Goal: Task Accomplishment & Management: Complete application form

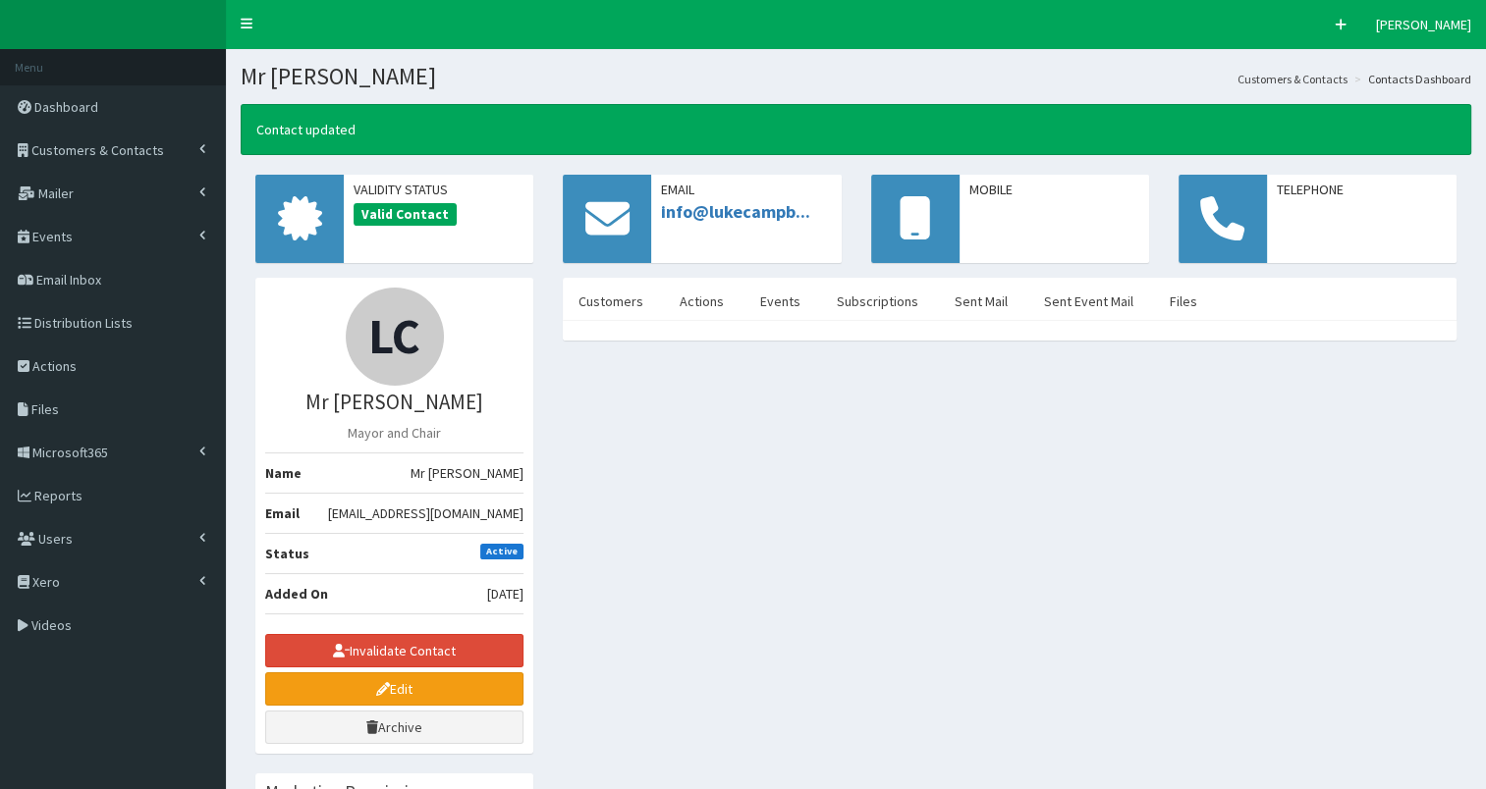
click at [114, 141] on span "Customers & Contacts" at bounding box center [97, 150] width 133 height 18
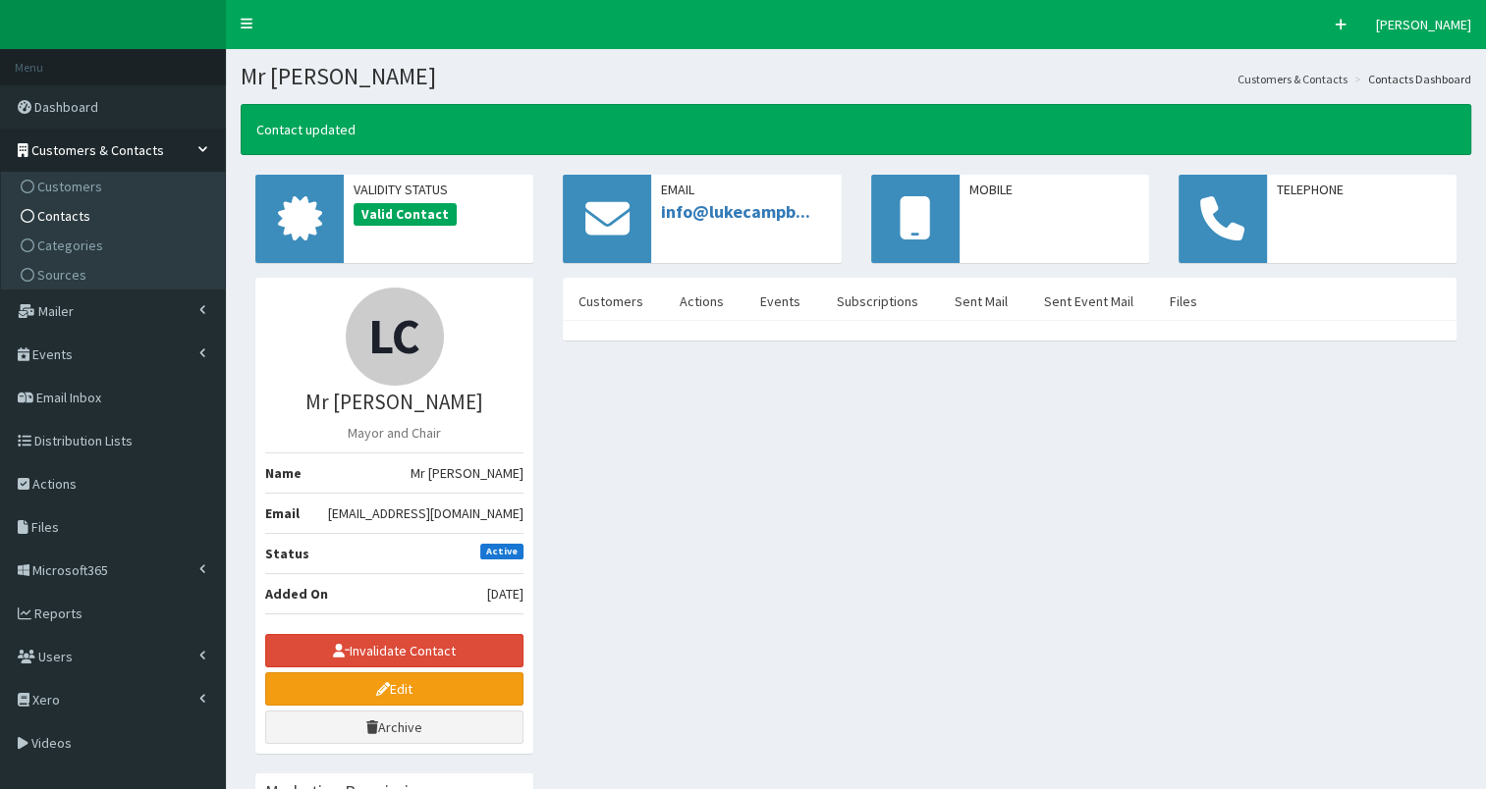
click at [116, 221] on link "Contacts" at bounding box center [115, 215] width 219 height 29
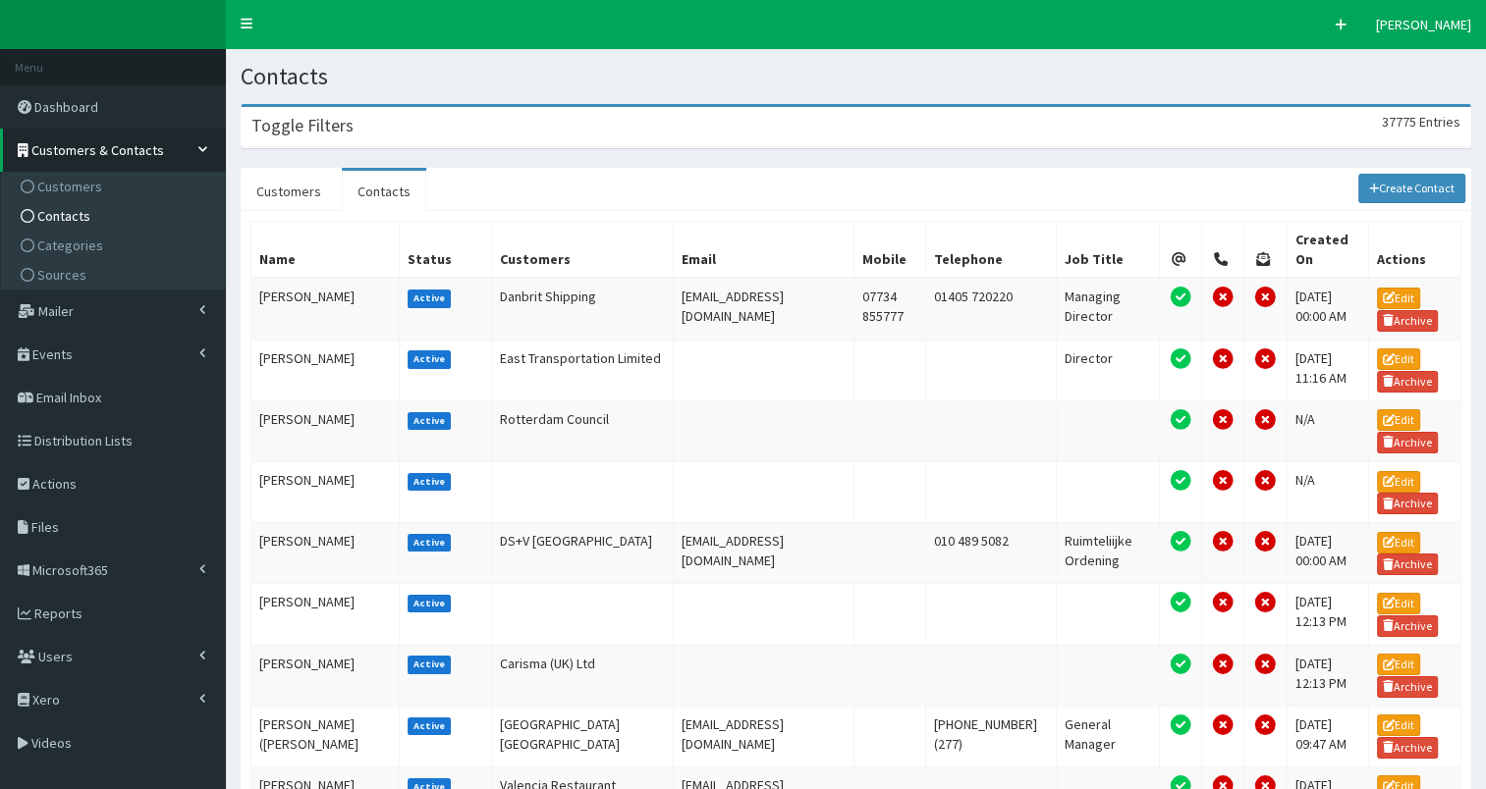
click at [562, 127] on div "Toggle Filters 37775 Entries" at bounding box center [856, 127] width 1228 height 40
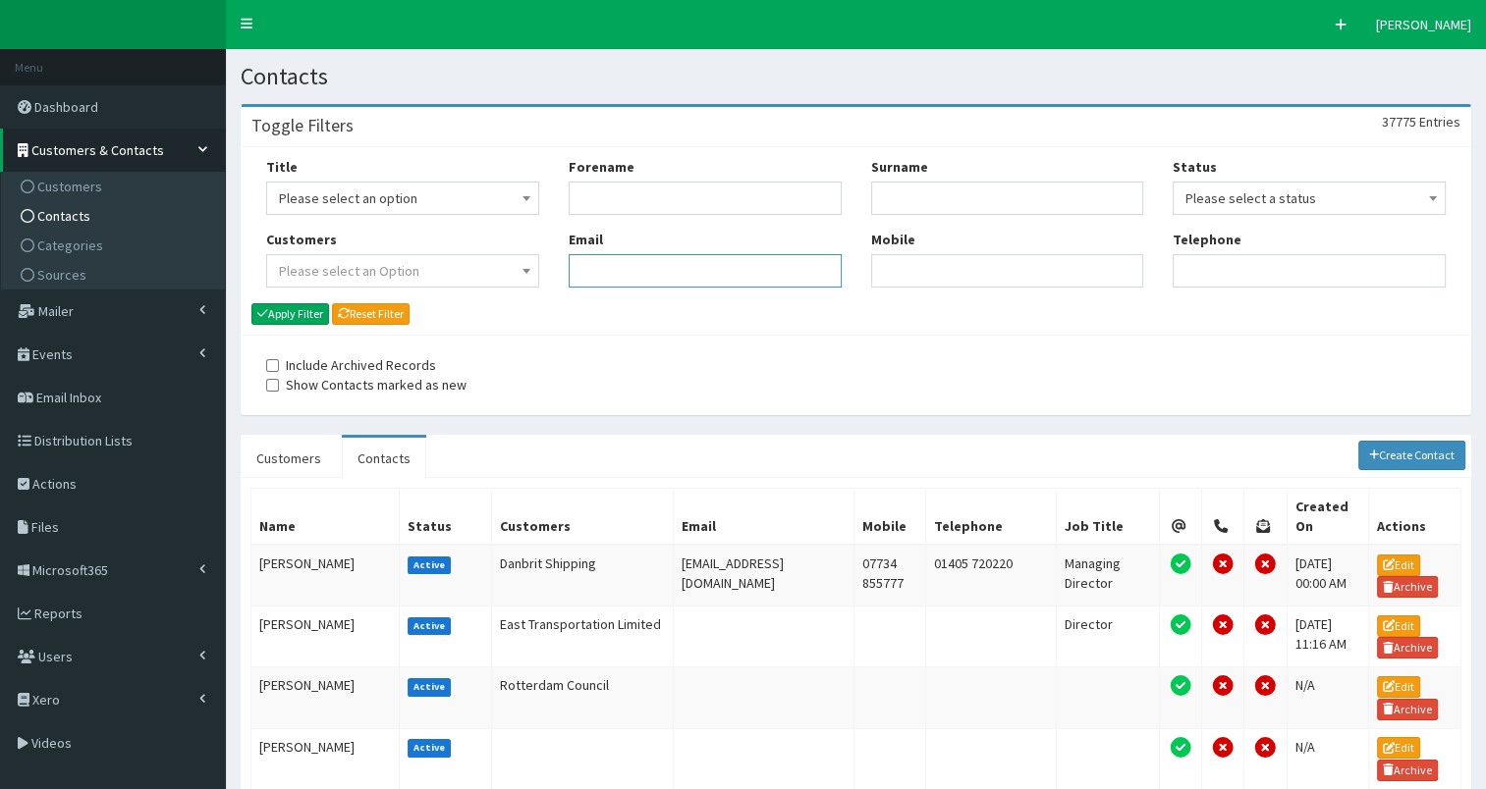
click at [645, 269] on input "Email" at bounding box center [705, 270] width 273 height 33
paste input "[PERSON_NAME][EMAIL_ADDRESS][PERSON_NAME][DOMAIN_NAME]"
type input "[PERSON_NAME][EMAIL_ADDRESS][PERSON_NAME][DOMAIN_NAME]"
click at [288, 311] on button "Apply Filter" at bounding box center [290, 314] width 78 height 22
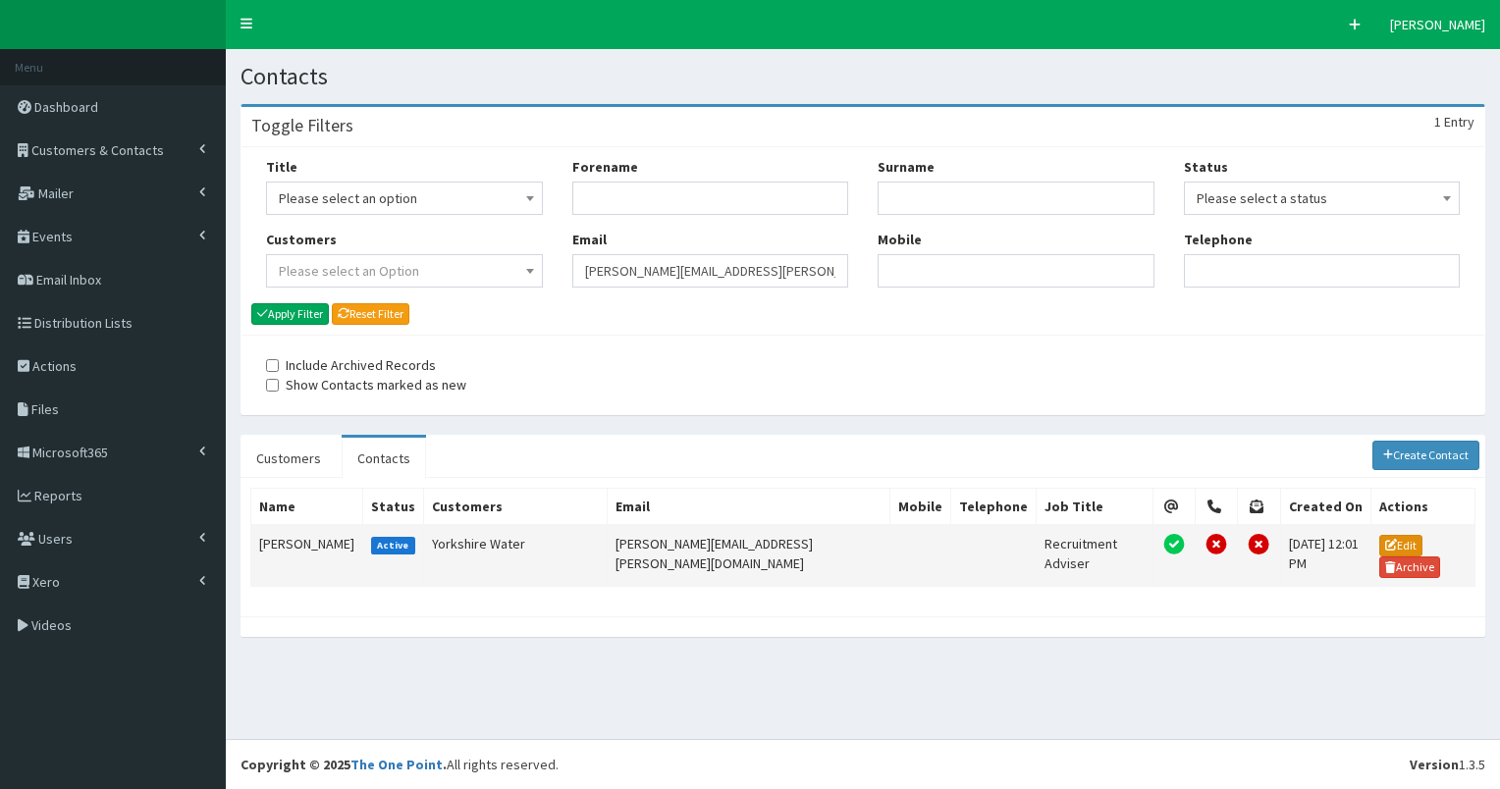
click at [1398, 546] on link "Edit" at bounding box center [1401, 546] width 43 height 22
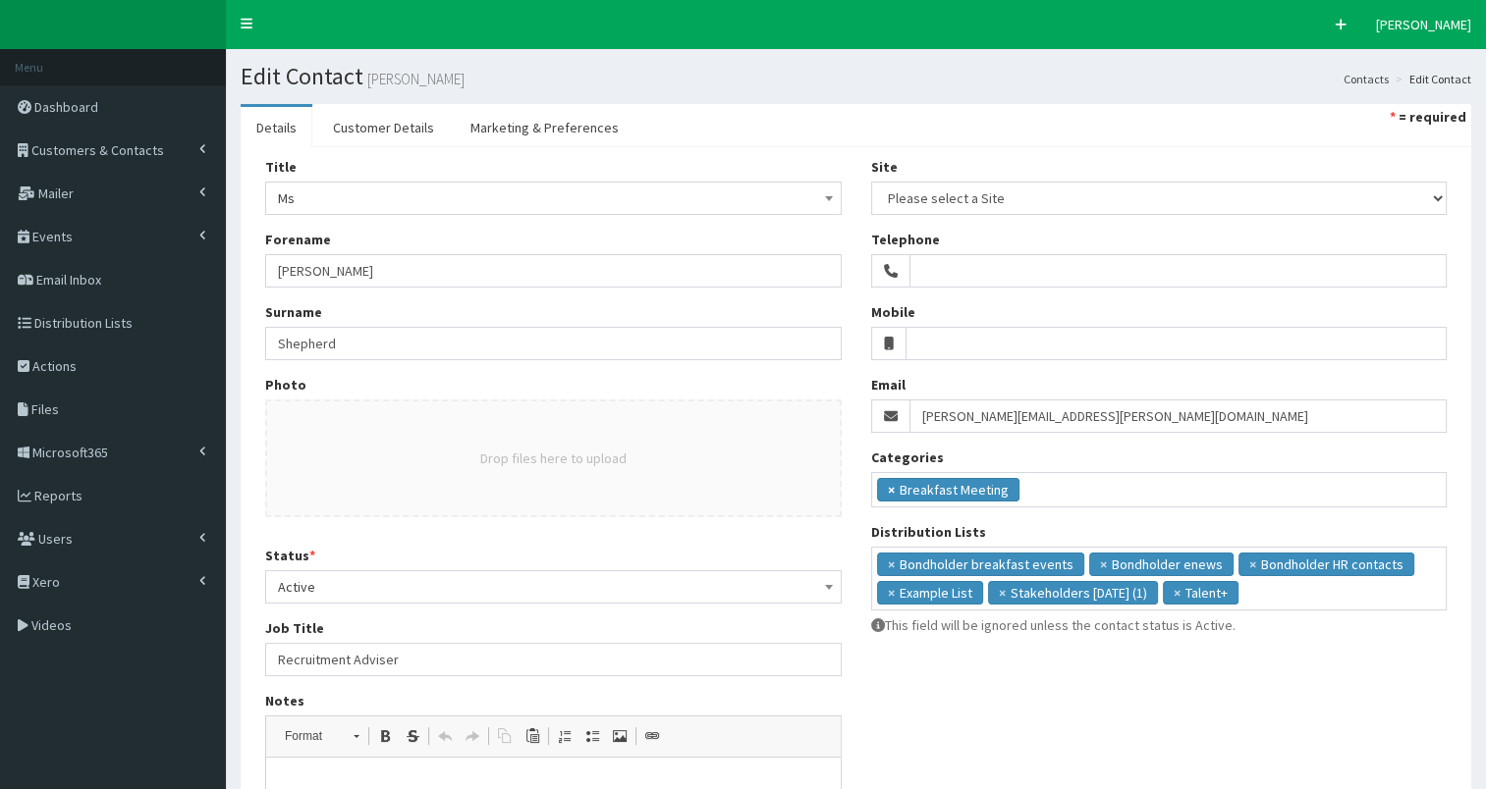
click at [888, 485] on span "×" at bounding box center [891, 490] width 7 height 20
select select
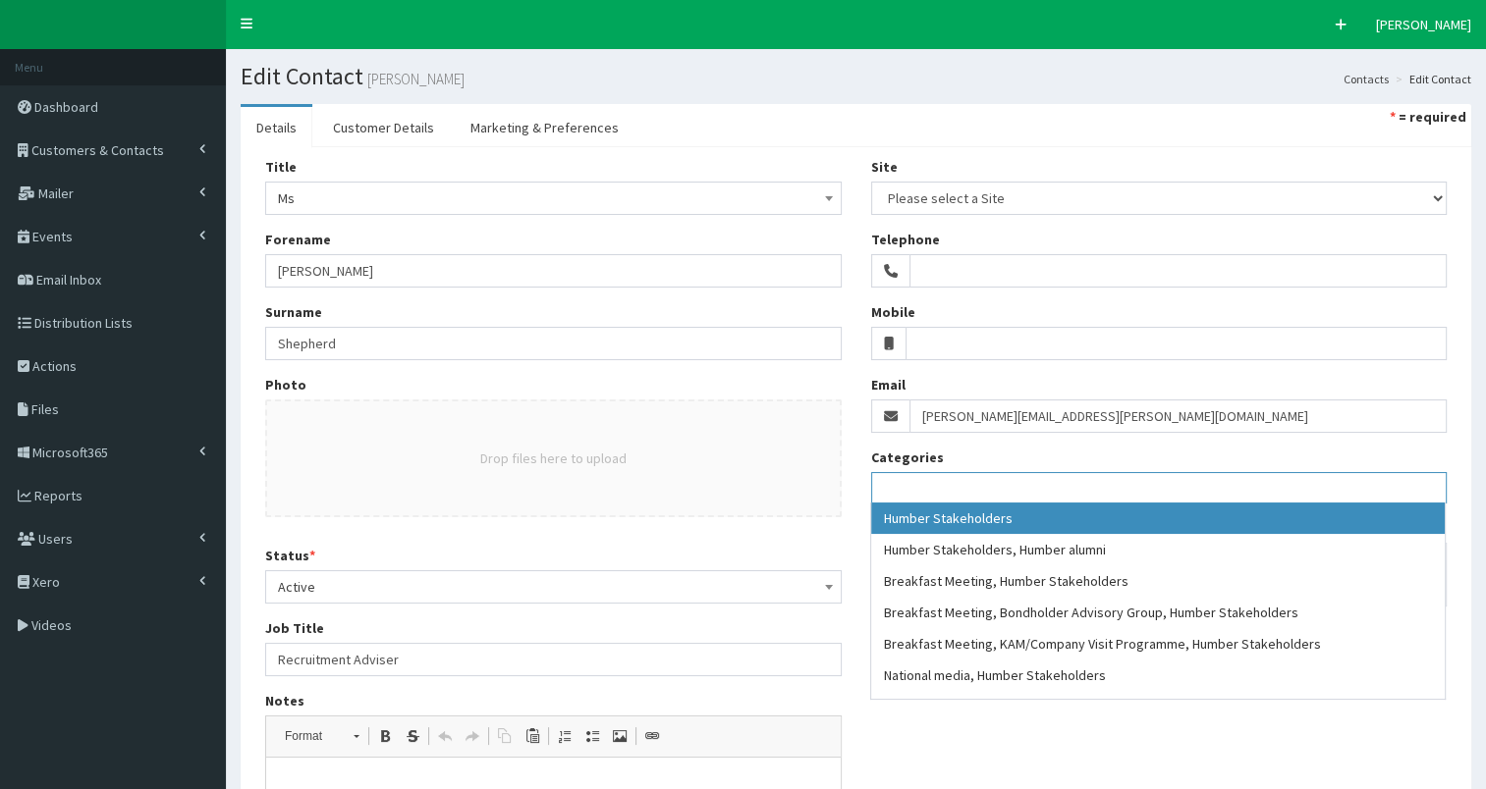
scroll to position [110, 0]
click at [703, 557] on div "Status * Please select a status Active Left Organisation Retired Deceased Bounc…" at bounding box center [553, 575] width 576 height 58
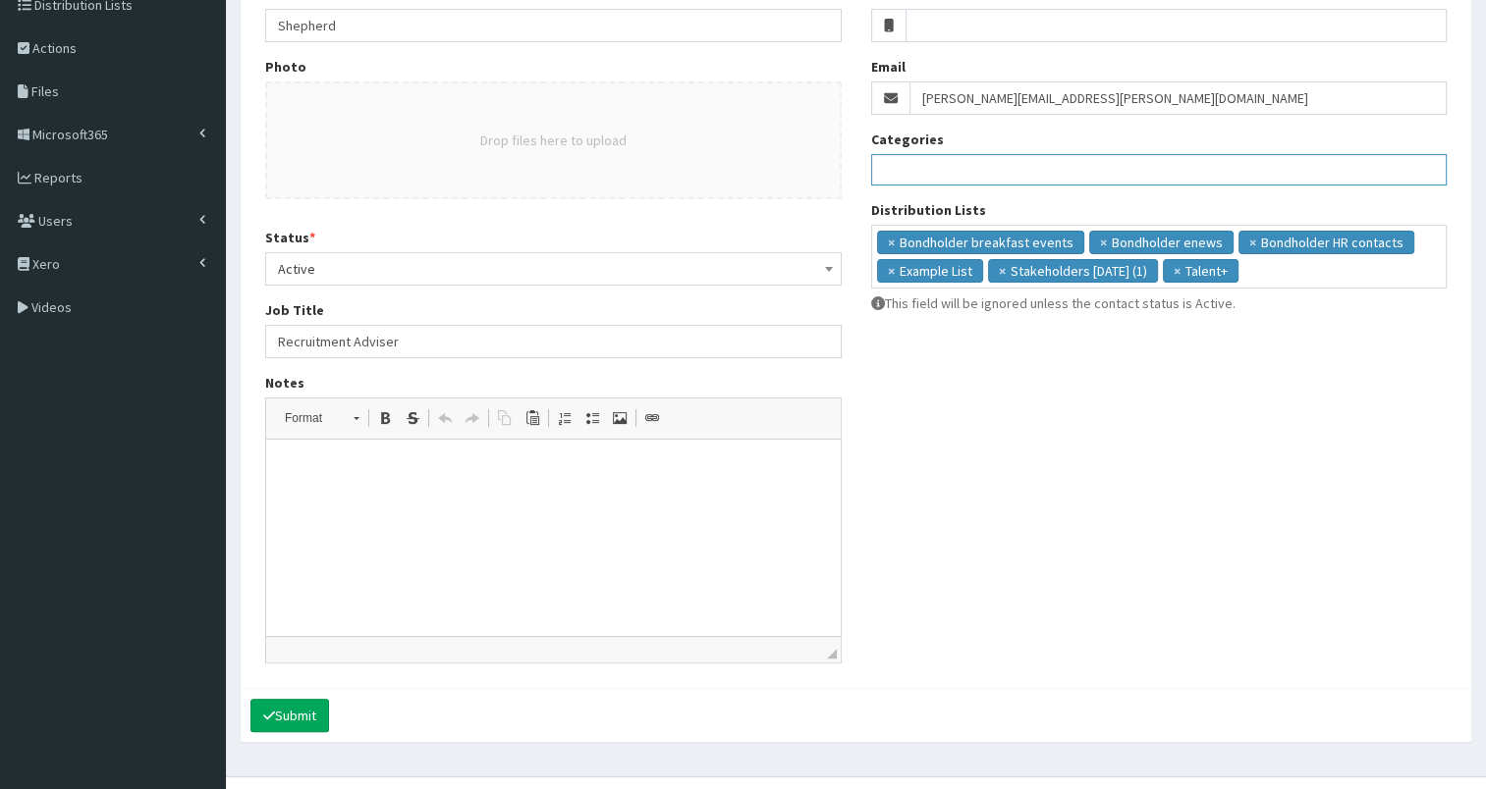
scroll to position [353, 0]
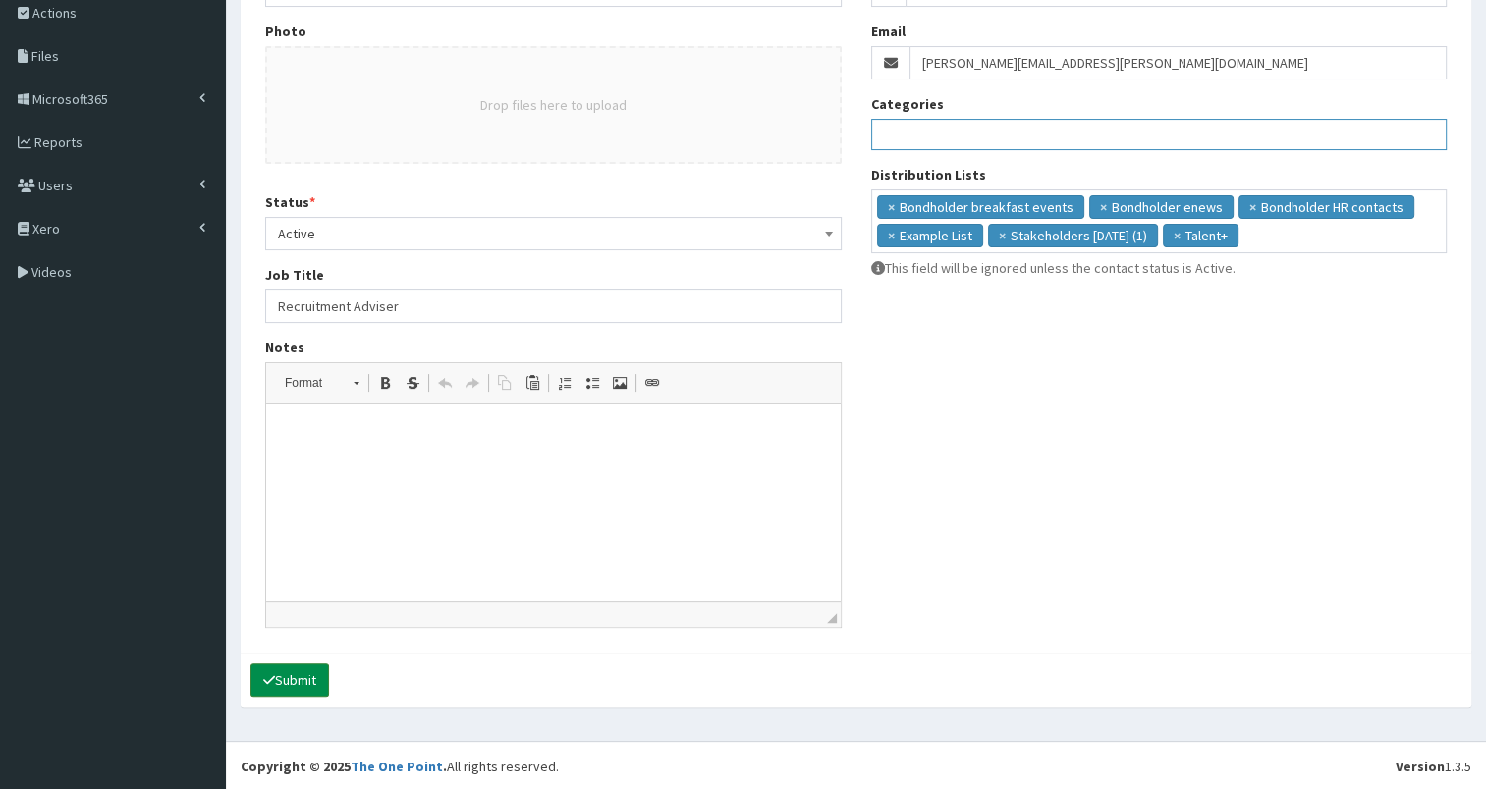
click at [296, 670] on button "Submit" at bounding box center [289, 680] width 79 height 33
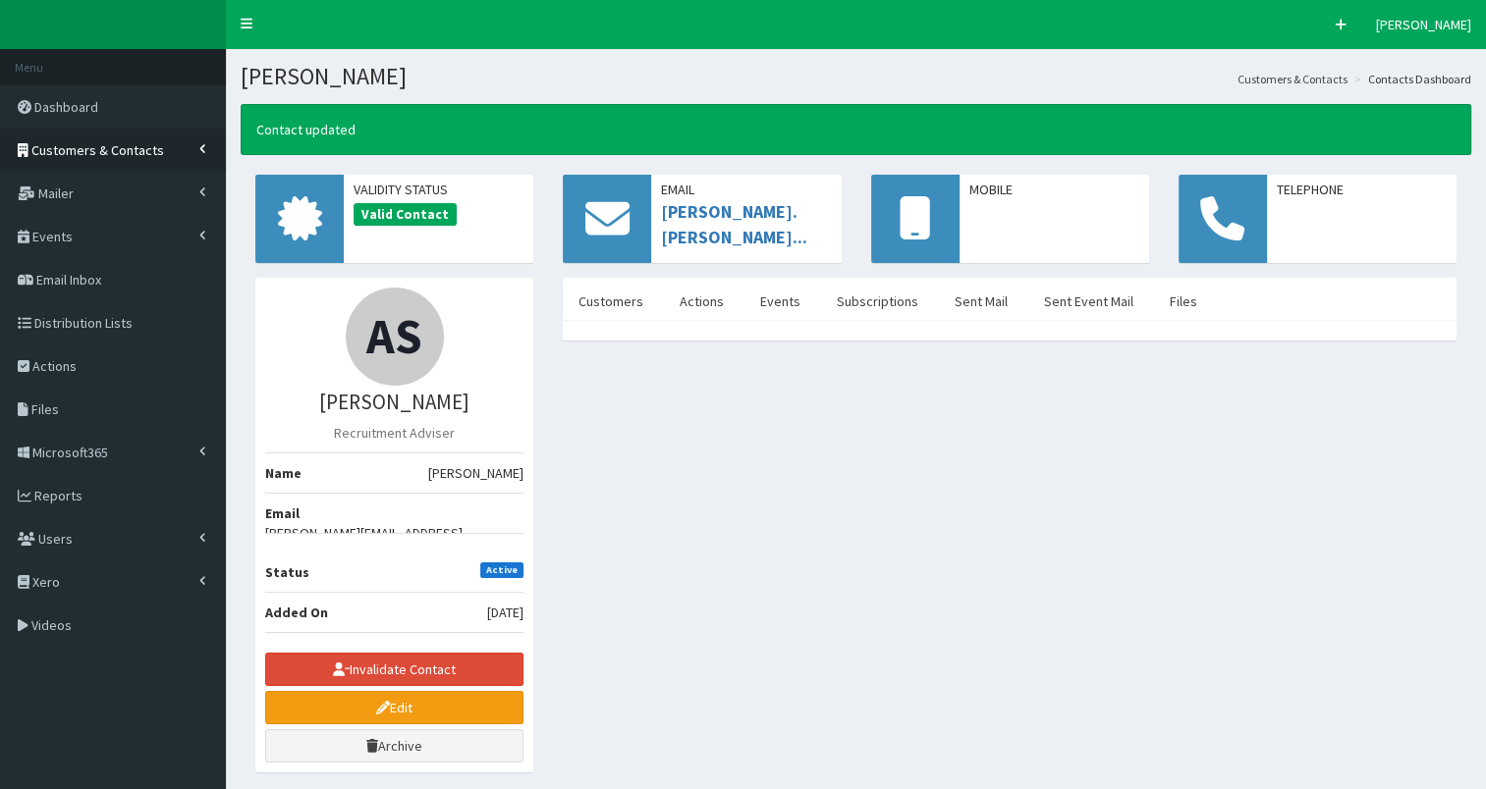
click at [114, 161] on link "Customers & Contacts" at bounding box center [113, 150] width 226 height 43
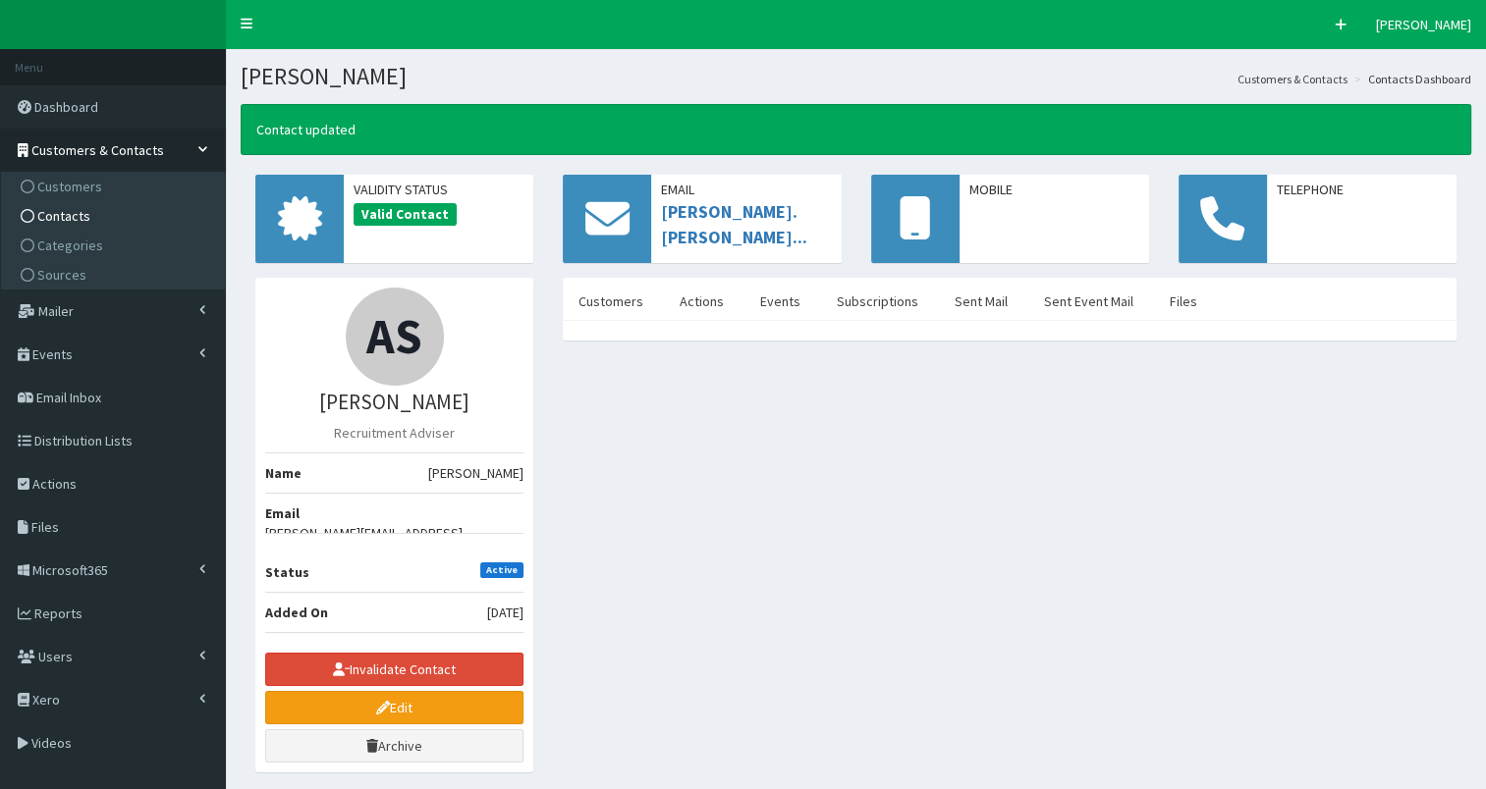
click at [110, 223] on link "Contacts" at bounding box center [115, 215] width 219 height 29
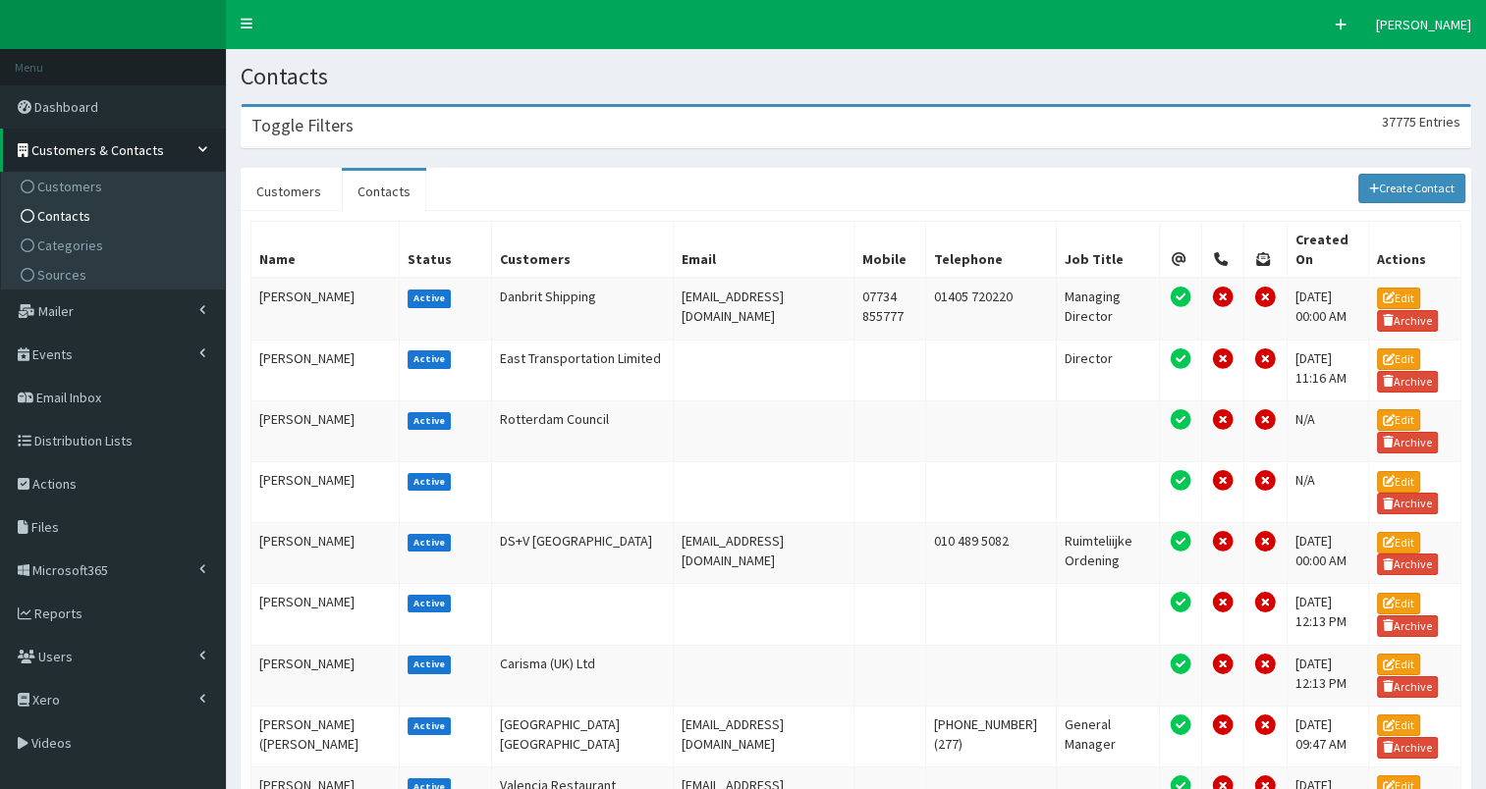
click at [524, 120] on div "Toggle Filters 37775 Entries" at bounding box center [856, 127] width 1228 height 40
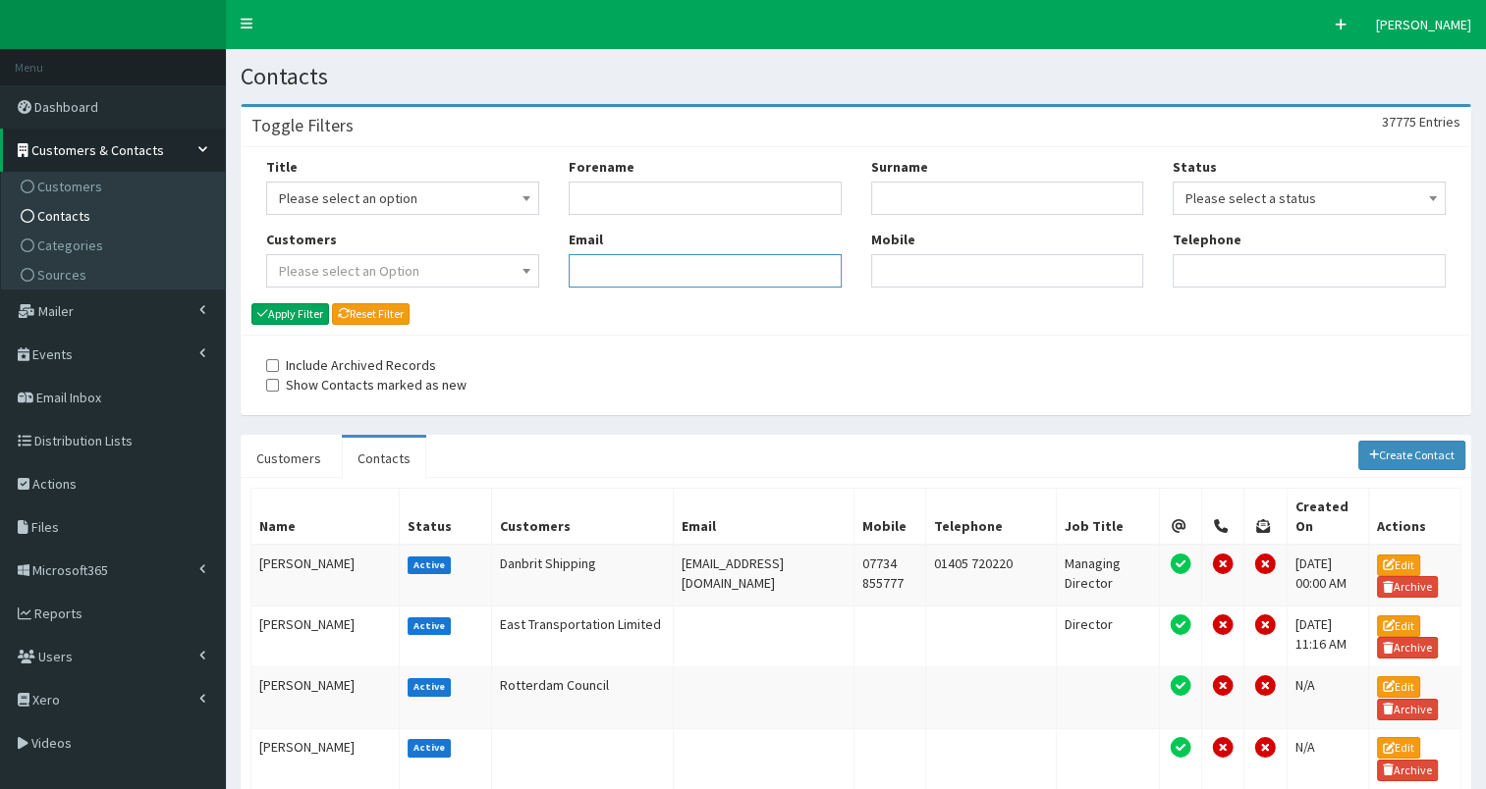
click at [628, 262] on input "Email" at bounding box center [705, 270] width 273 height 33
paste input "[PERSON_NAME][EMAIL_ADDRESS][PERSON_NAME][DOMAIN_NAME]"
click at [579, 273] on input "[PERSON_NAME][EMAIL_ADDRESS][PERSON_NAME][DOMAIN_NAME]" at bounding box center [705, 270] width 273 height 33
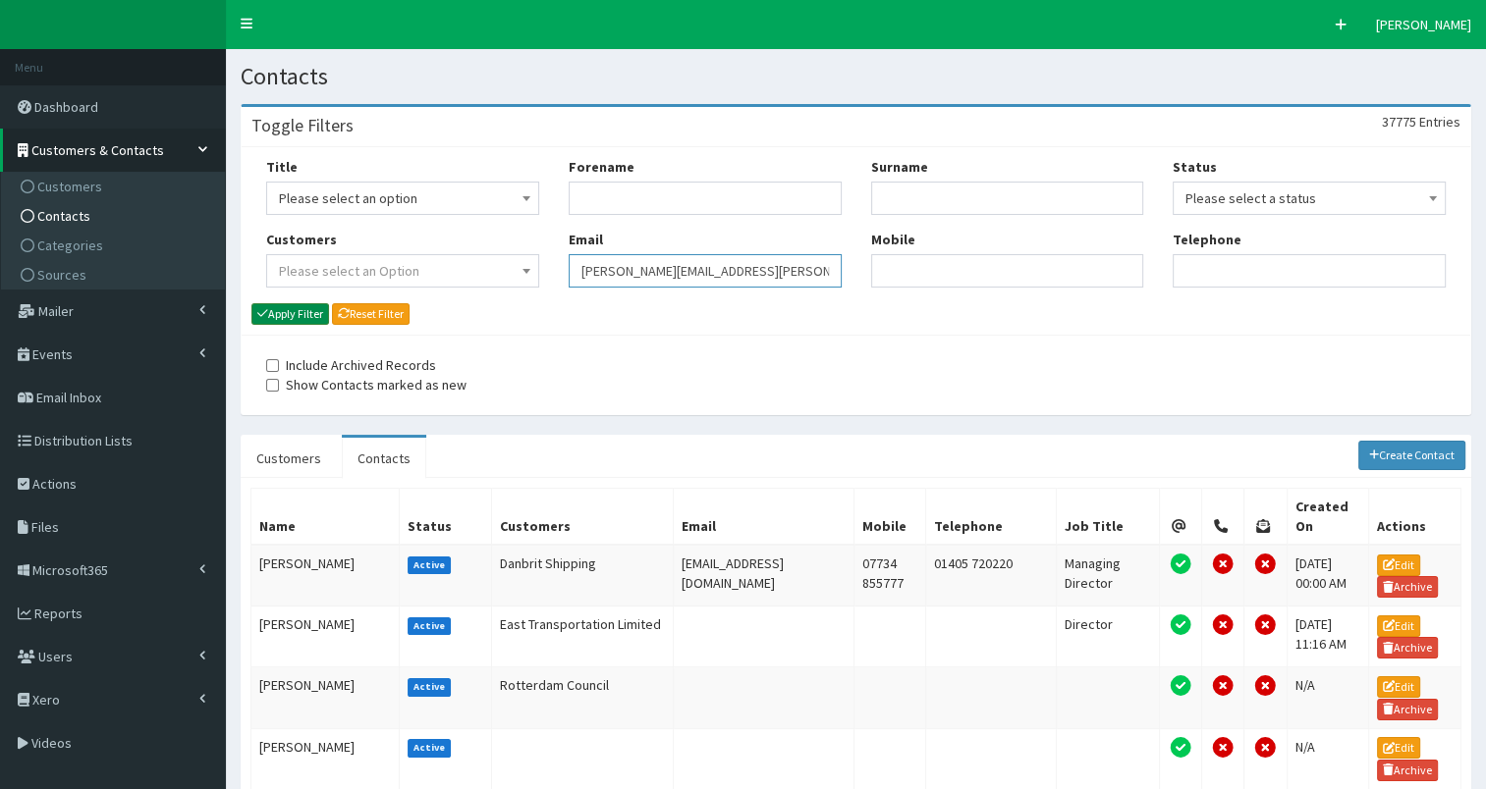
type input "[PERSON_NAME][EMAIL_ADDRESS][PERSON_NAME][DOMAIN_NAME]"
click at [287, 310] on button "Apply Filter" at bounding box center [290, 314] width 78 height 22
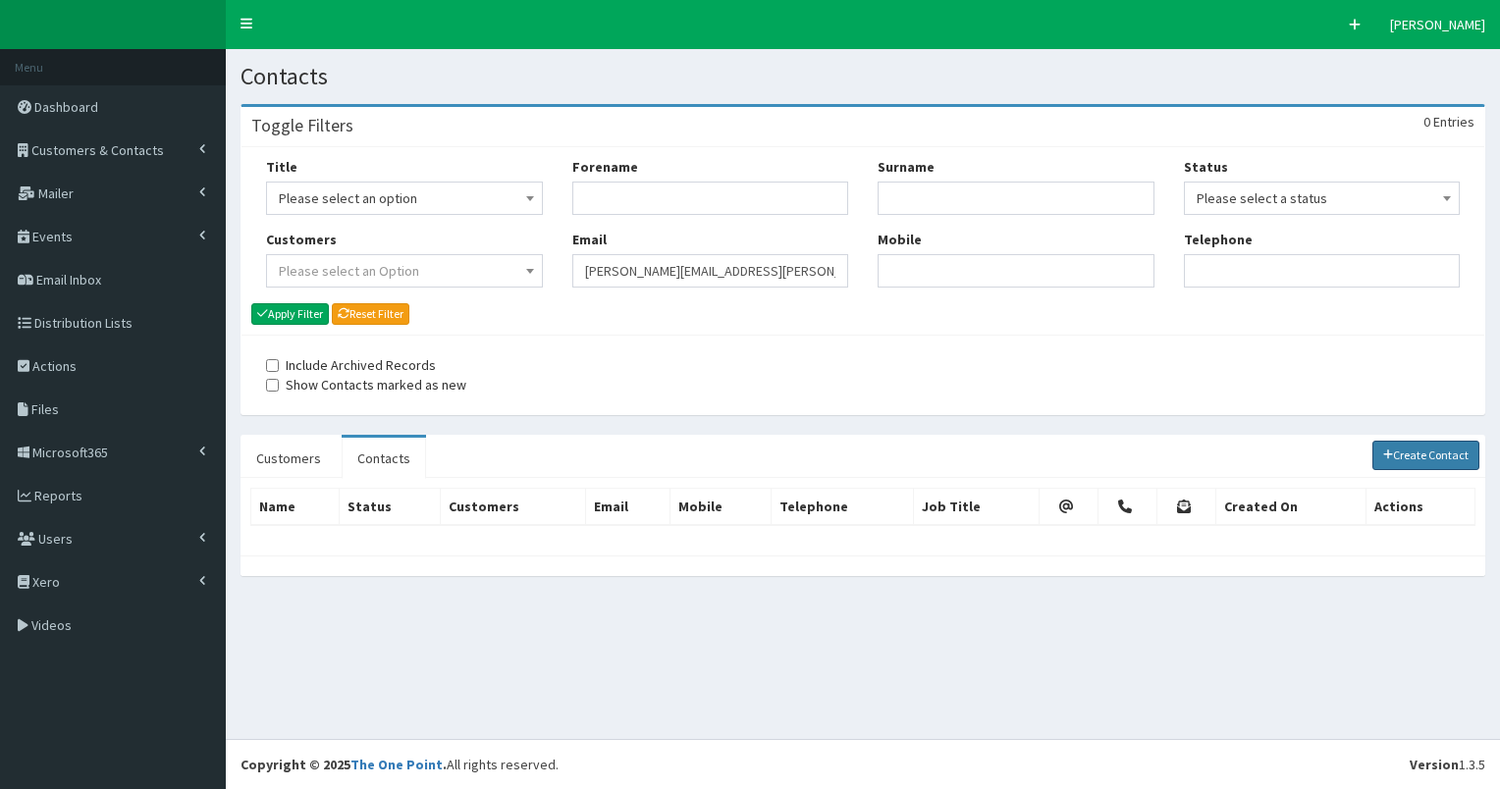
click at [1406, 456] on link "Create Contact" at bounding box center [1427, 455] width 108 height 29
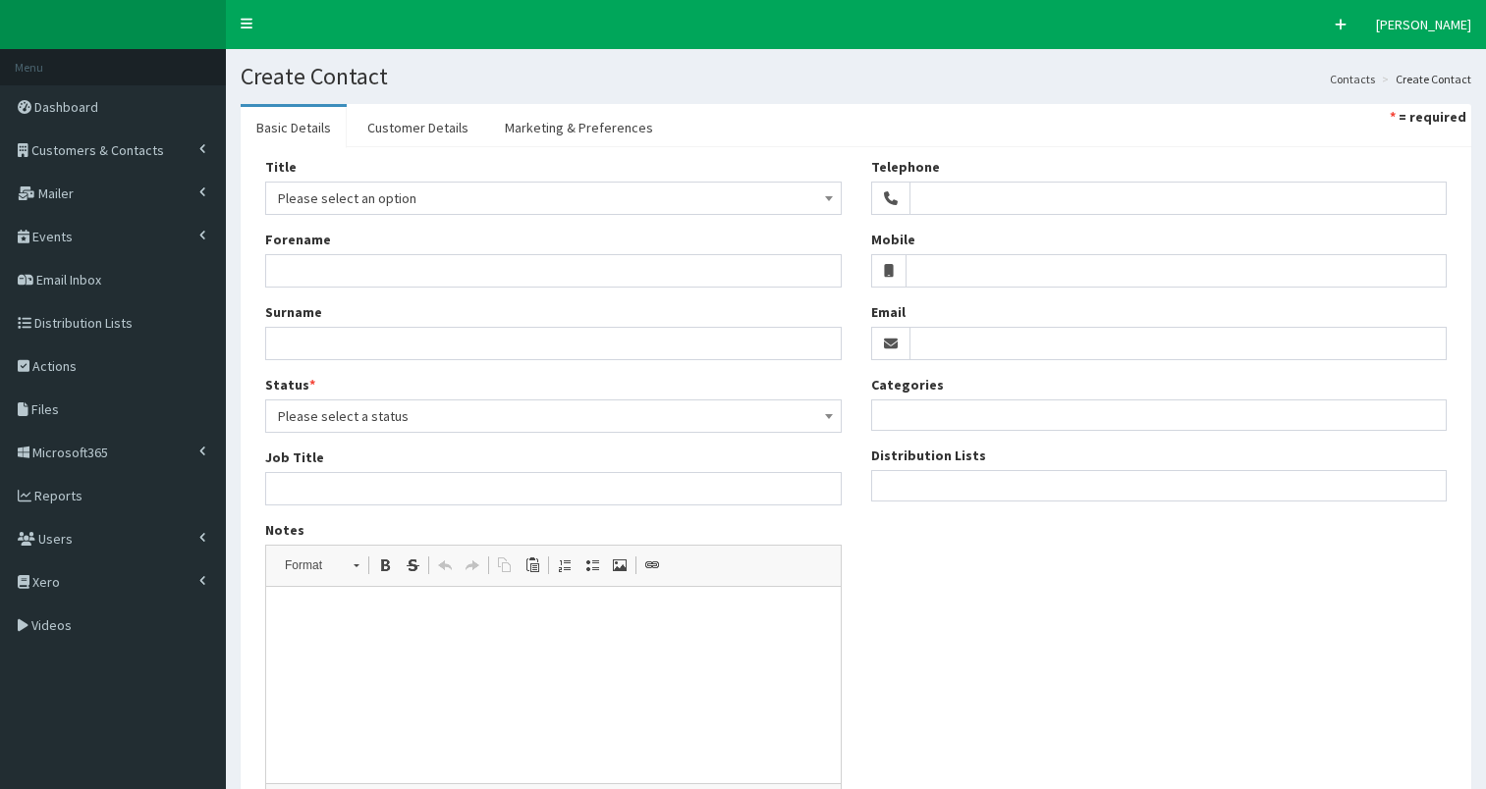
select select
click at [945, 342] on input "Email" at bounding box center [1178, 343] width 538 height 33
paste input "[PERSON_NAME][EMAIL_ADDRESS][PERSON_NAME][DOMAIN_NAME]"
type input "[PERSON_NAME][EMAIL_ADDRESS][PERSON_NAME][DOMAIN_NAME]"
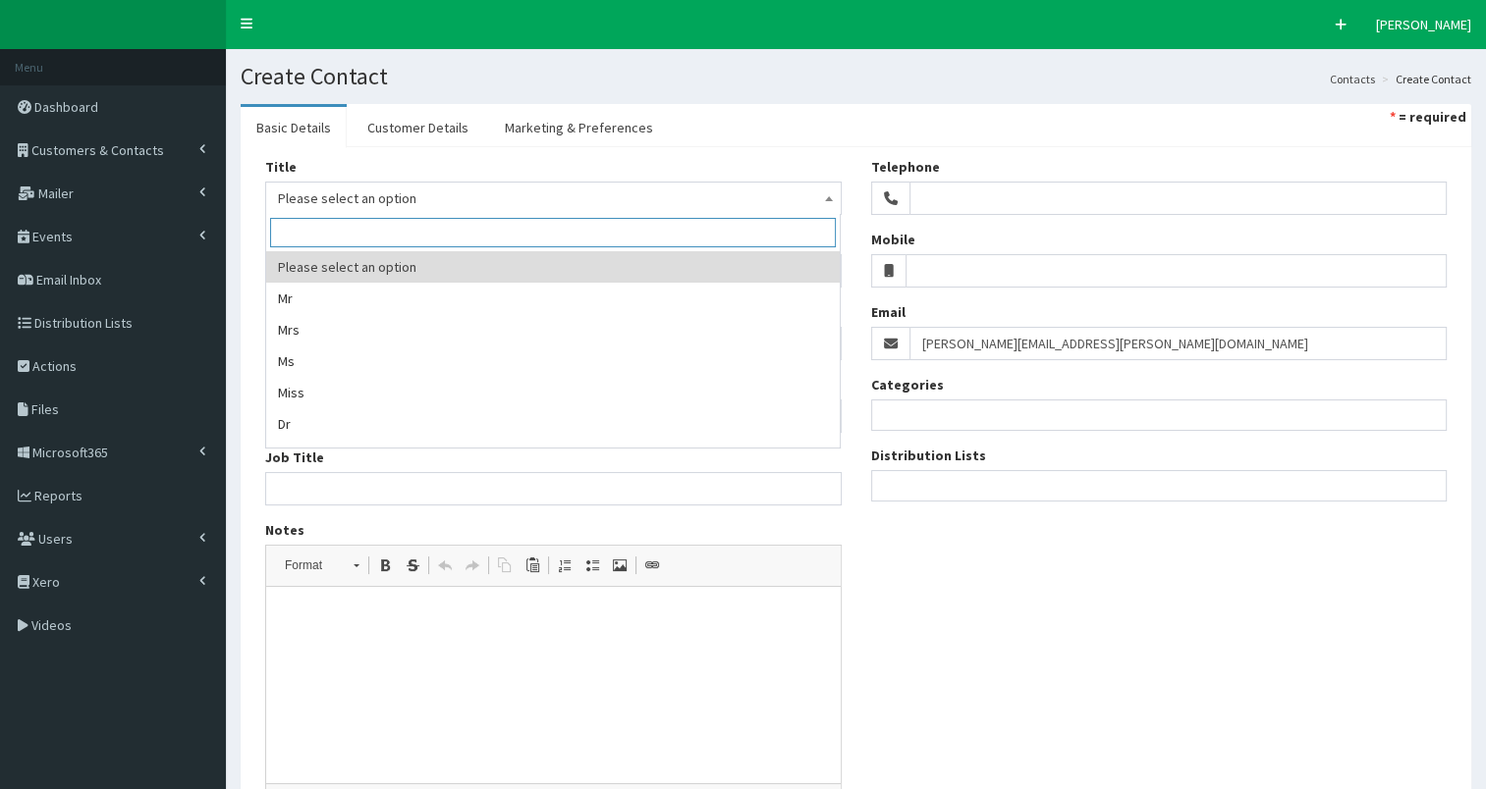
click at [448, 200] on span "Please select an option" at bounding box center [553, 198] width 551 height 27
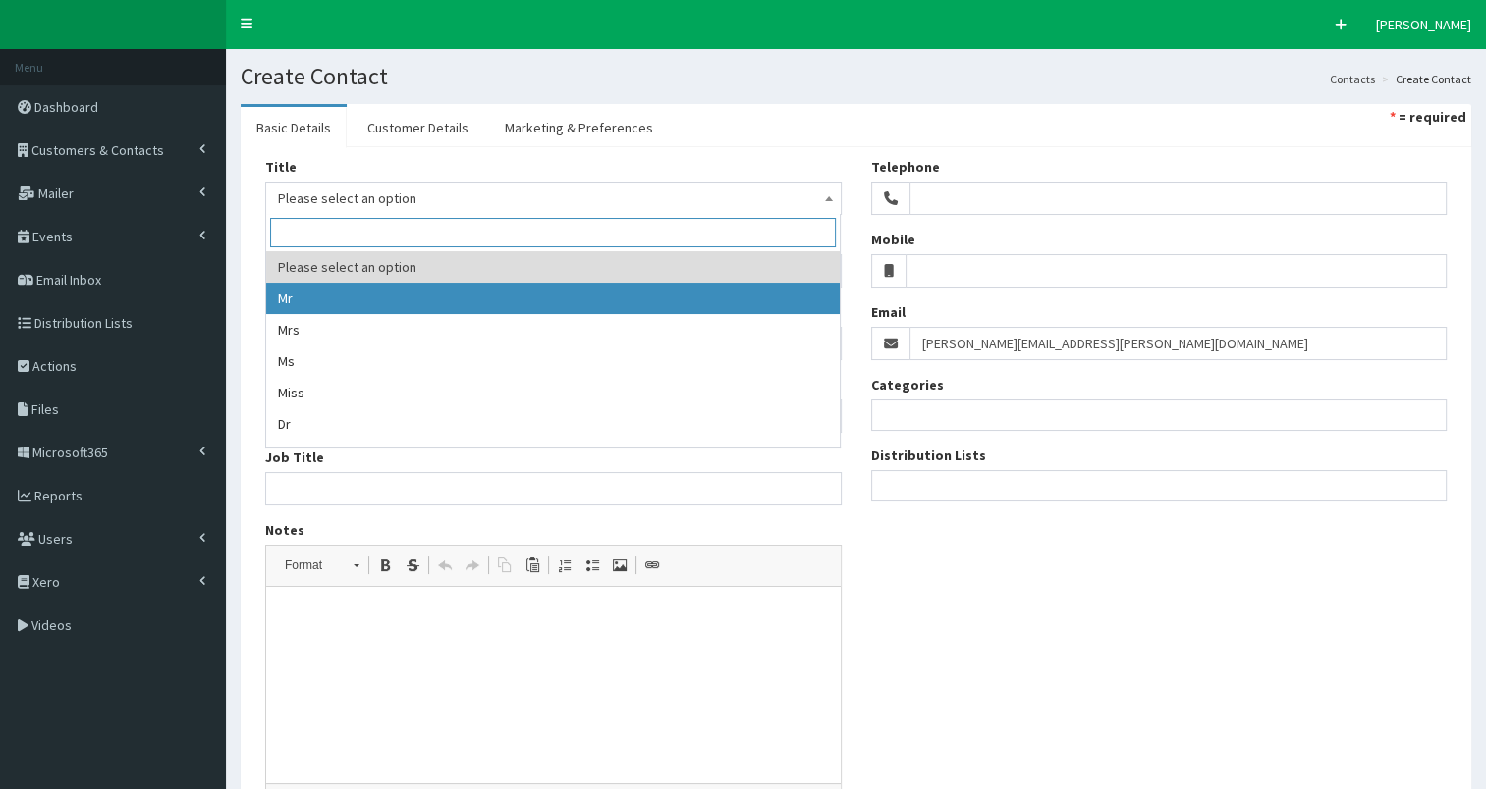
select select "1"
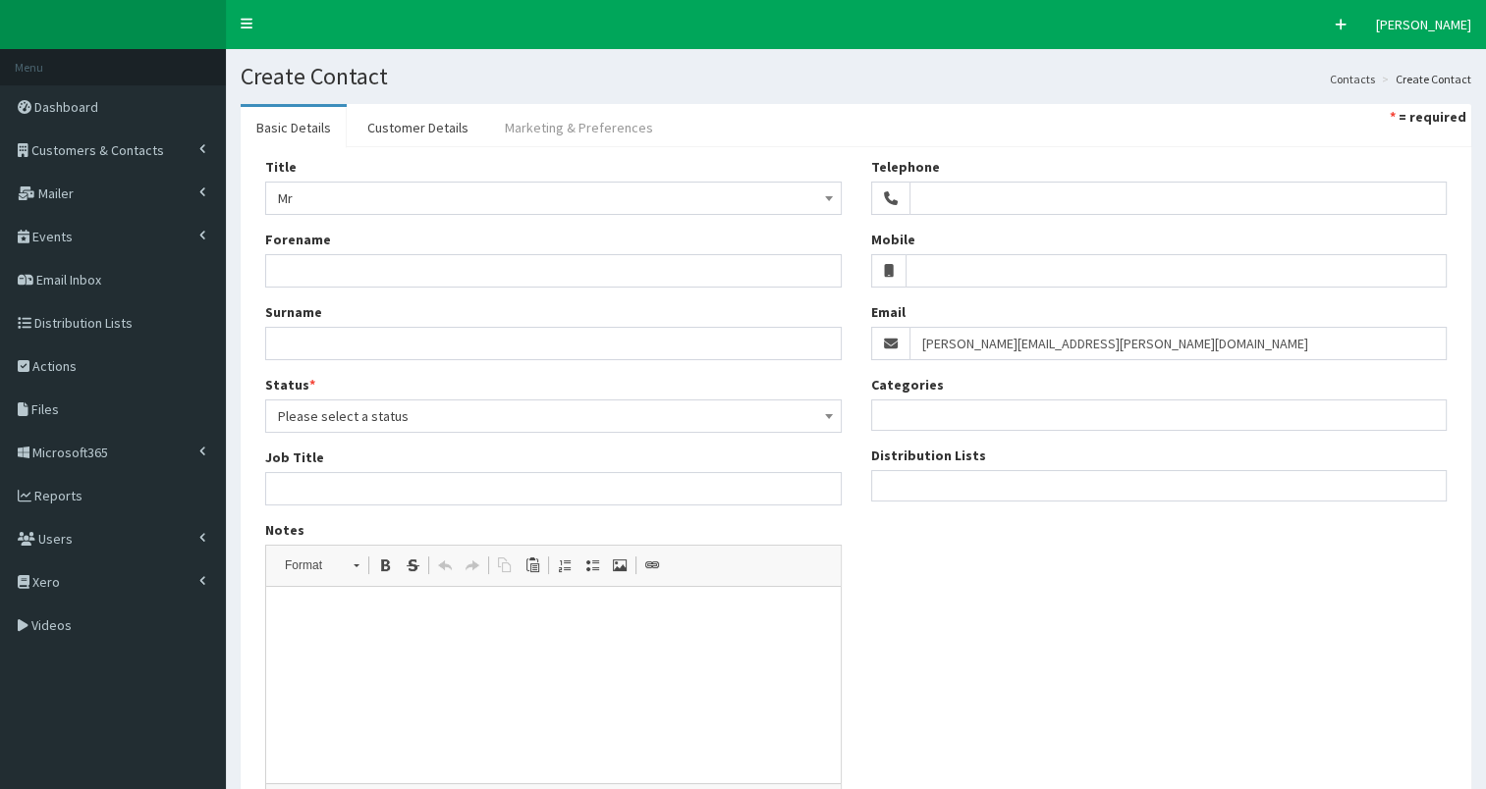
click at [597, 126] on link "Marketing & Preferences" at bounding box center [579, 127] width 180 height 41
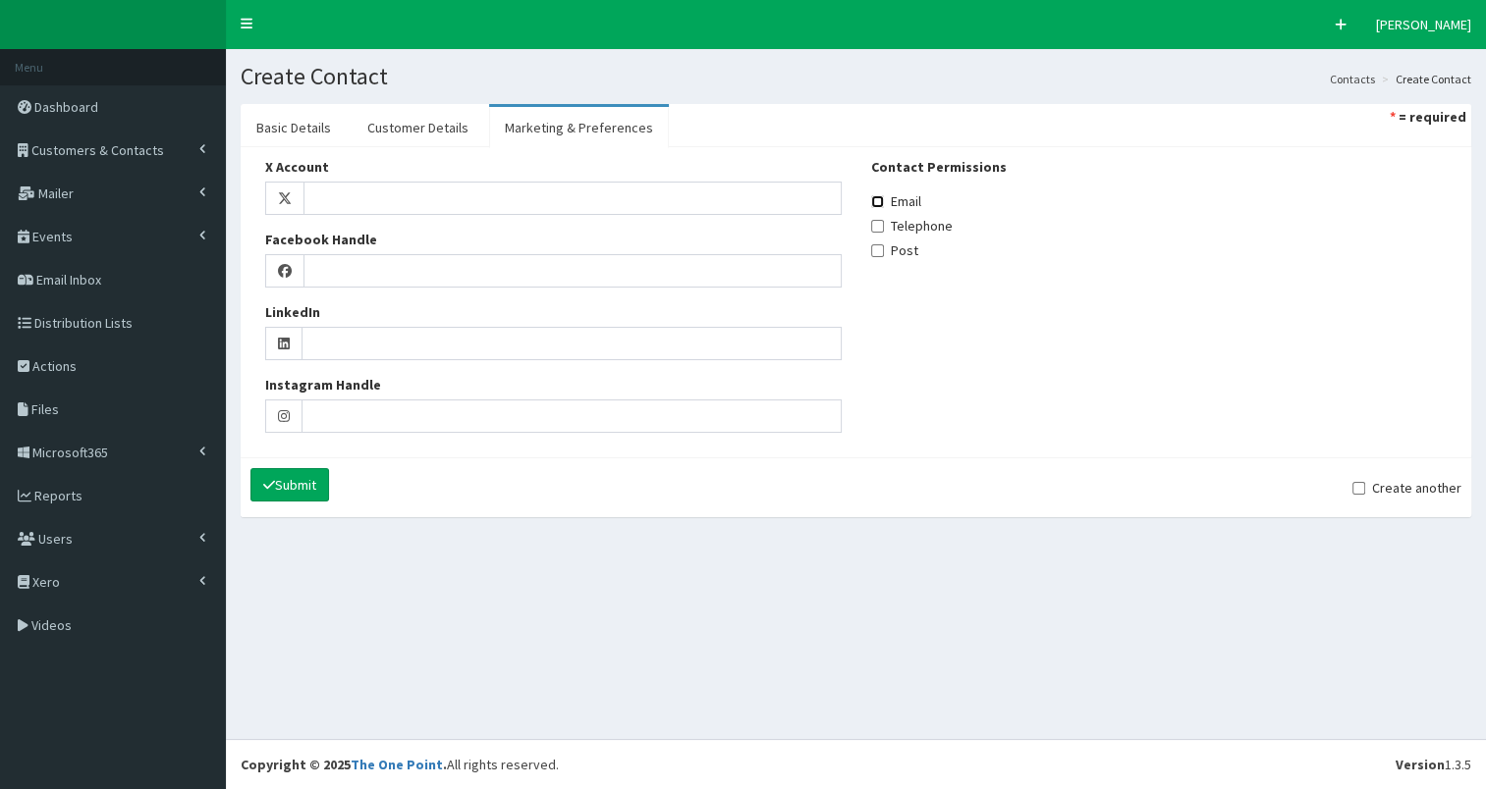
click at [876, 198] on input "Email" at bounding box center [877, 201] width 13 height 13
checkbox input "true"
click at [416, 131] on link "Customer Details" at bounding box center [418, 127] width 133 height 41
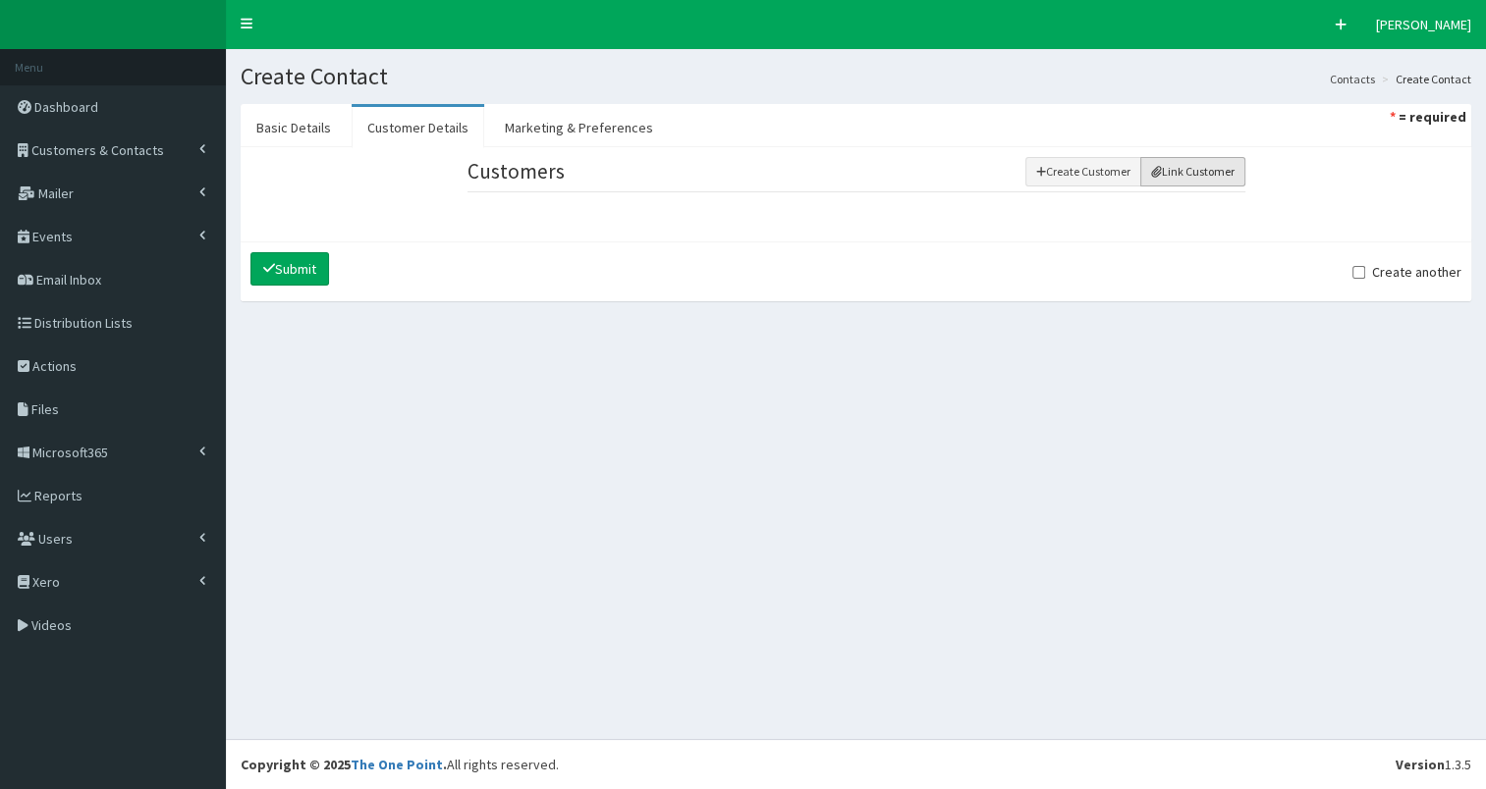
click at [1199, 161] on button "Link Customer" at bounding box center [1192, 171] width 105 height 29
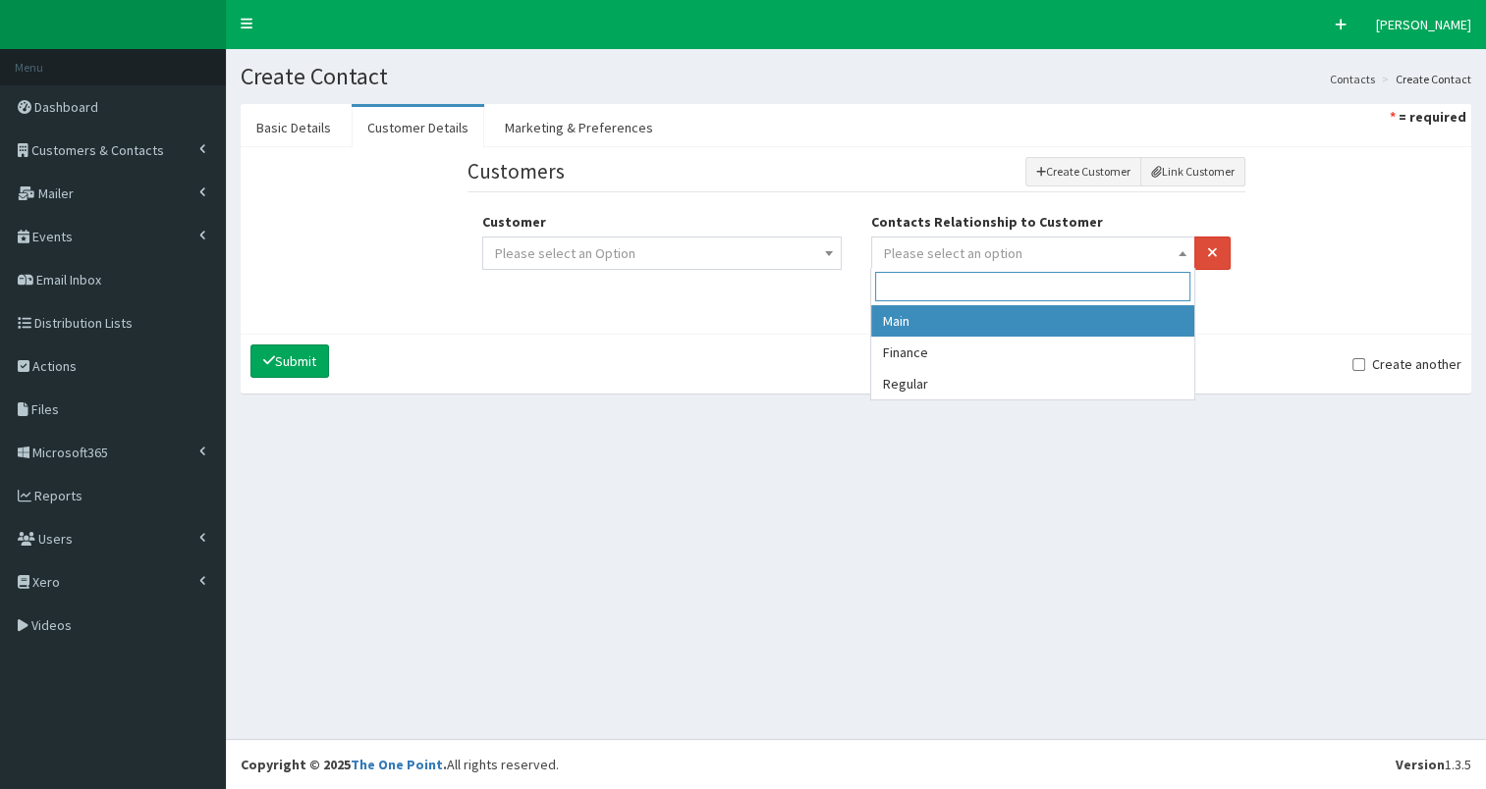
click at [1040, 243] on span "Please select an option" at bounding box center [1033, 253] width 299 height 27
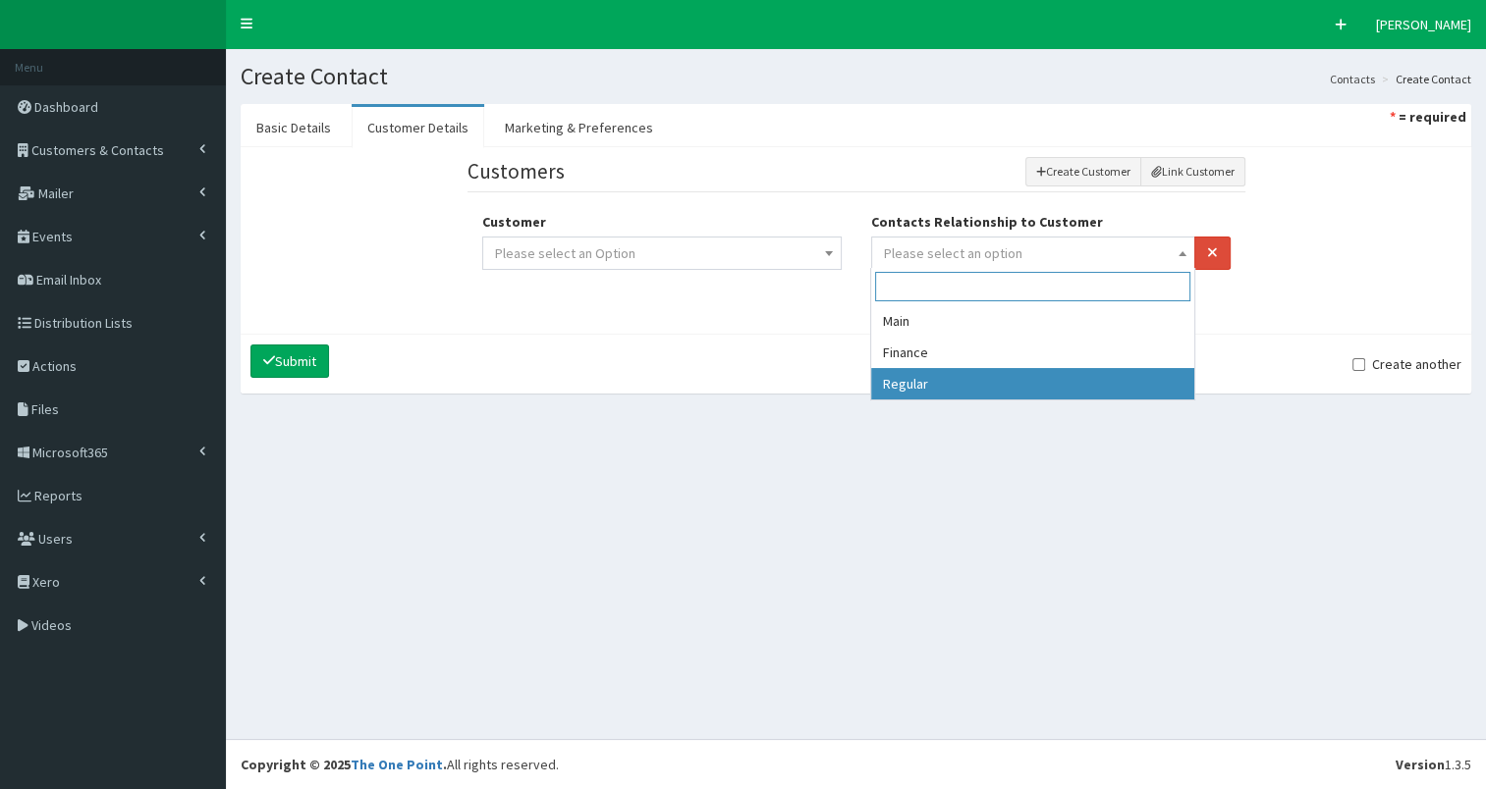
drag, startPoint x: 998, startPoint y: 377, endPoint x: 937, endPoint y: 342, distance: 70.4
select select "2"
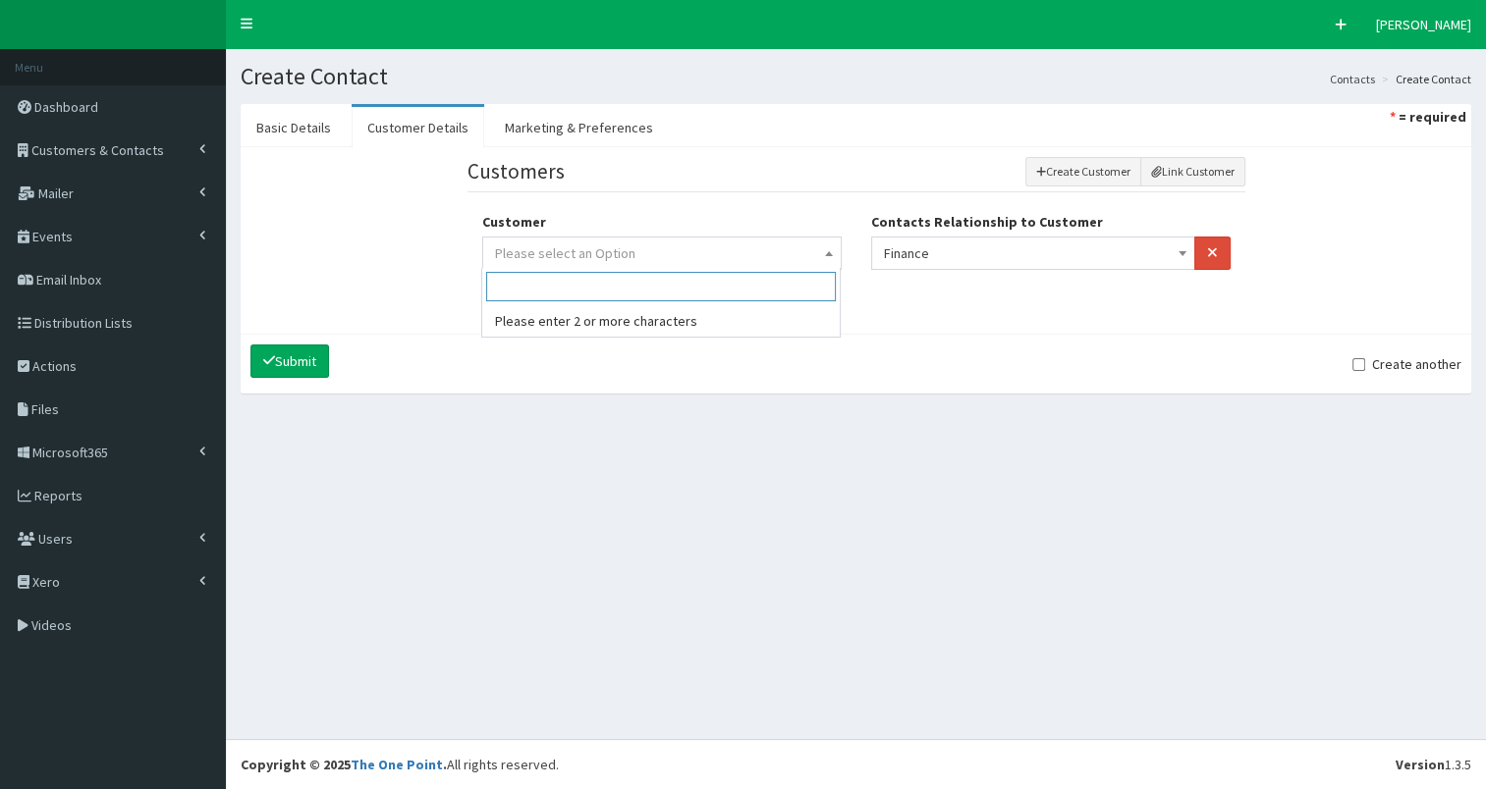
click at [794, 257] on span "Please select an Option" at bounding box center [662, 253] width 334 height 27
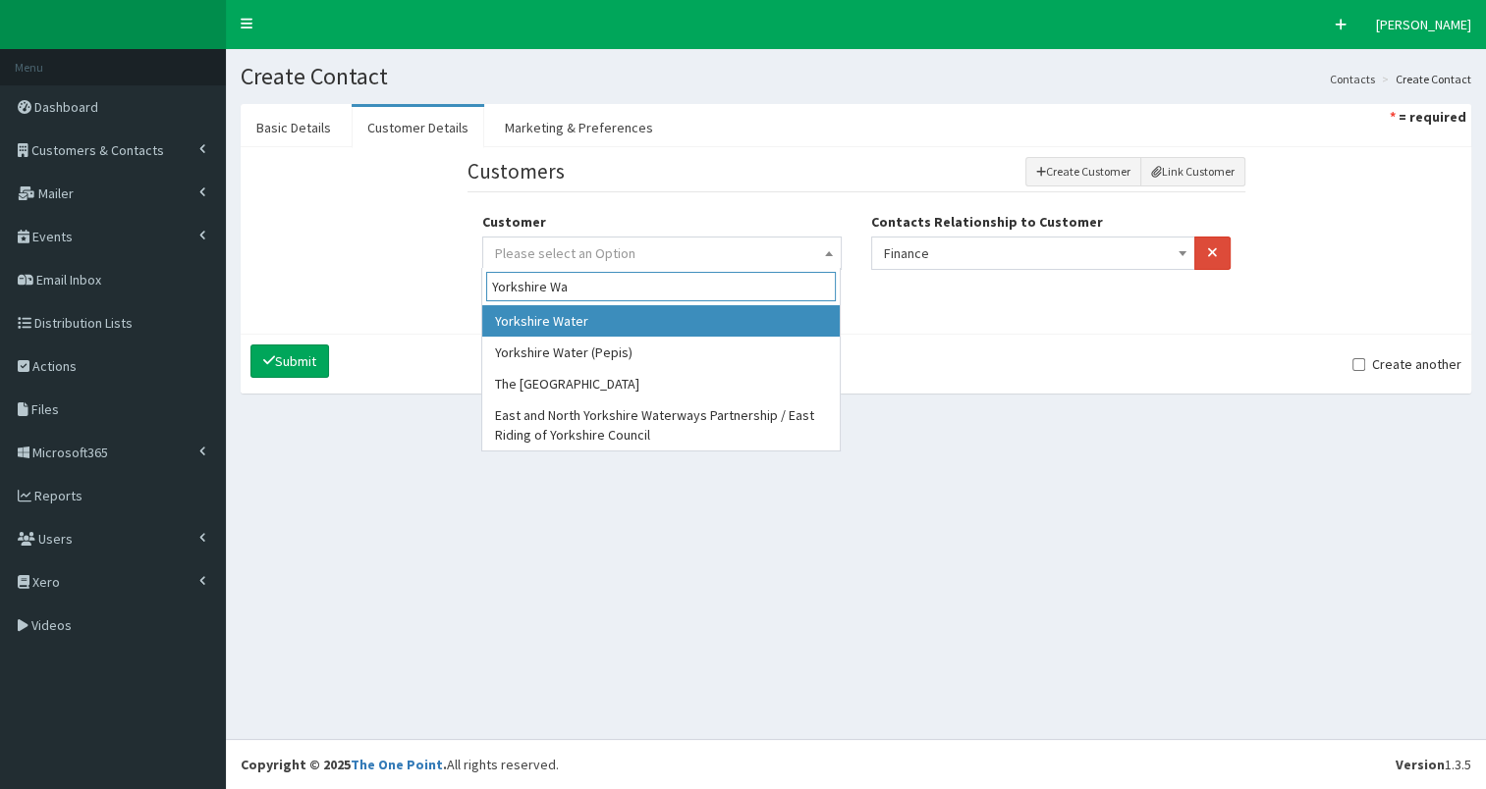
type input "Yorkshire Wa"
select select "970"
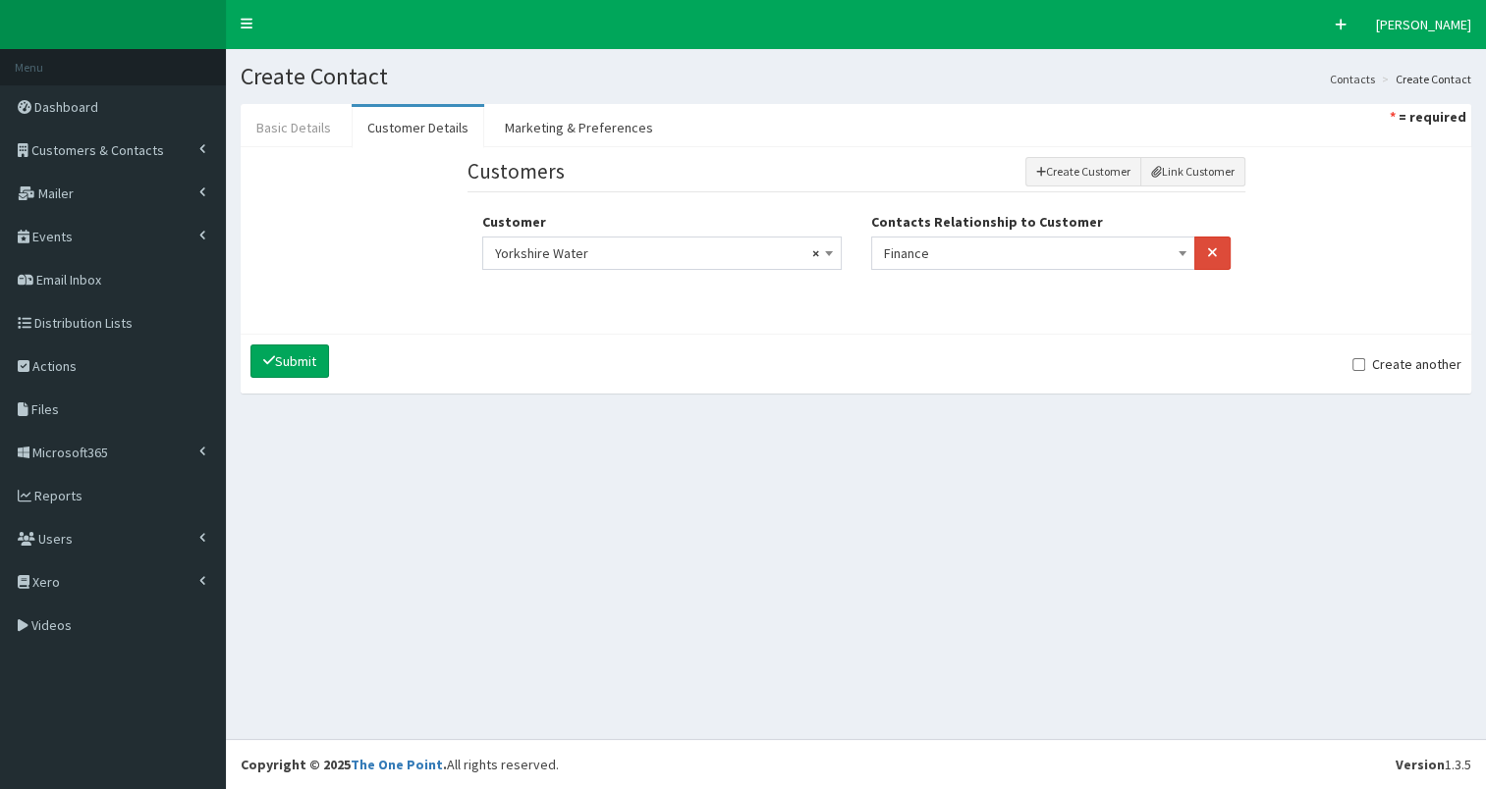
click at [291, 128] on link "Basic Details" at bounding box center [294, 127] width 106 height 41
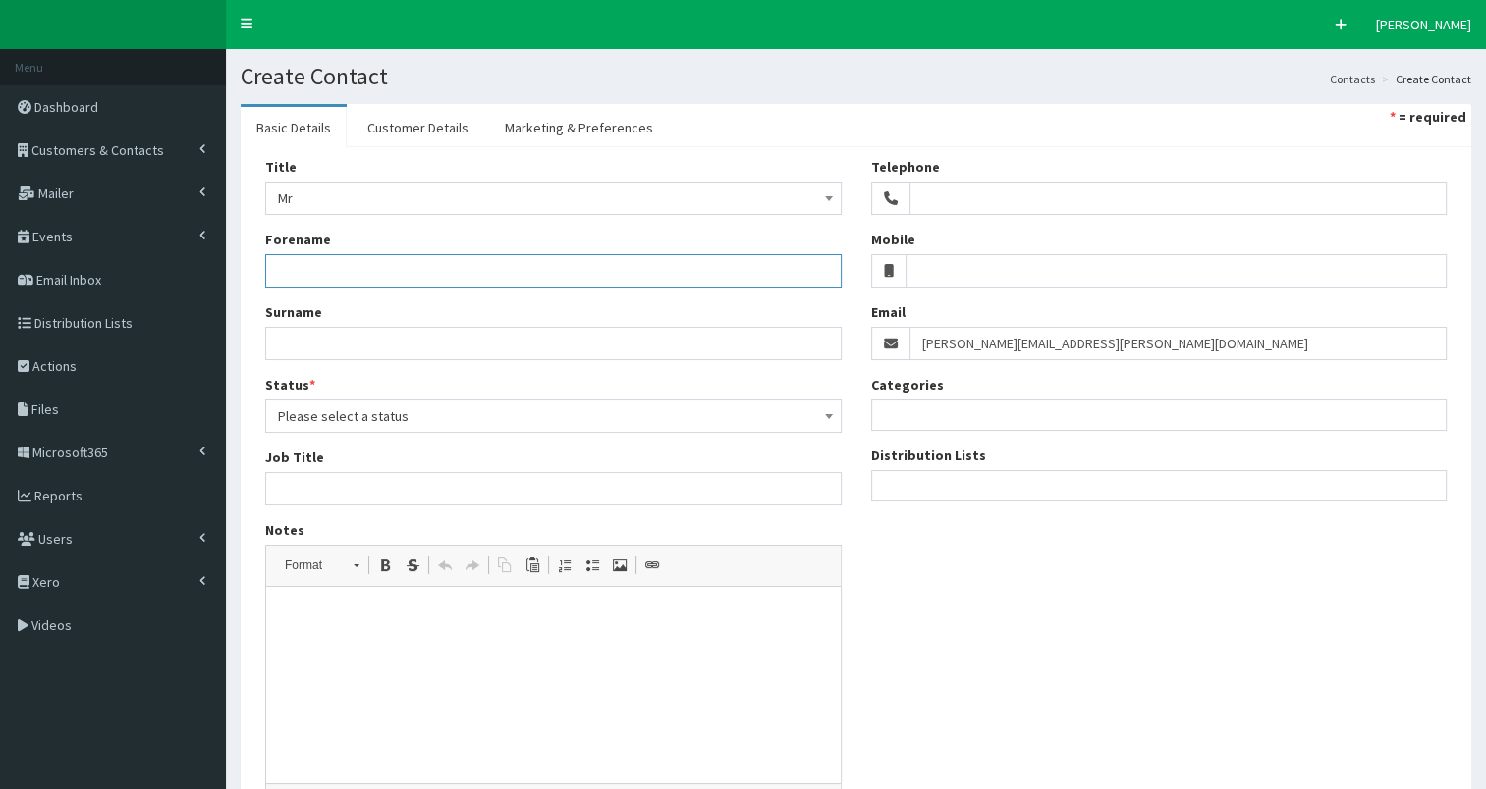
click at [302, 272] on input "Forename" at bounding box center [553, 270] width 576 height 33
paste input "Richard.Taylor-Walters@yorkshirewater.co.uk"
type input "Richard.Taylor-Walters@yorkshirewater.co.uk"
click at [287, 361] on div "Title Please select an option Mr Mrs Ms Miss Dr MP QC MBE MEP CBE Cllr Professo…" at bounding box center [553, 491] width 606 height 669
click at [291, 336] on input "Surname" at bounding box center [553, 343] width 576 height 33
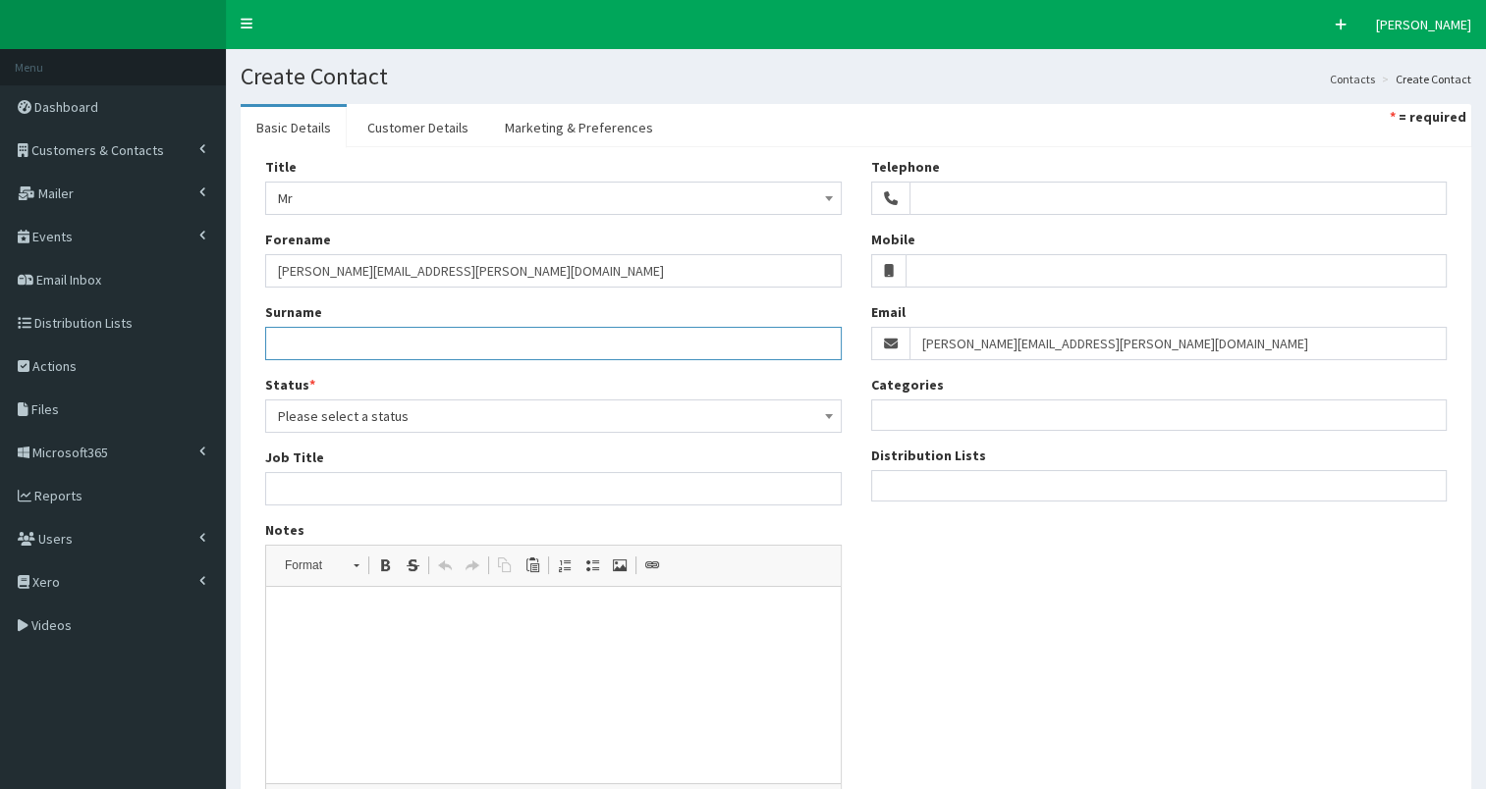
paste input "Richard.Taylor-Walters@yorkshirewater.co.uk"
type input "Richard.Taylor-Walters@yorkshirewater.co.uk"
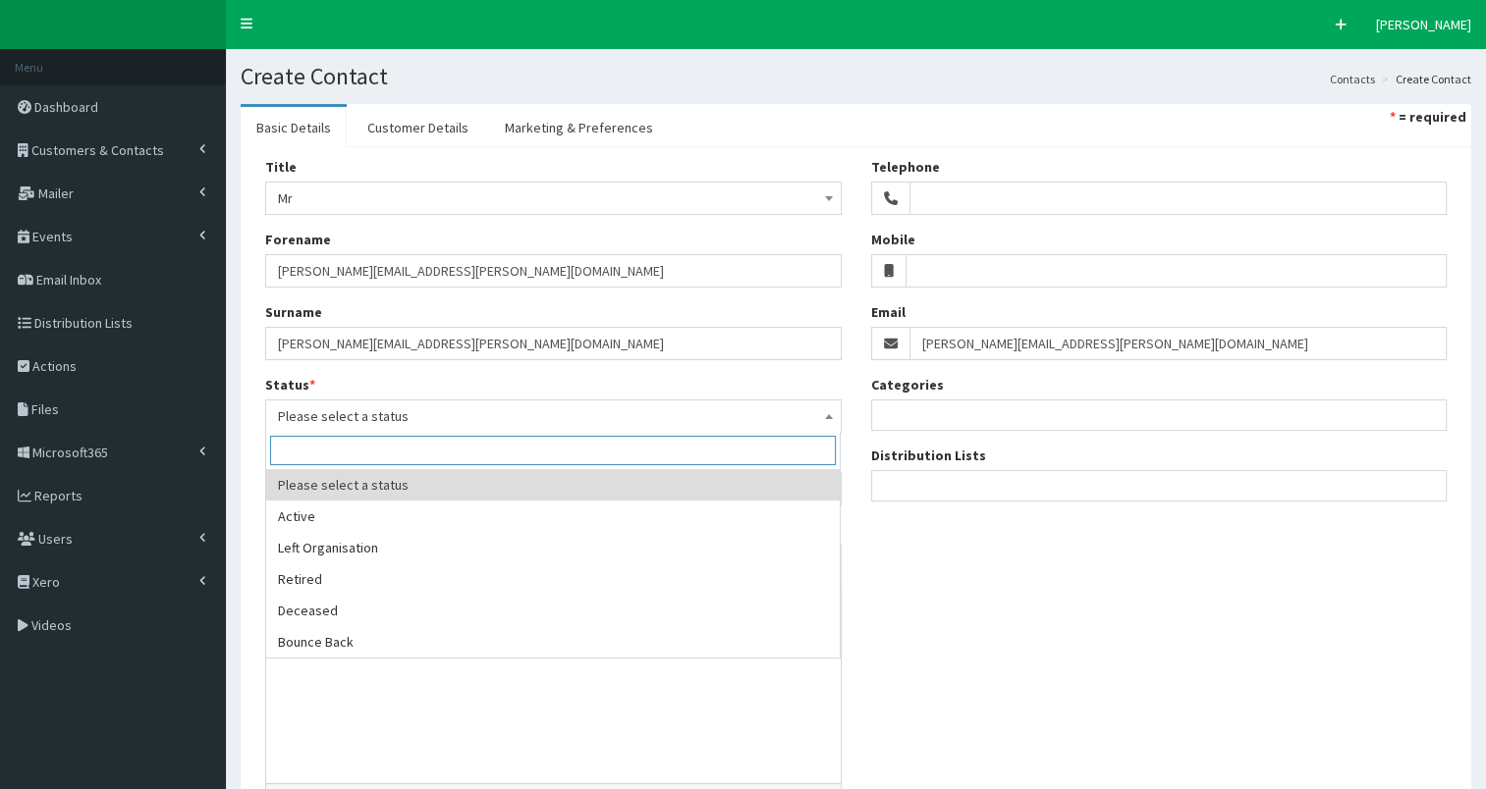
click at [301, 412] on span "Please select a status" at bounding box center [553, 416] width 551 height 27
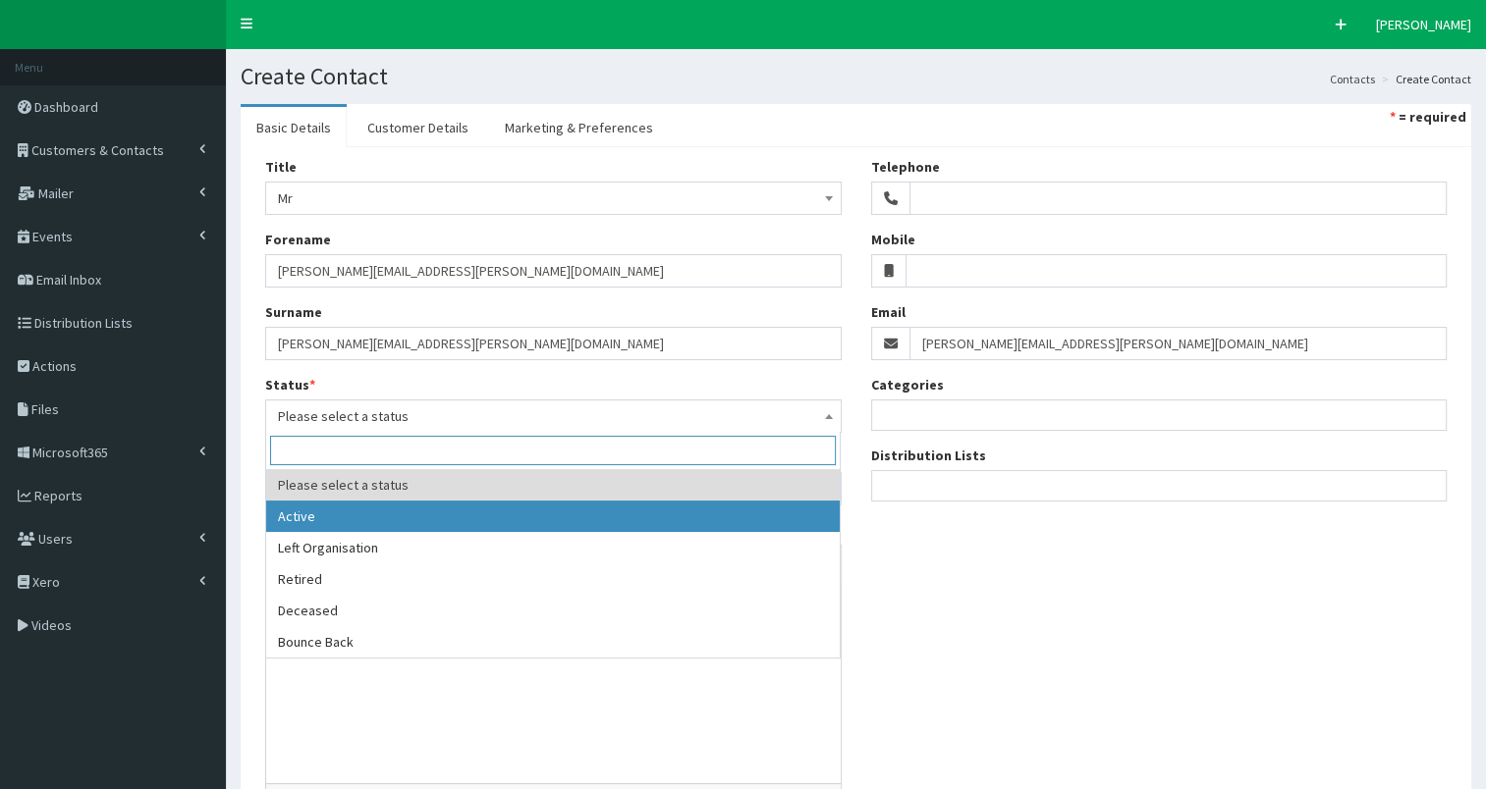
select select "1"
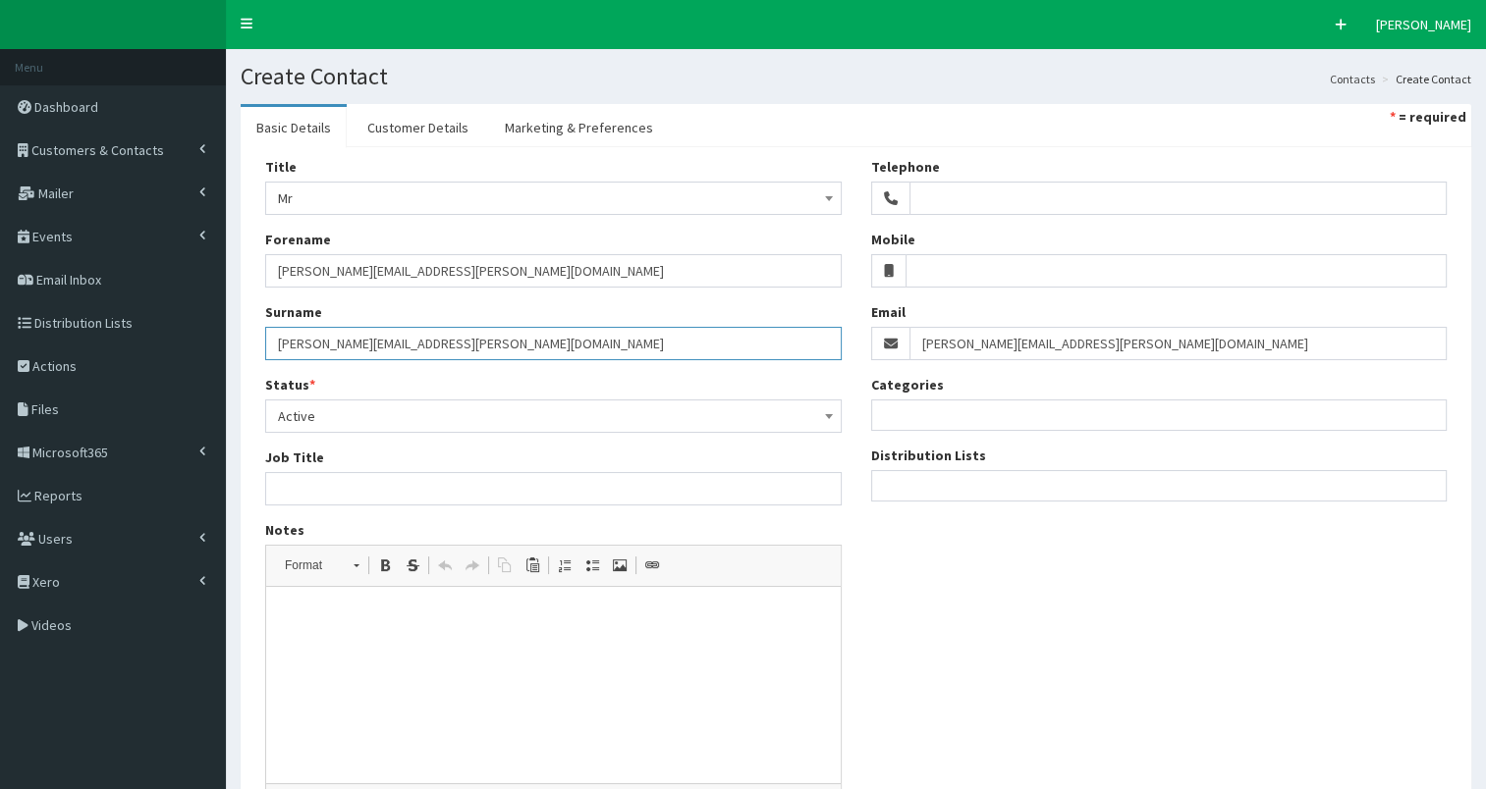
click at [279, 351] on input "Richard.Taylor-Walters@yorkshirewater.co.uk" at bounding box center [553, 343] width 576 height 33
click at [359, 347] on input "Taylor-Walters@yorkshirewater.co.uk" at bounding box center [553, 343] width 576 height 33
type input "Taylor-Walters"
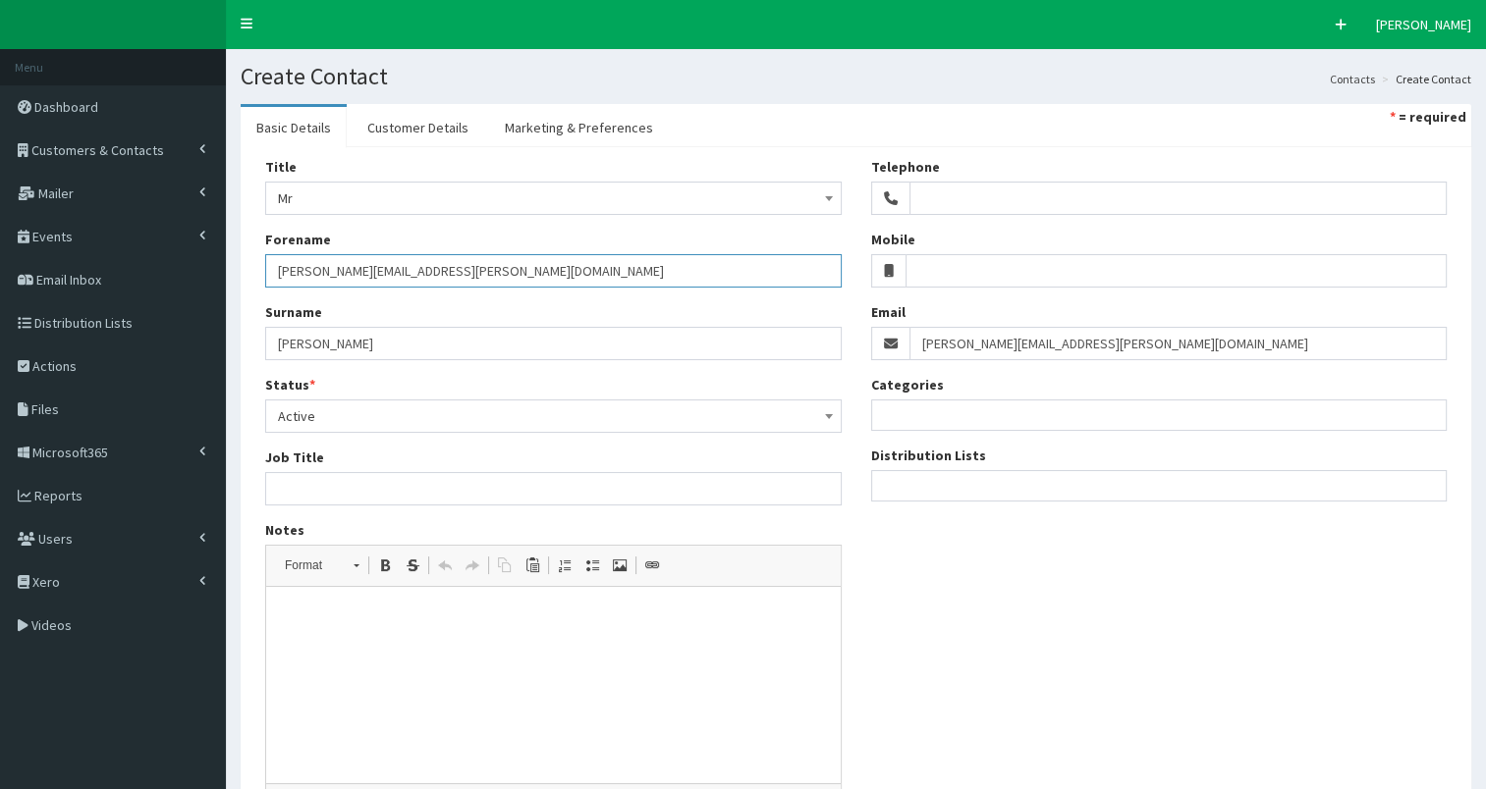
click at [320, 271] on input "Richard.Taylor-Walters@yorkshirewater.co.uk" at bounding box center [553, 270] width 576 height 33
type input "Richard"
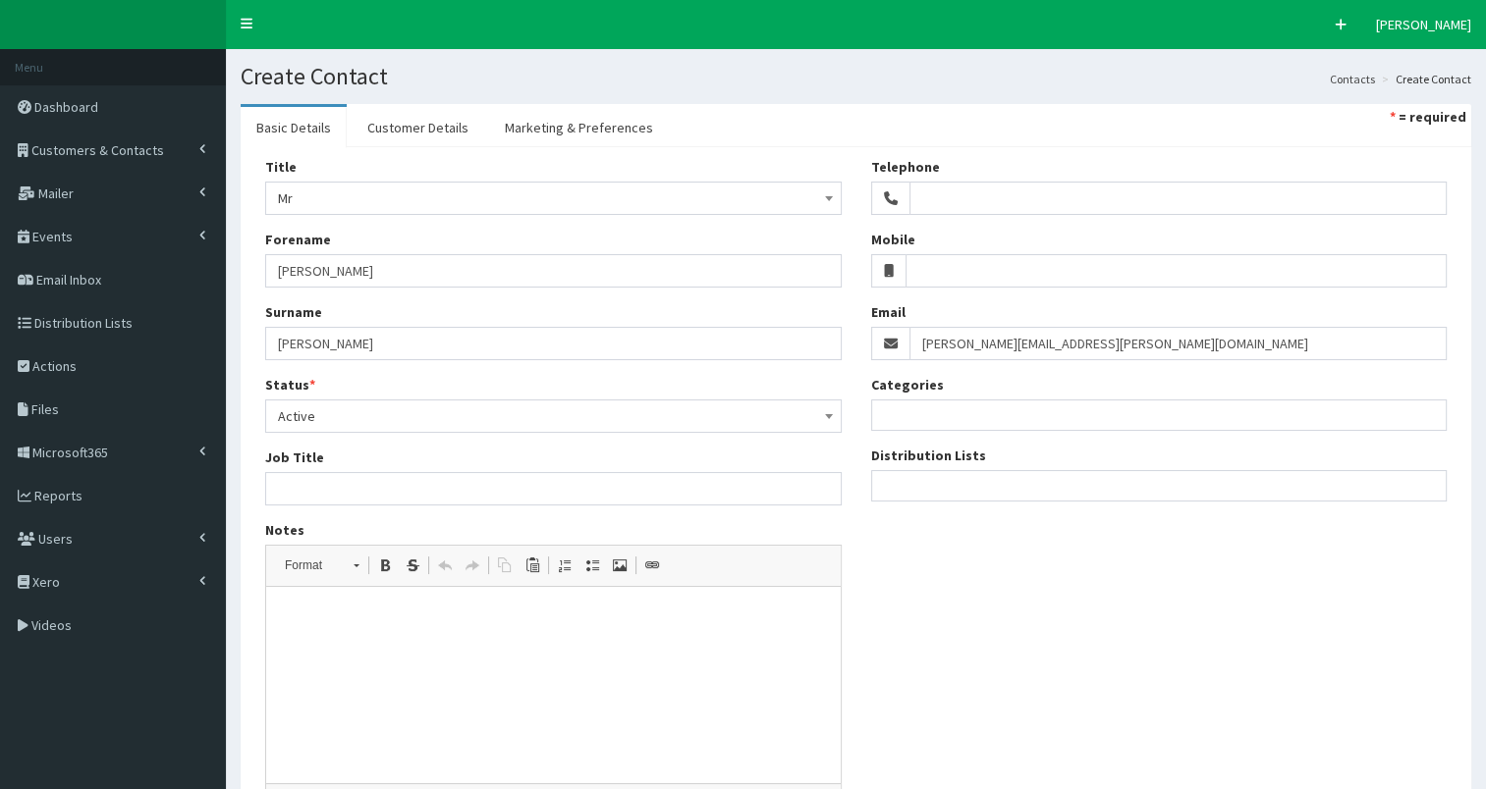
click at [913, 481] on ul at bounding box center [1159, 483] width 574 height 25
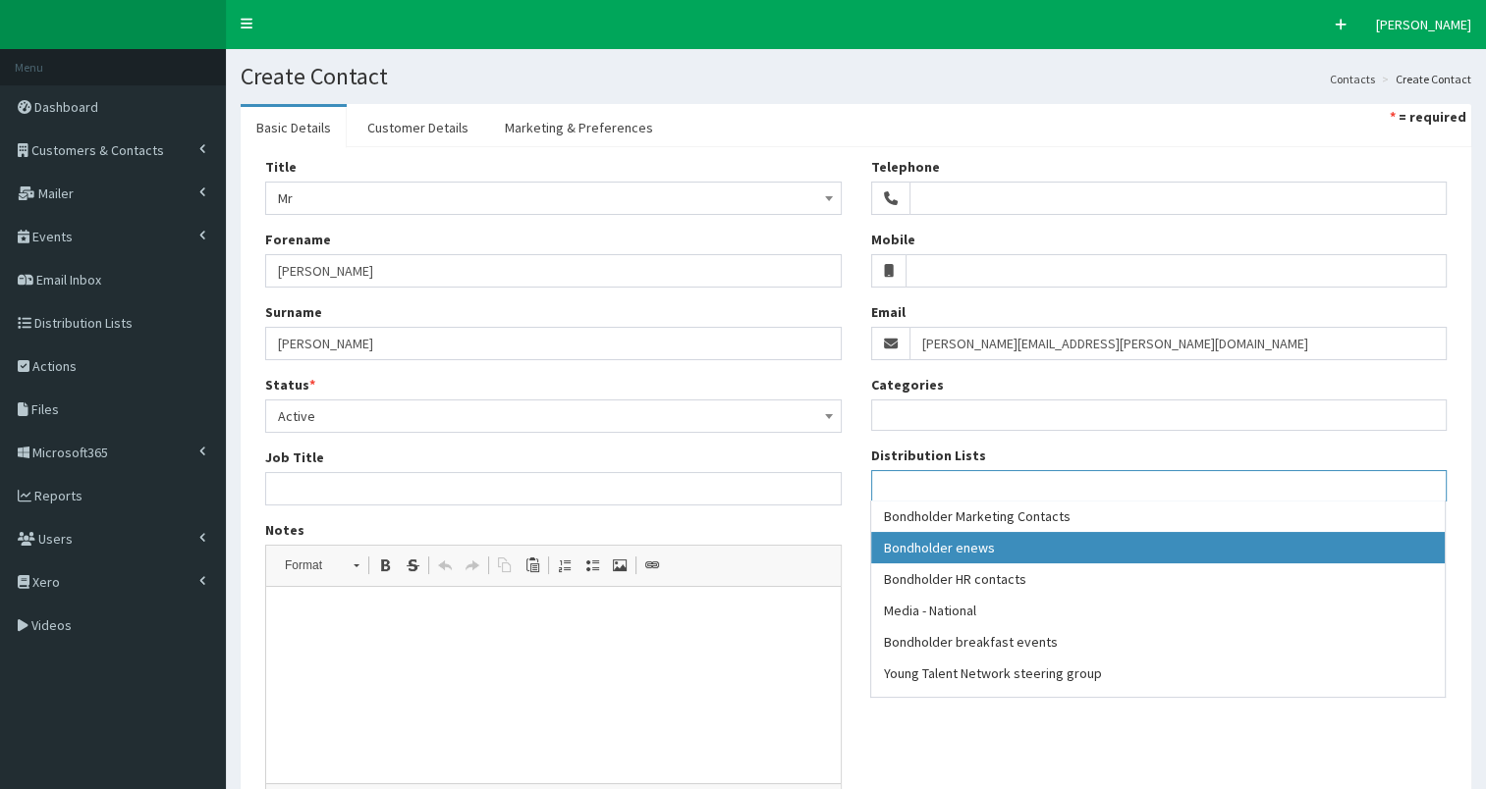
select select "79"
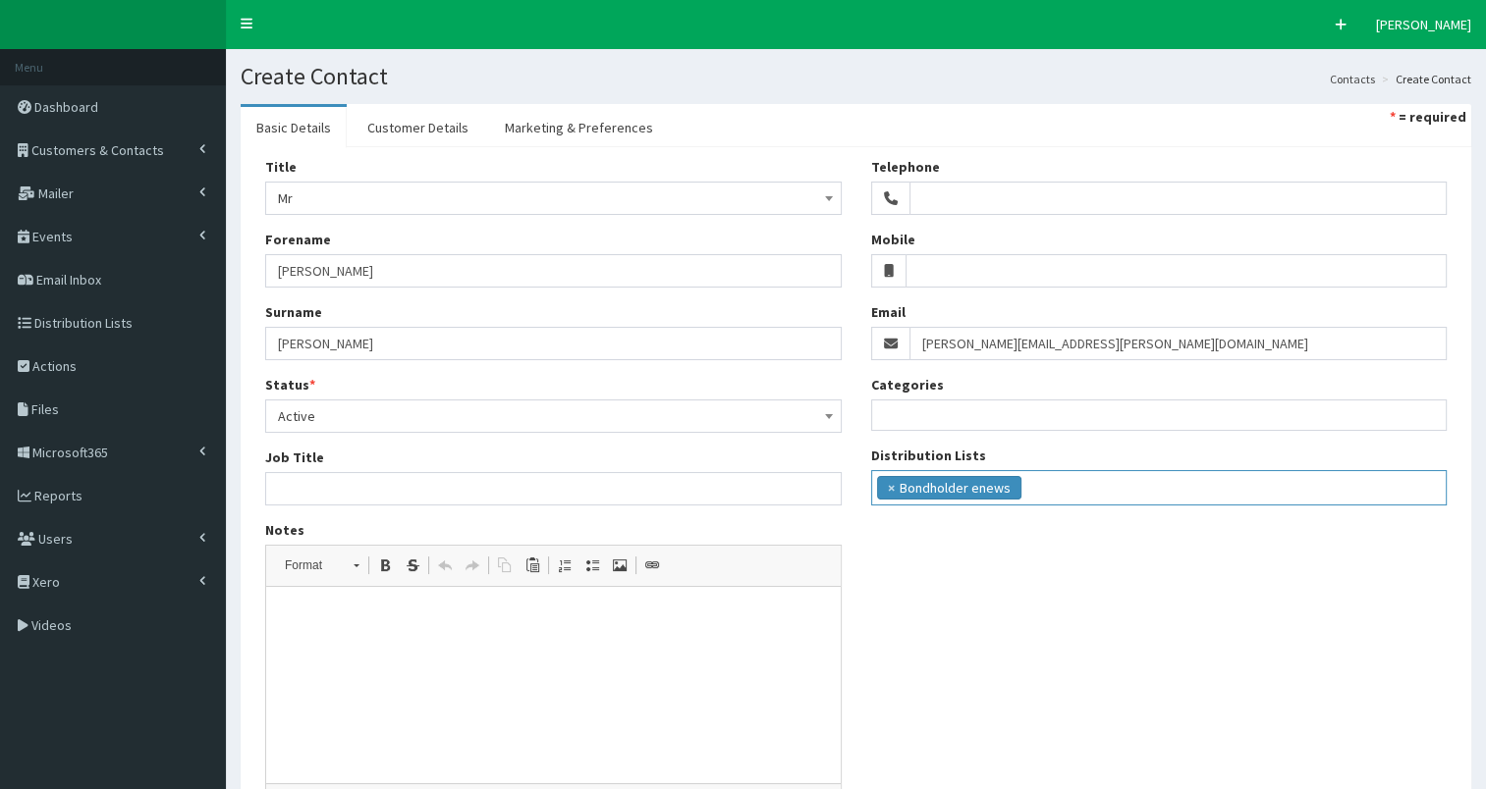
scroll to position [18, 0]
click at [1049, 485] on ul "× Bondholder enews" at bounding box center [1159, 485] width 574 height 28
click at [1246, 483] on ul "× Bondholder enews × Bondholder breakfast events" at bounding box center [1159, 485] width 574 height 28
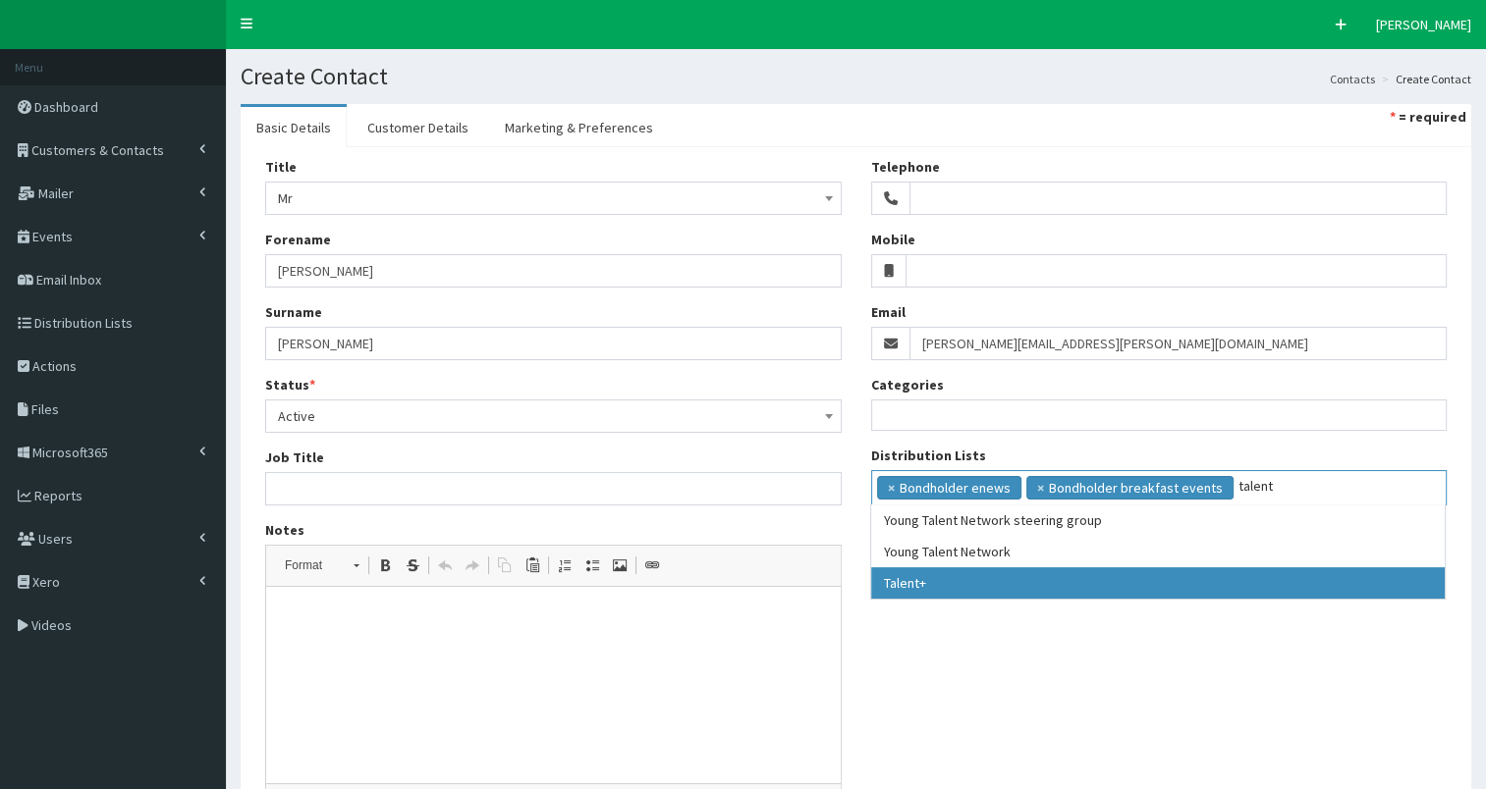
type input "talent"
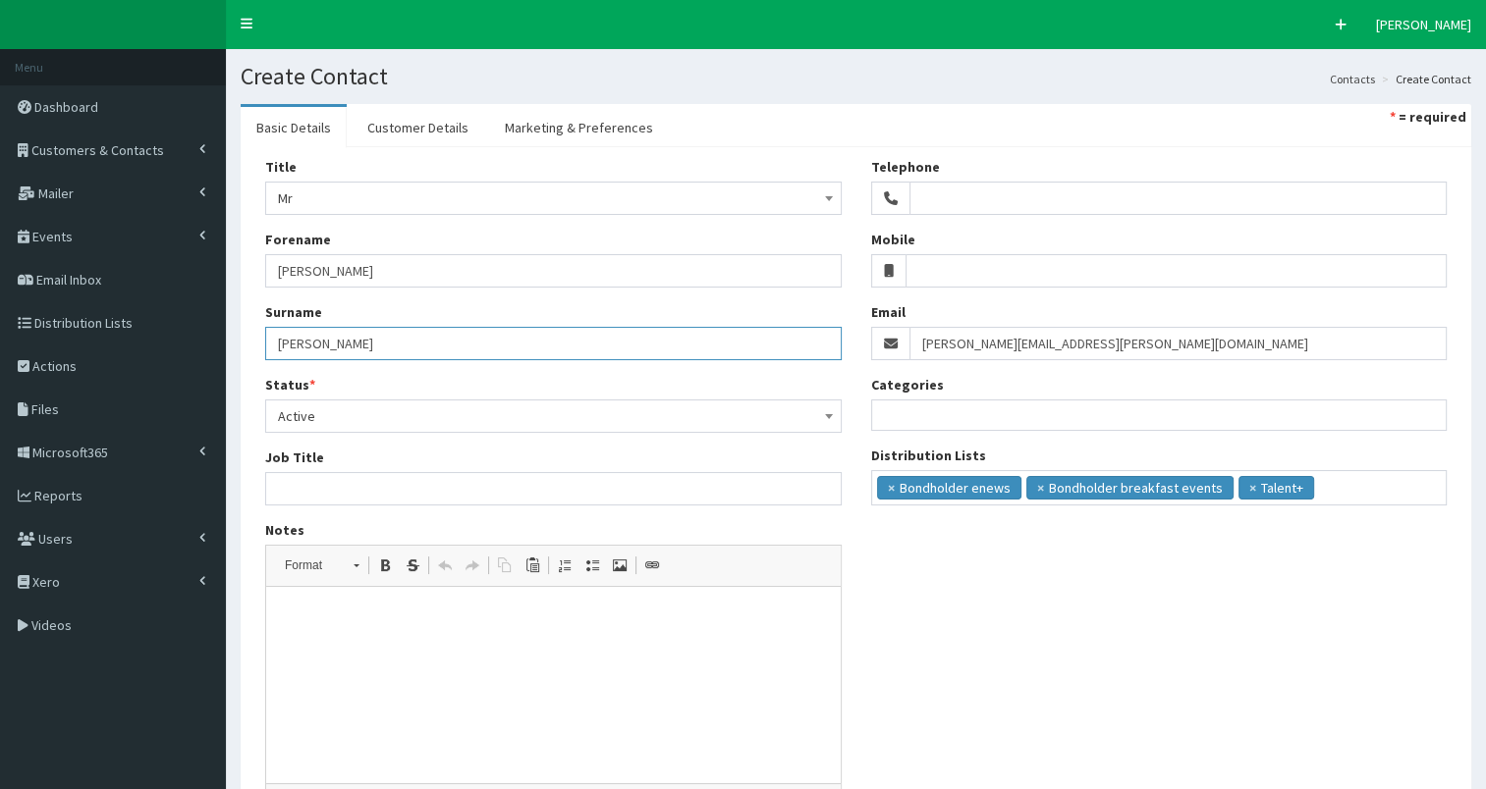
drag, startPoint x: 273, startPoint y: 339, endPoint x: 446, endPoint y: 337, distance: 172.8
click at [446, 337] on input "Taylor-Walters" at bounding box center [553, 343] width 576 height 33
click at [288, 488] on input "Job Title" at bounding box center [553, 488] width 576 height 33
paste input "Maintenance Manager / SHEQ Advisor"
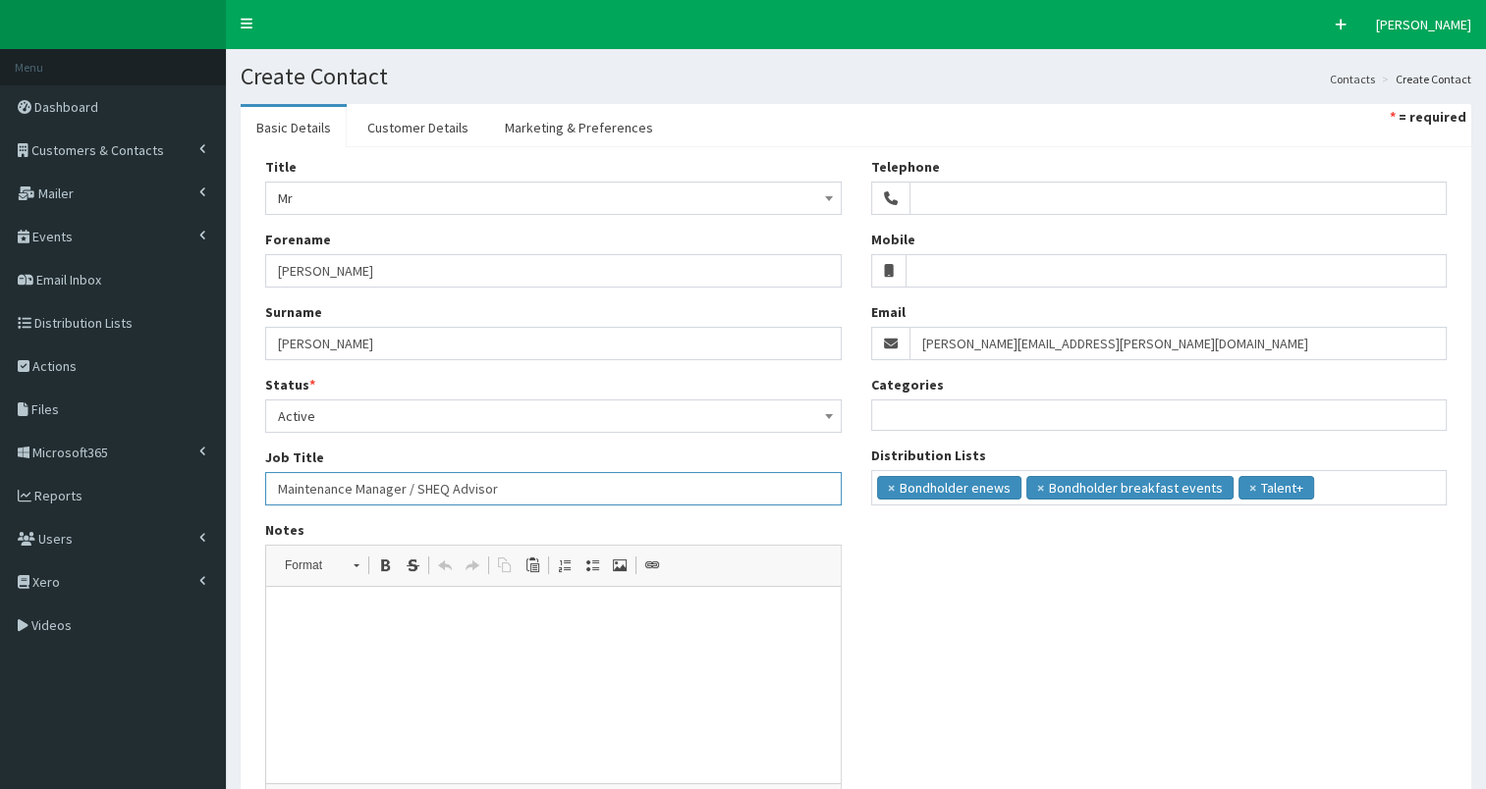
click at [405, 489] on input "Maintenance Manager / SHEQ Advisor" at bounding box center [553, 488] width 576 height 33
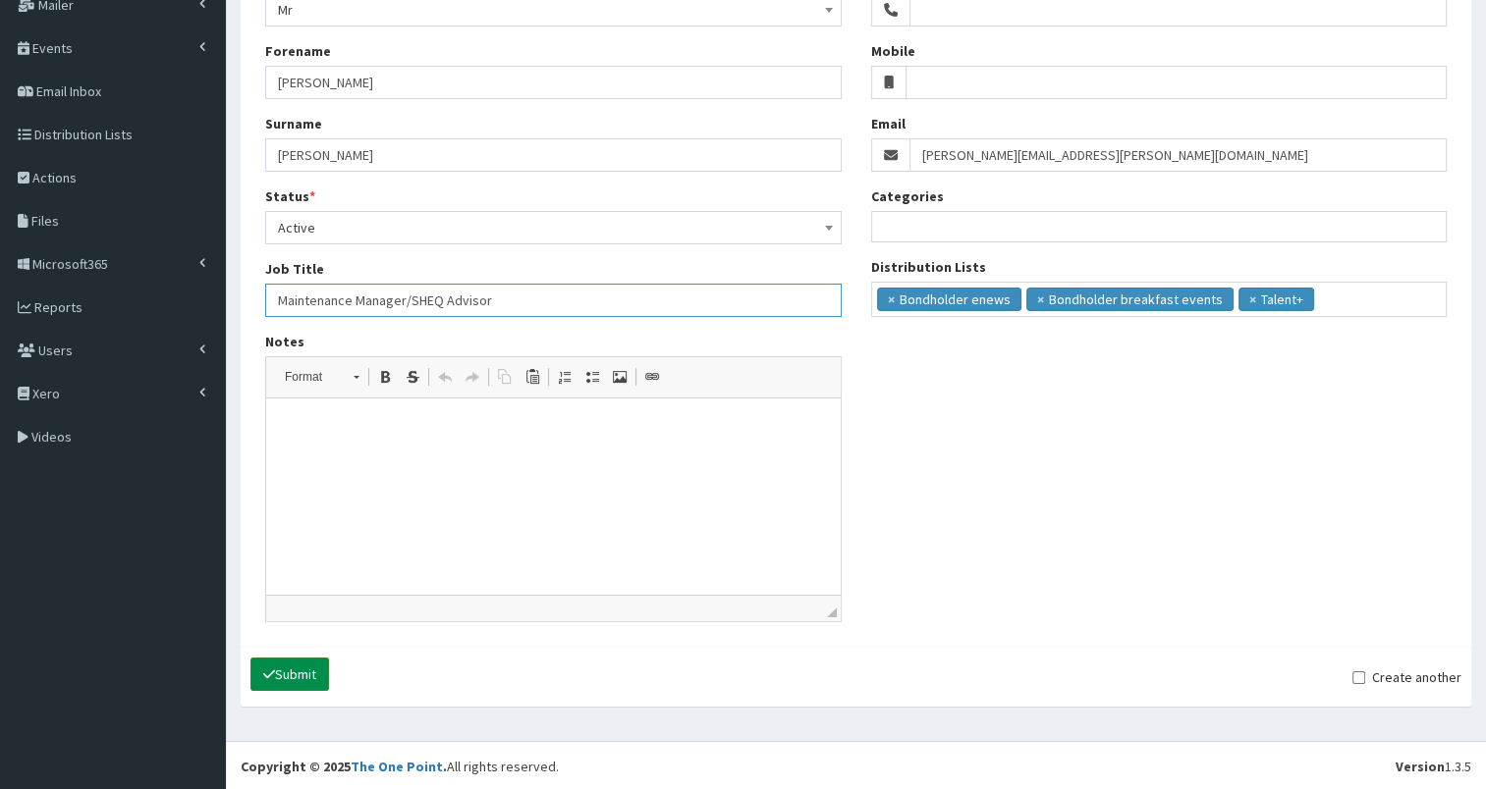
type input "Maintenance Manager/SHEQ Advisor"
click at [272, 668] on icon "submit" at bounding box center [269, 675] width 12 height 14
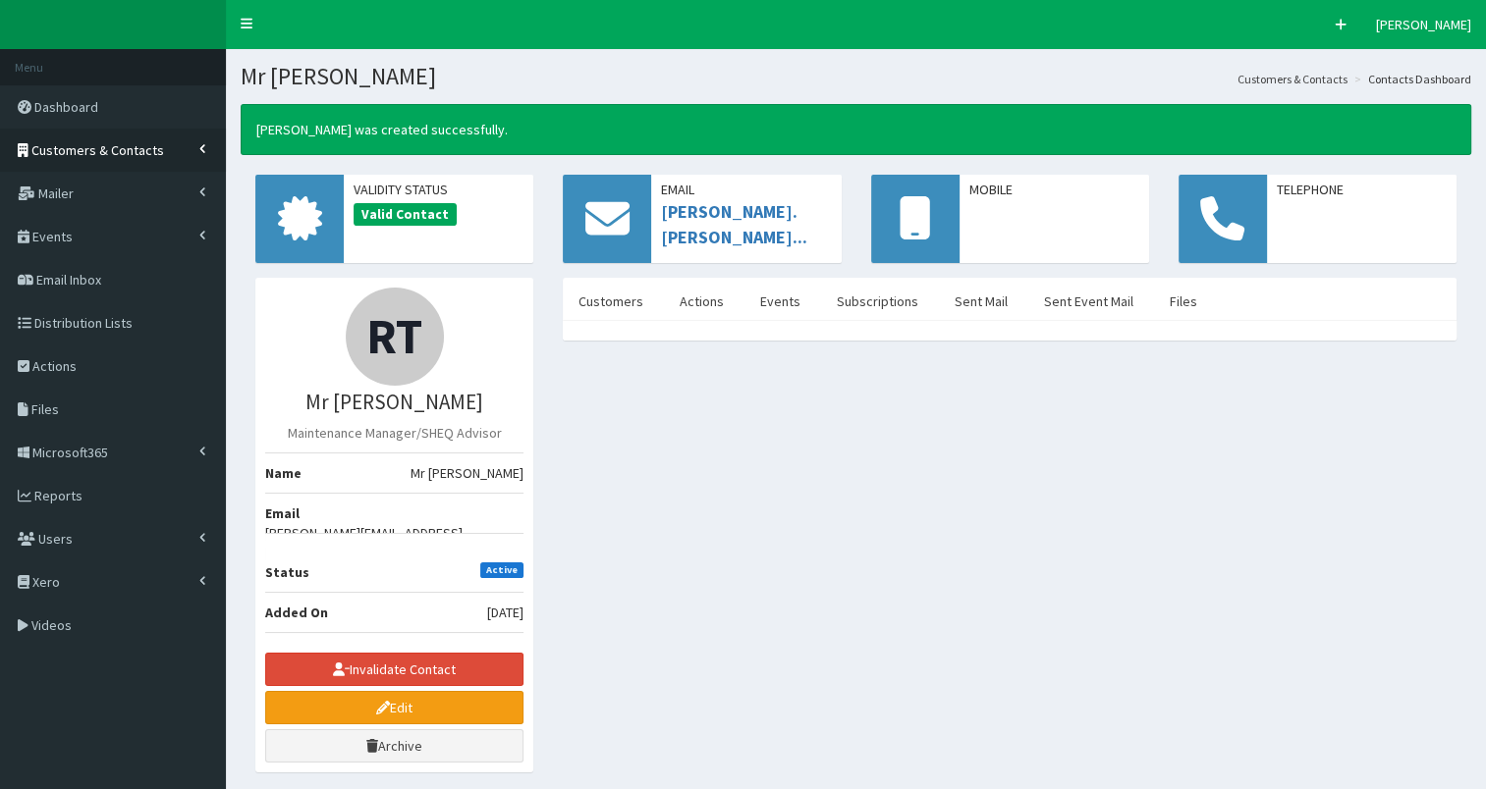
click at [115, 146] on span "Customers & Contacts" at bounding box center [97, 150] width 133 height 18
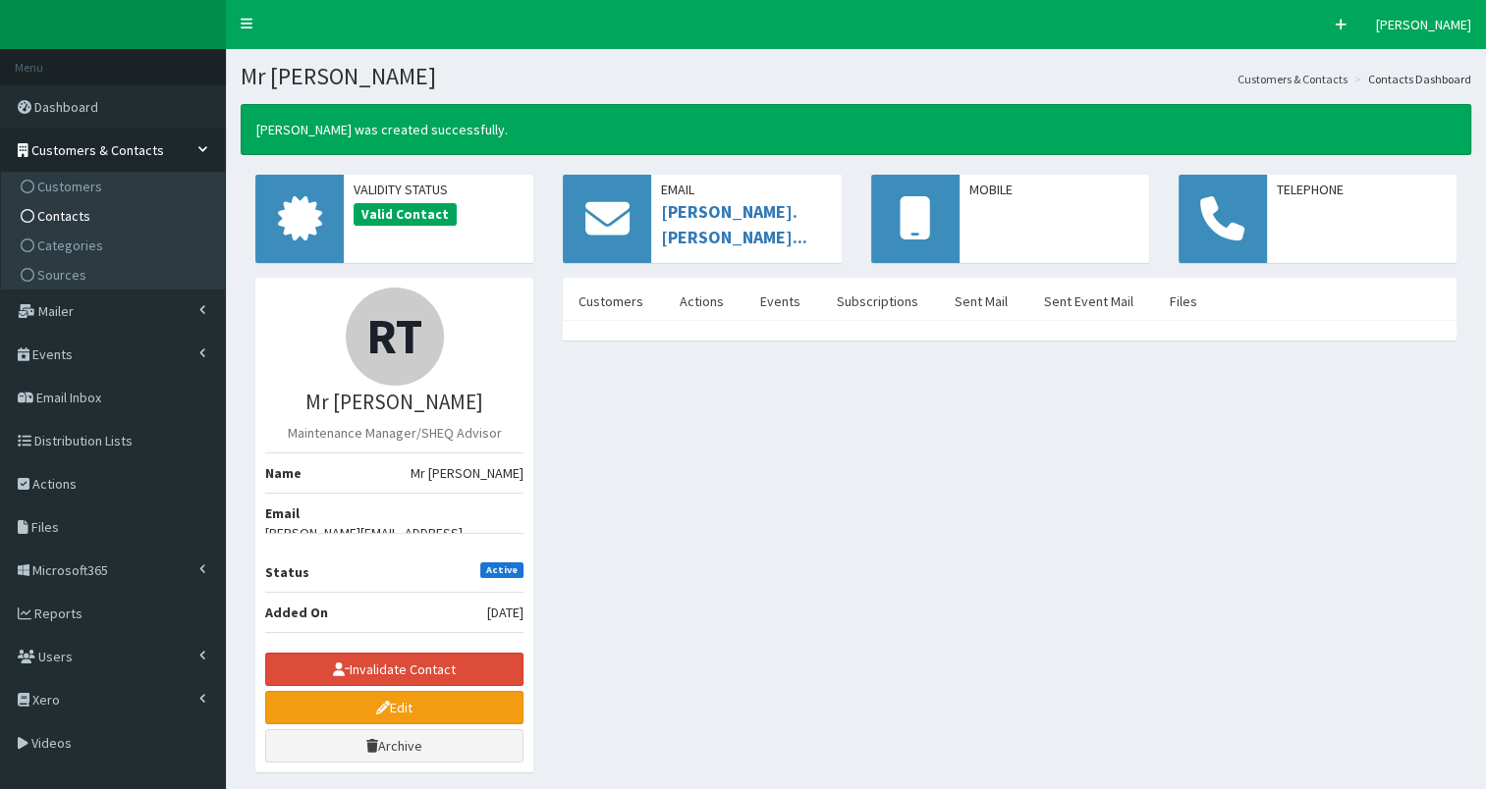
click at [107, 212] on link "Contacts" at bounding box center [115, 215] width 219 height 29
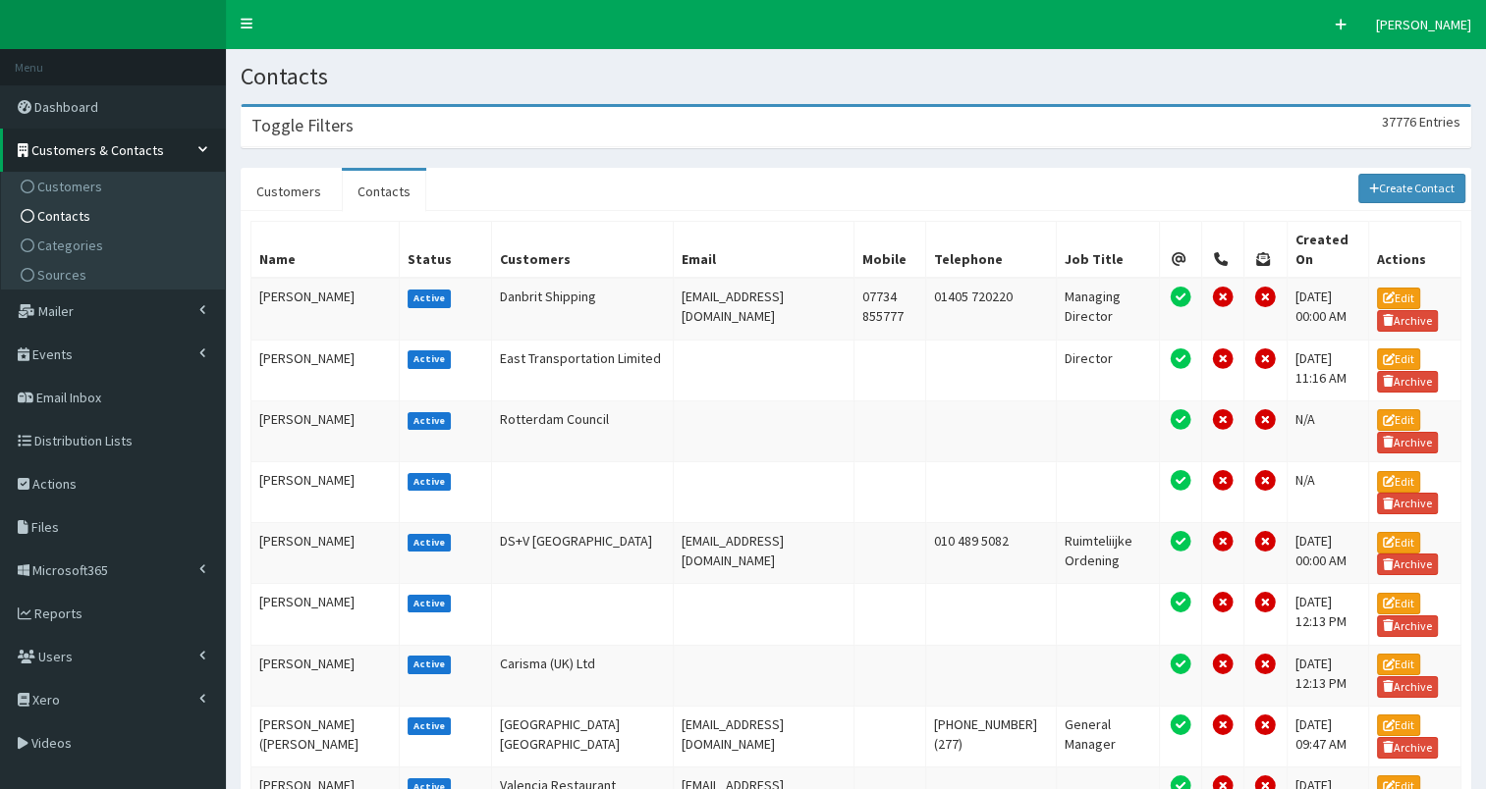
click at [503, 125] on div "Toggle Filters 37776 Entries" at bounding box center [856, 127] width 1228 height 40
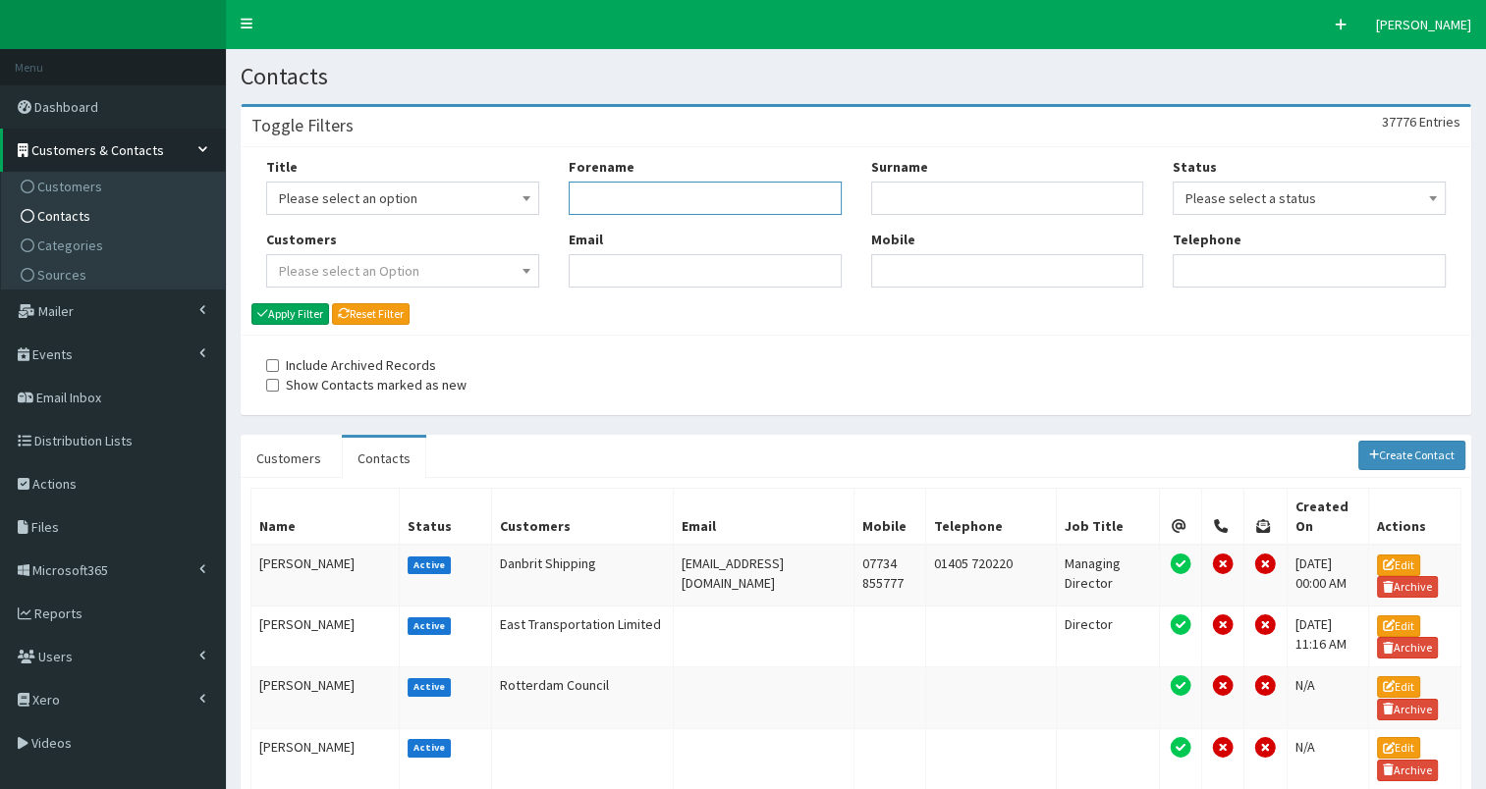
click at [617, 203] on input "Forename" at bounding box center [705, 198] width 273 height 33
type input "[PERSON_NAME]"
type input "blag"
click at [299, 317] on button "Apply Filter" at bounding box center [290, 314] width 78 height 22
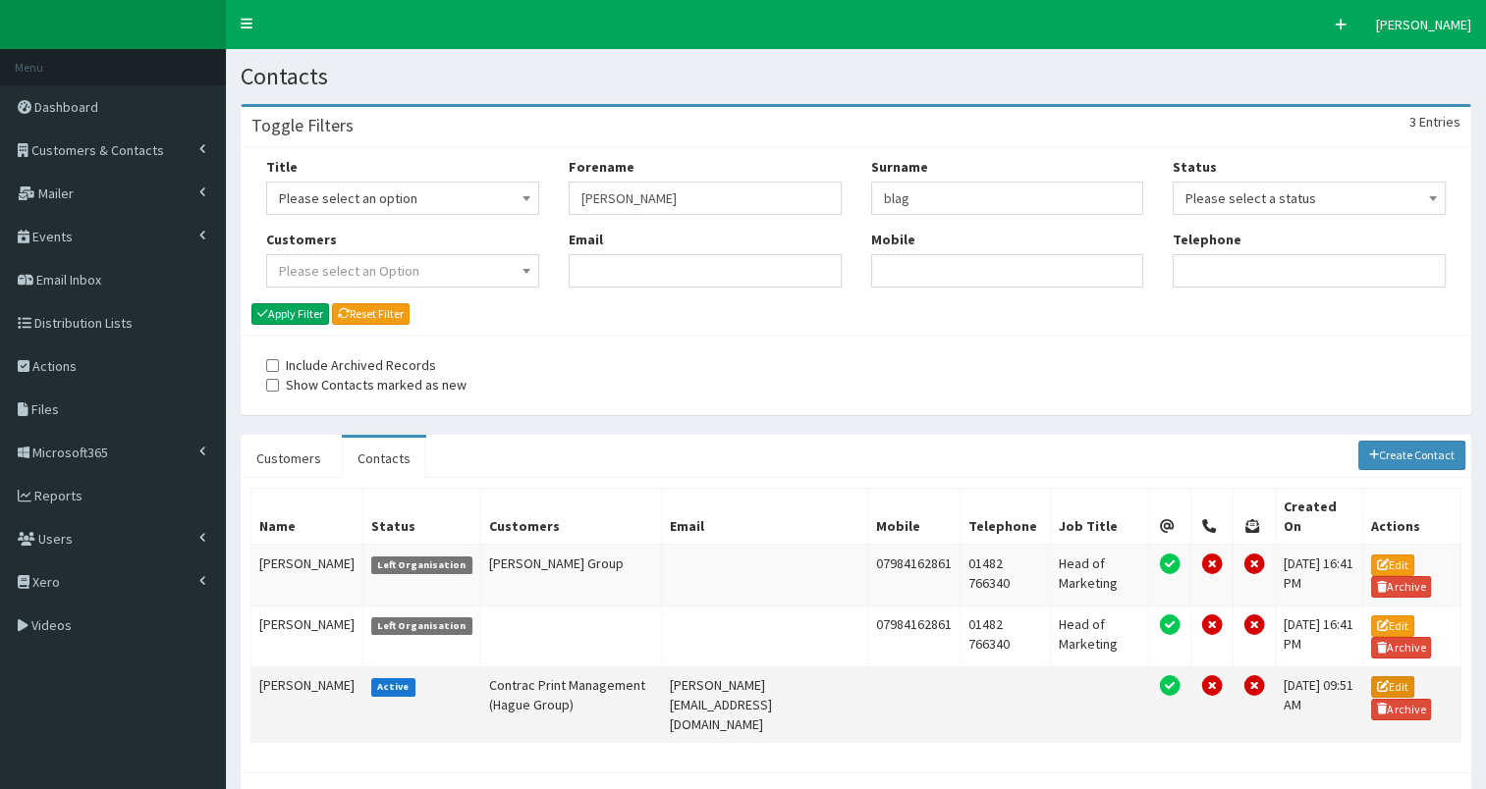
click at [1377, 681] on icon at bounding box center [1383, 687] width 12 height 12
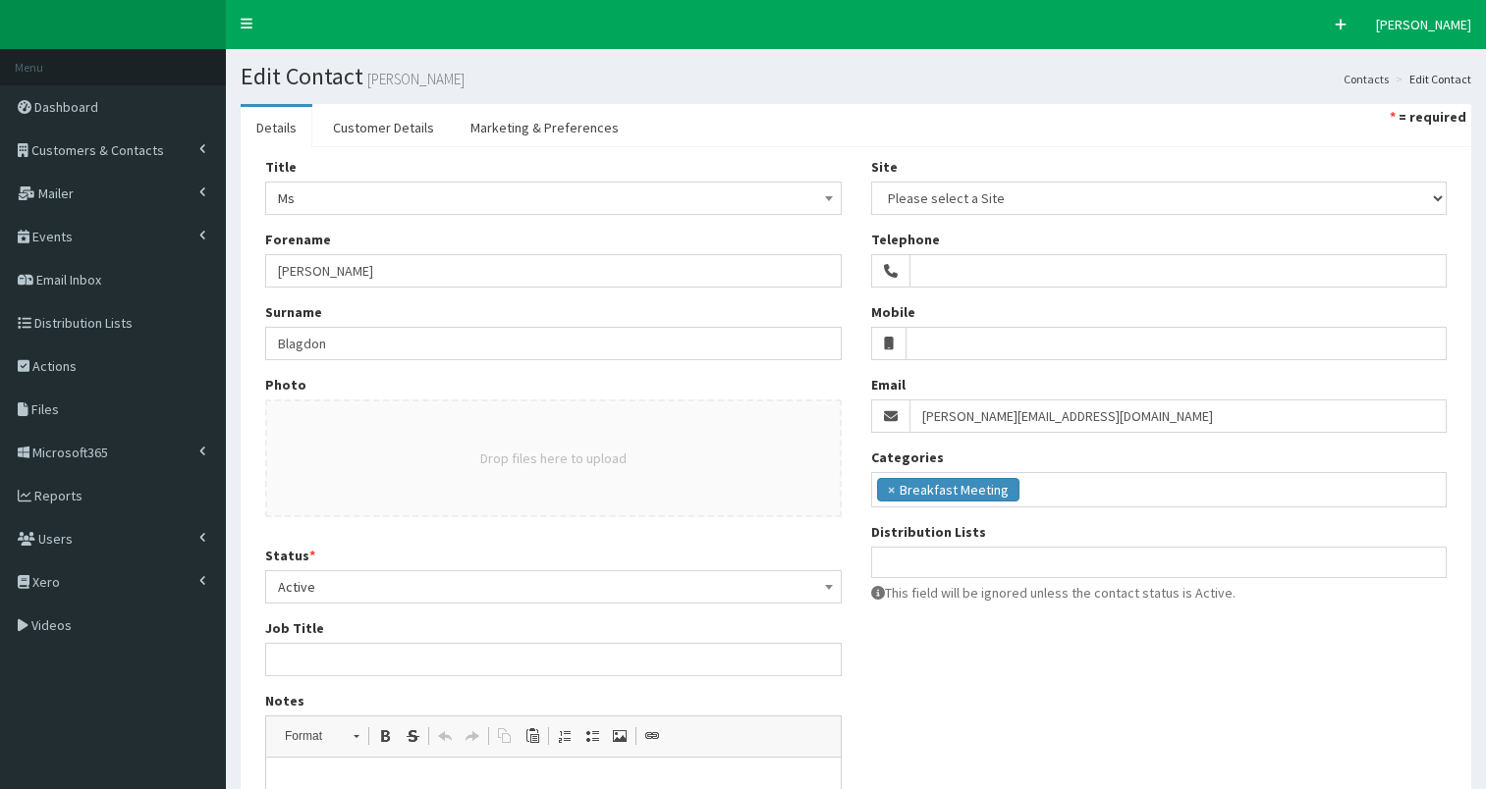
select select
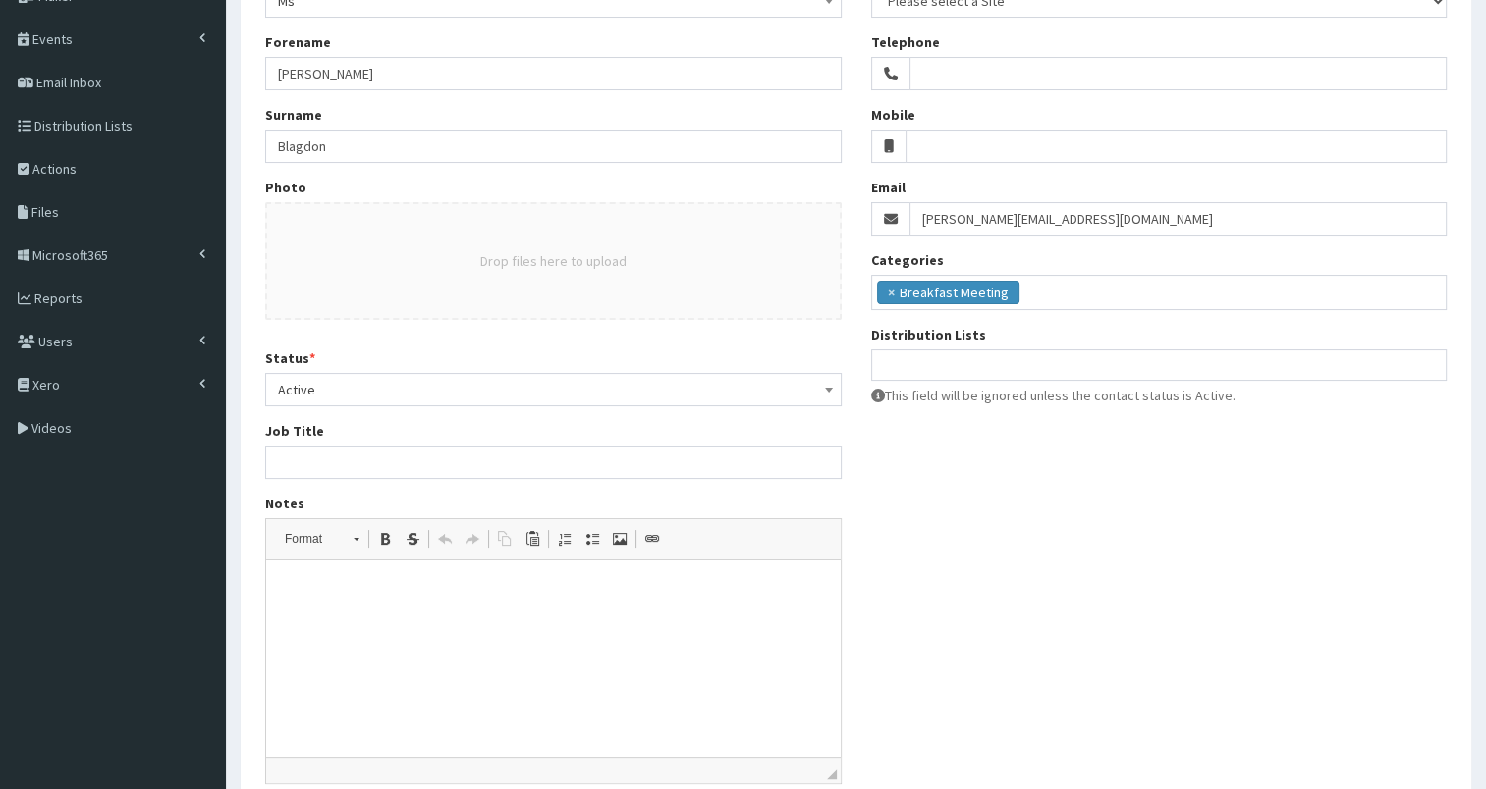
scroll to position [276, 0]
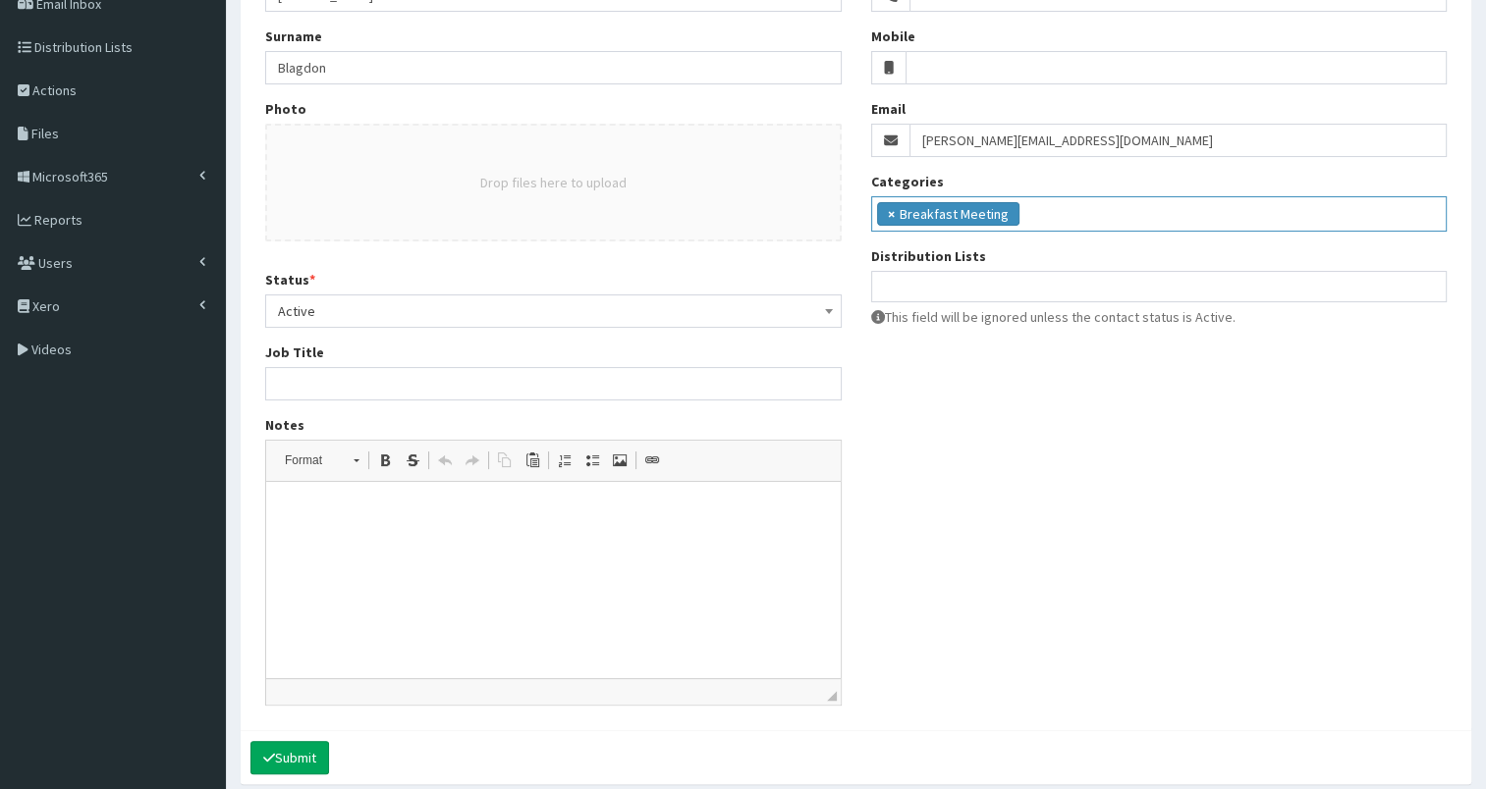
click at [892, 211] on span "×" at bounding box center [891, 214] width 7 height 20
select select
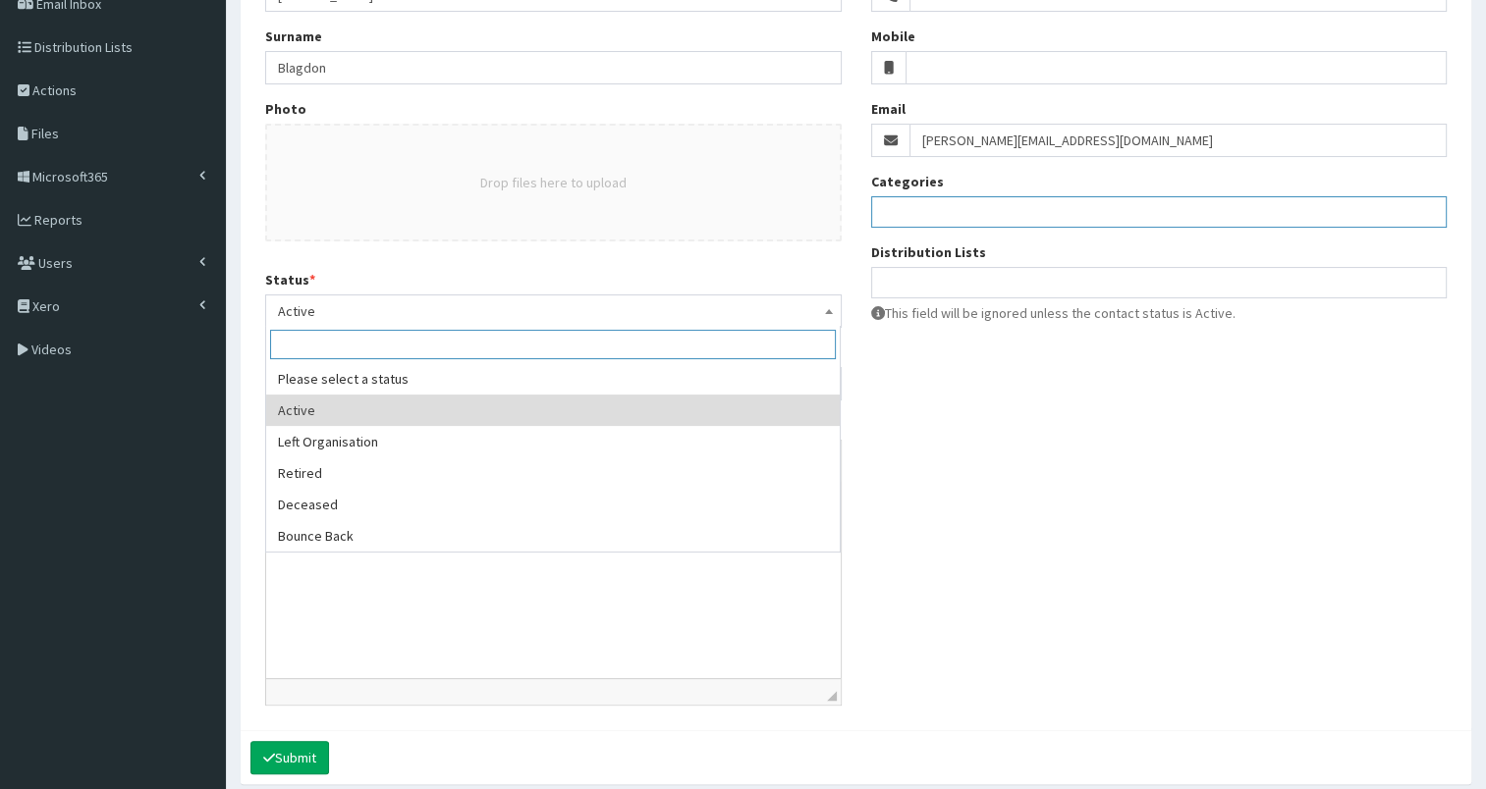
click at [382, 308] on span "Active" at bounding box center [553, 311] width 551 height 27
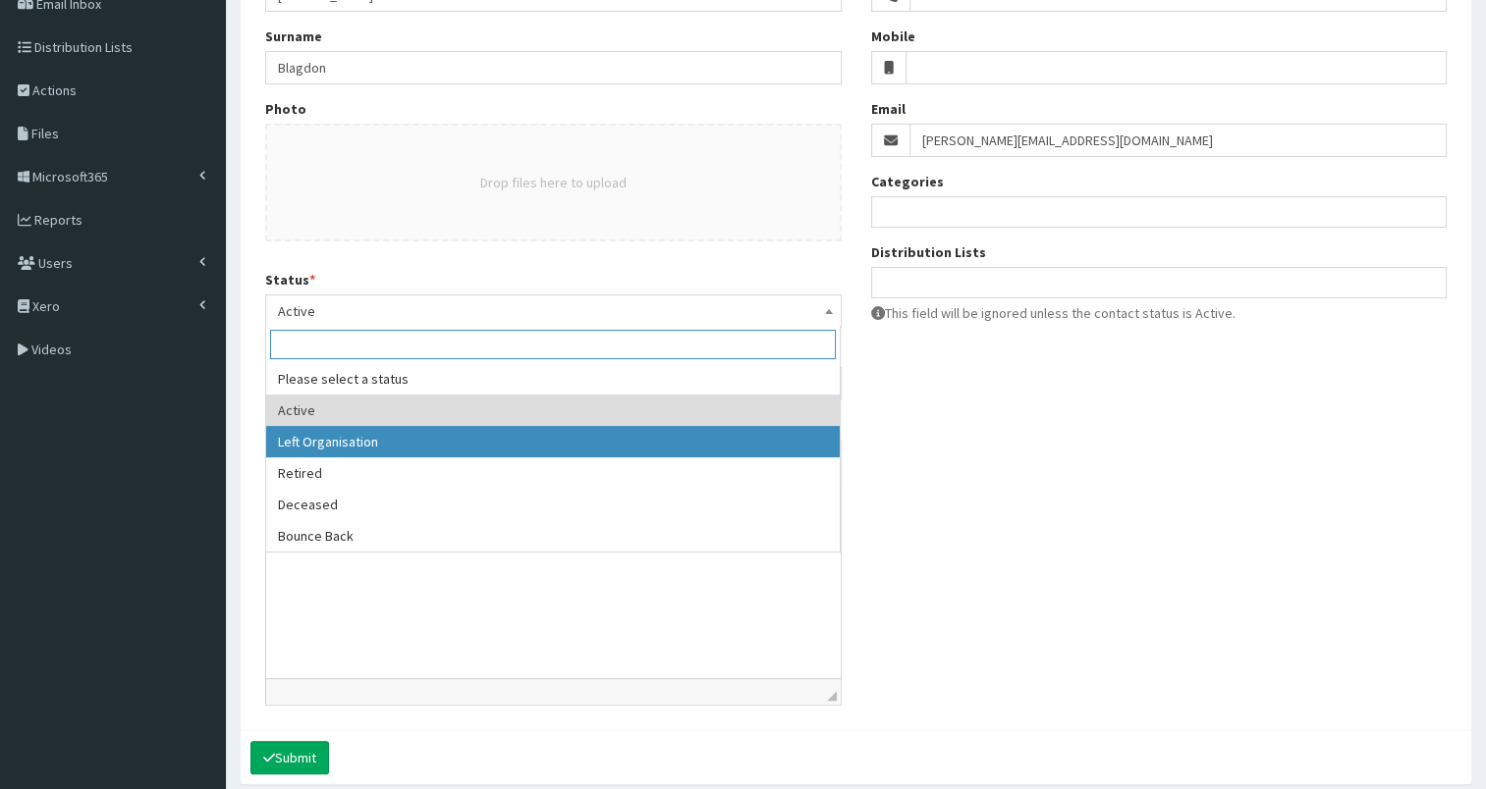
select select "2"
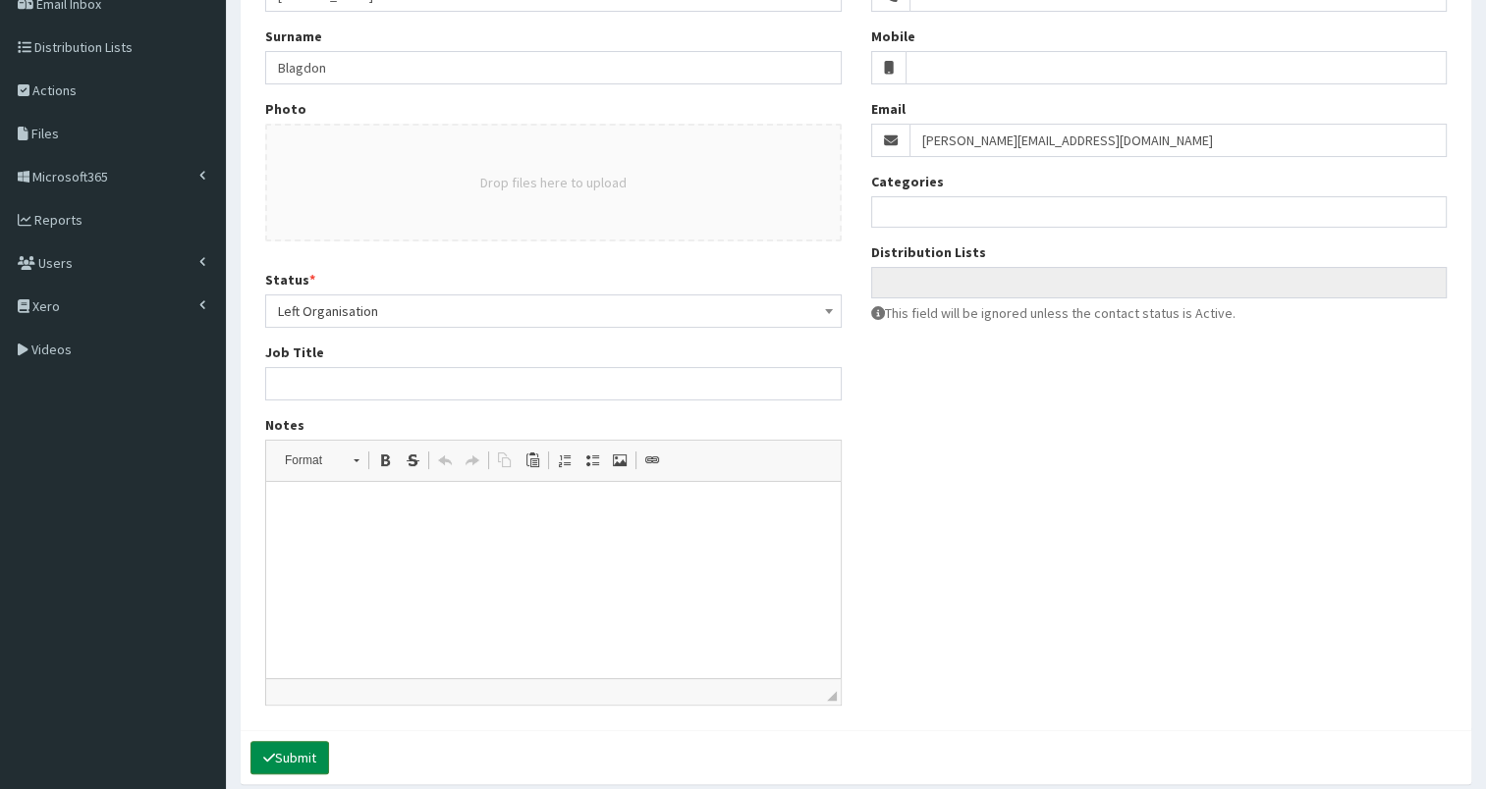
click at [293, 748] on button "Submit" at bounding box center [289, 757] width 79 height 33
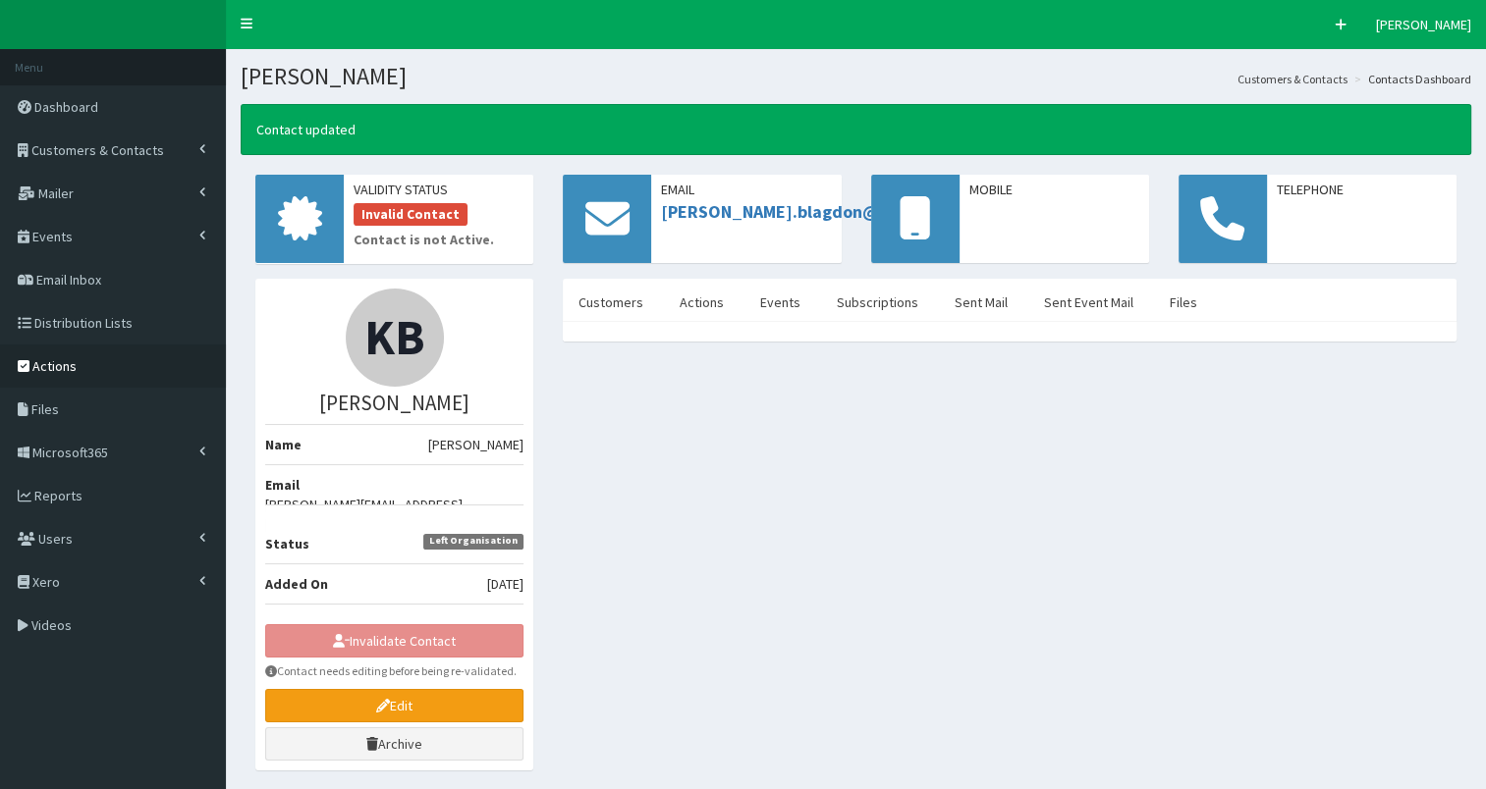
click at [48, 365] on span "Actions" at bounding box center [54, 366] width 44 height 18
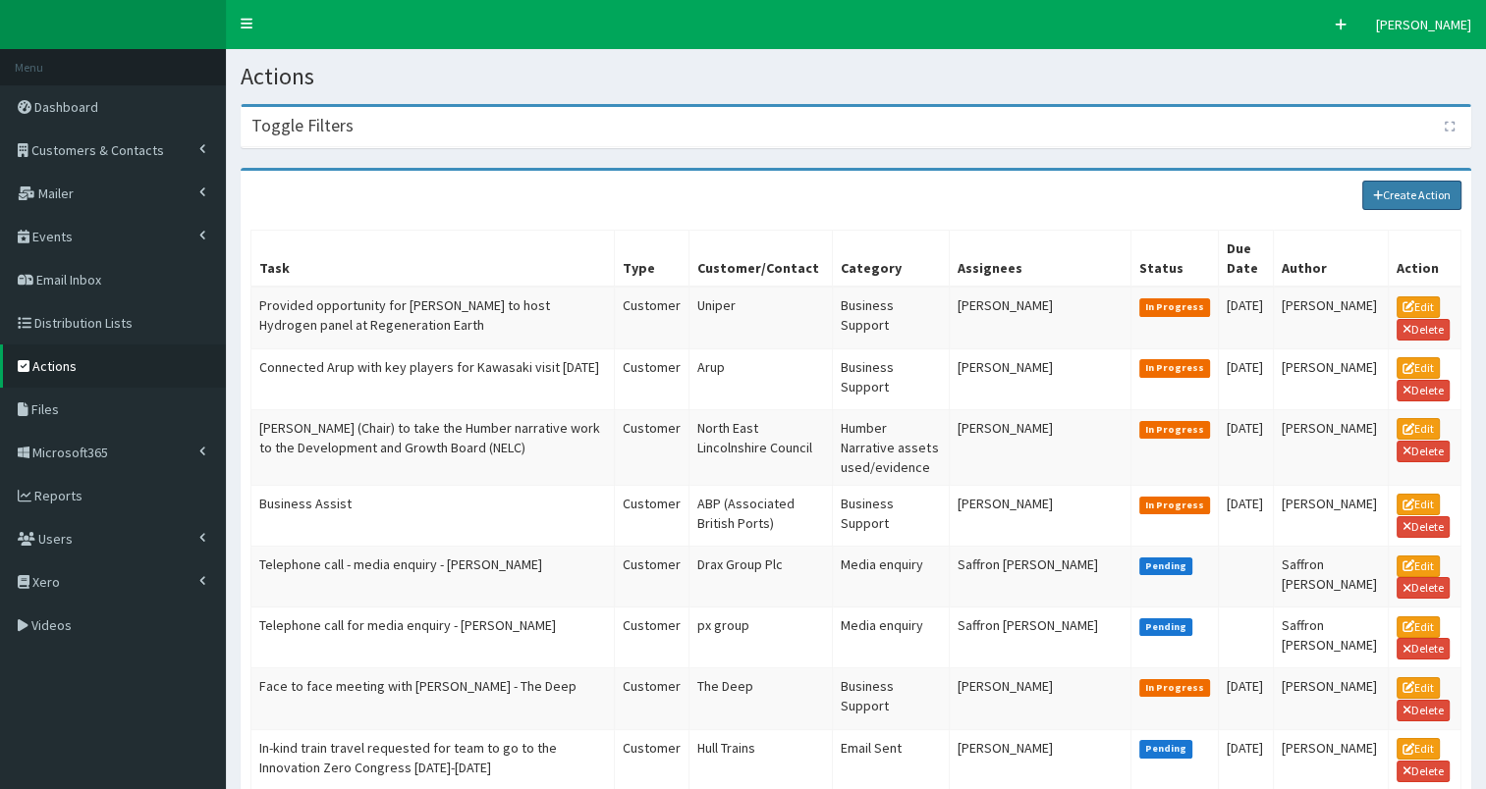
click at [1414, 190] on link "Create Action" at bounding box center [1412, 195] width 100 height 29
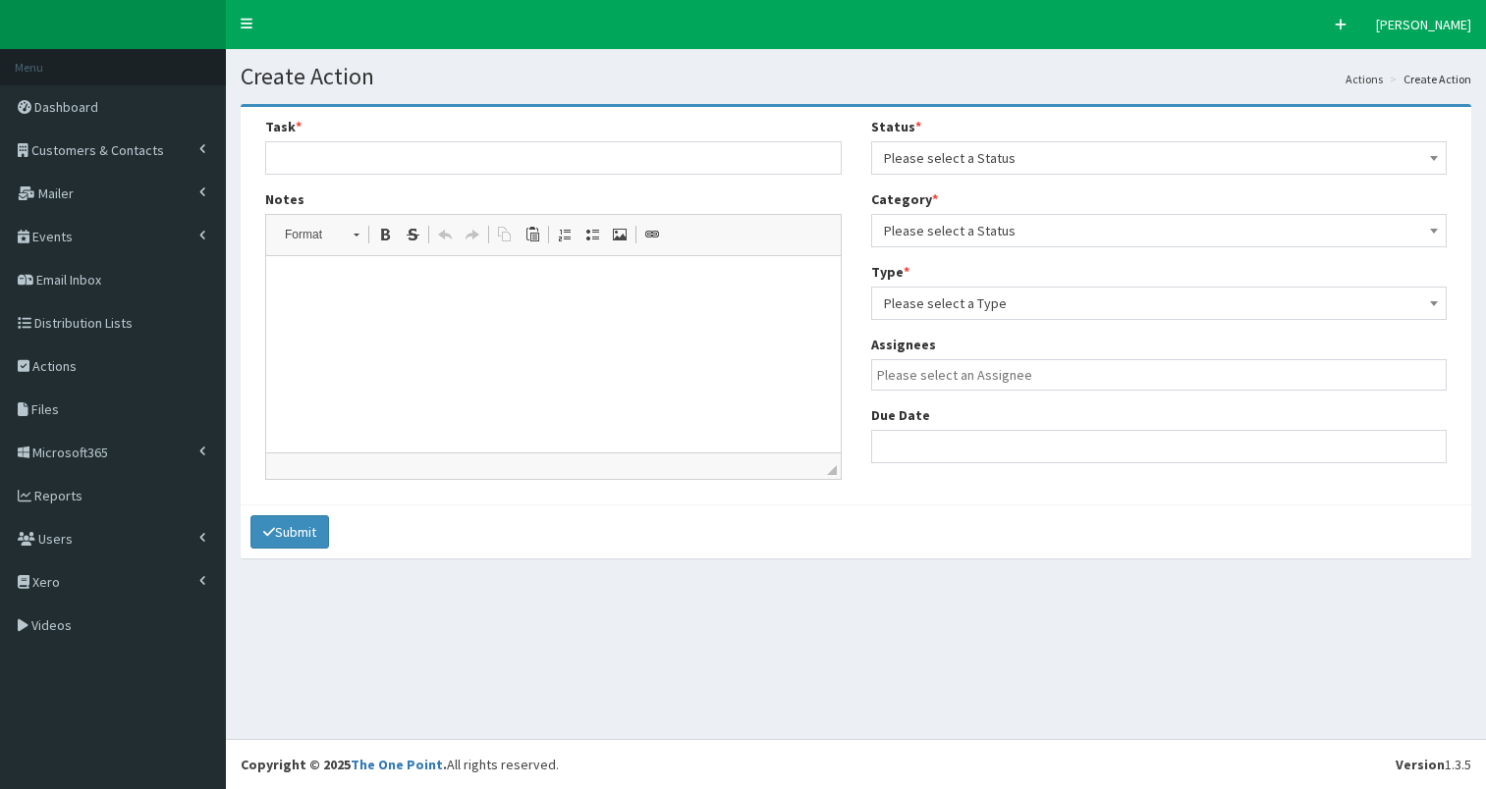
select select
click at [424, 294] on p at bounding box center [553, 286] width 535 height 21
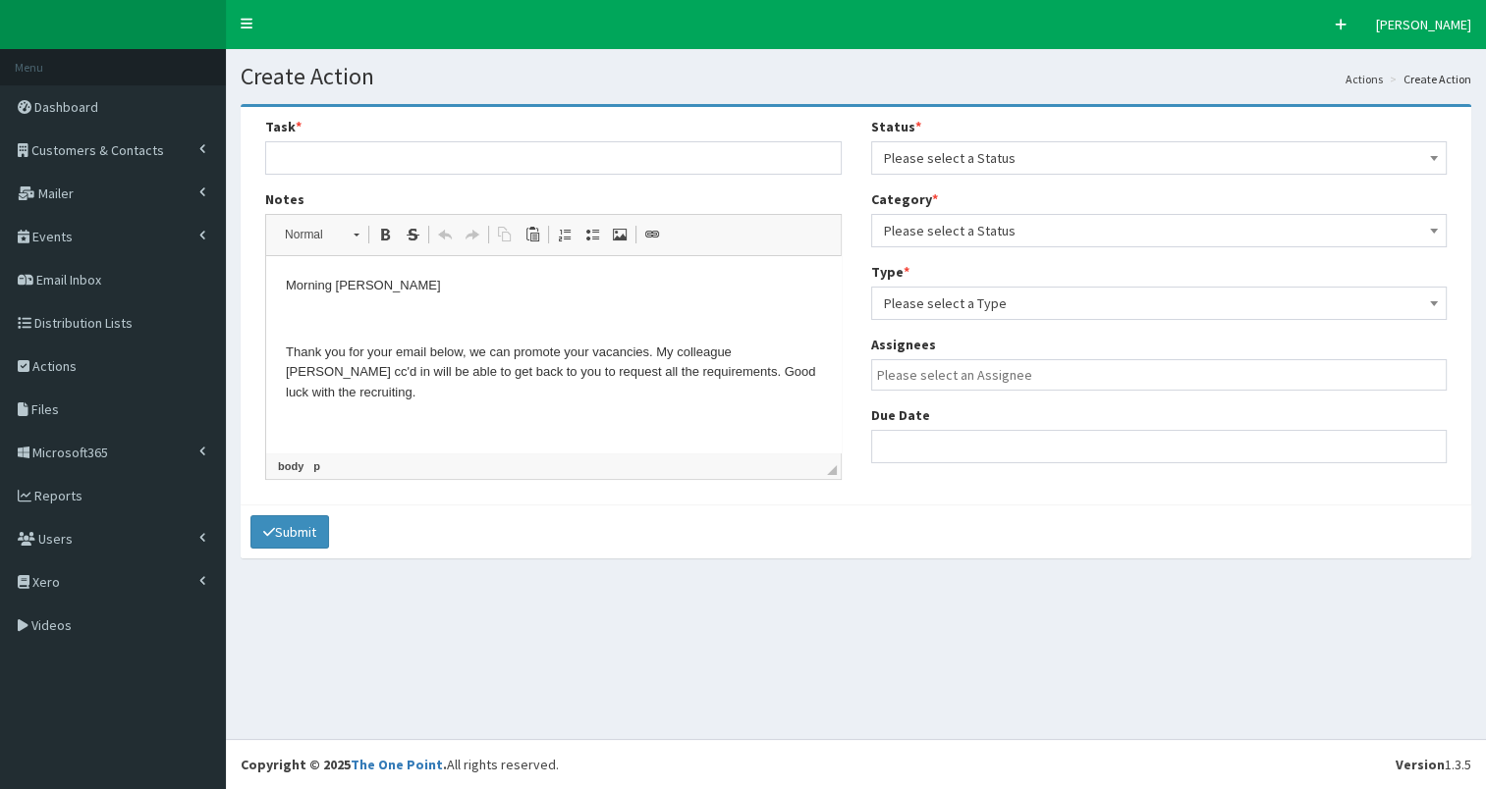
scroll to position [188, 0]
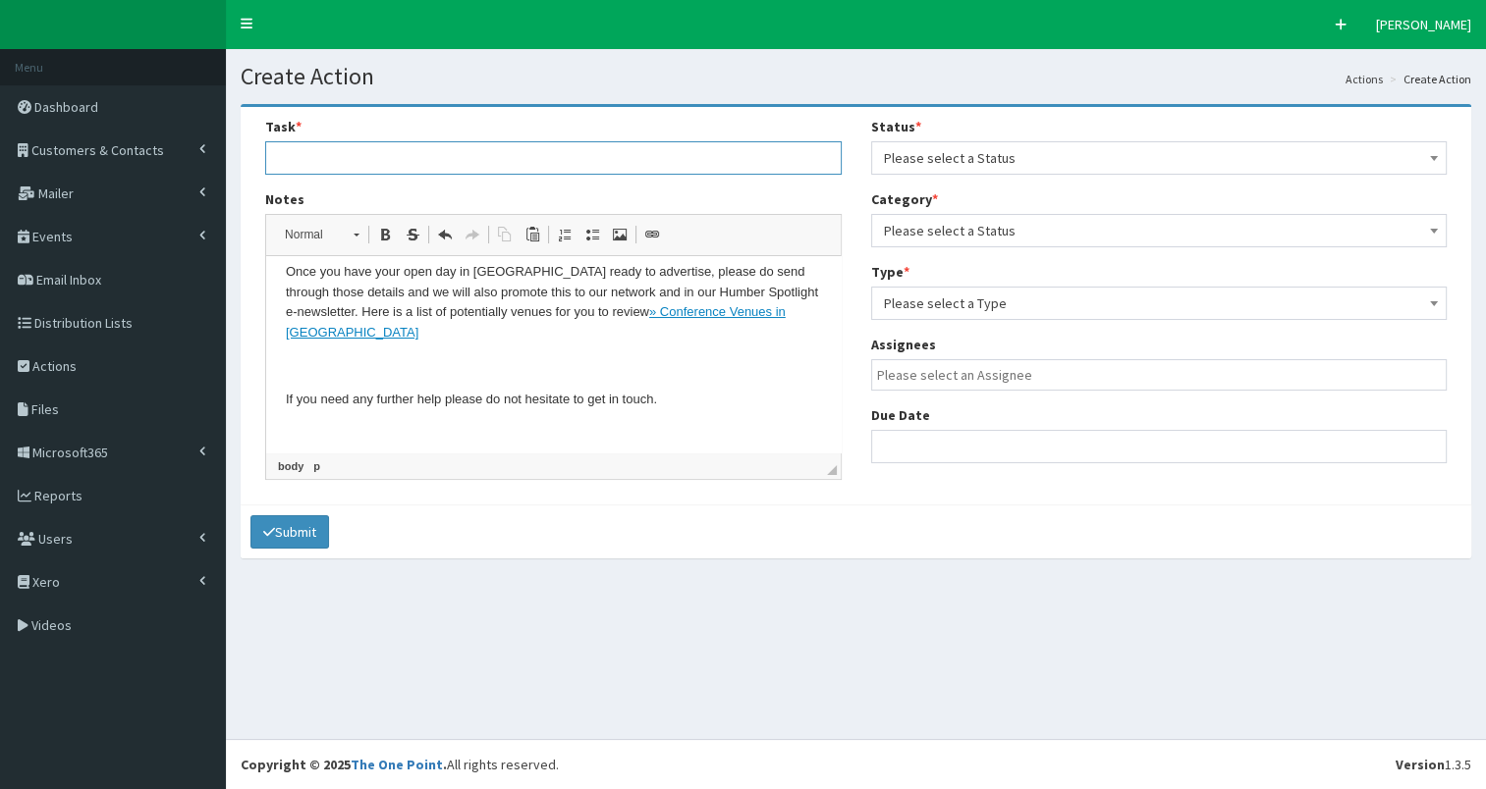
click at [326, 151] on input "text" at bounding box center [553, 157] width 576 height 33
click at [548, 158] on input "Requested Hull venue details for a forthcoming jobs open day" at bounding box center [553, 157] width 576 height 33
type input "Requested Hull venue details for a forthcoming recruitment open day"
click at [446, 456] on p "Warmest wishes Lea" at bounding box center [553, 466] width 535 height 21
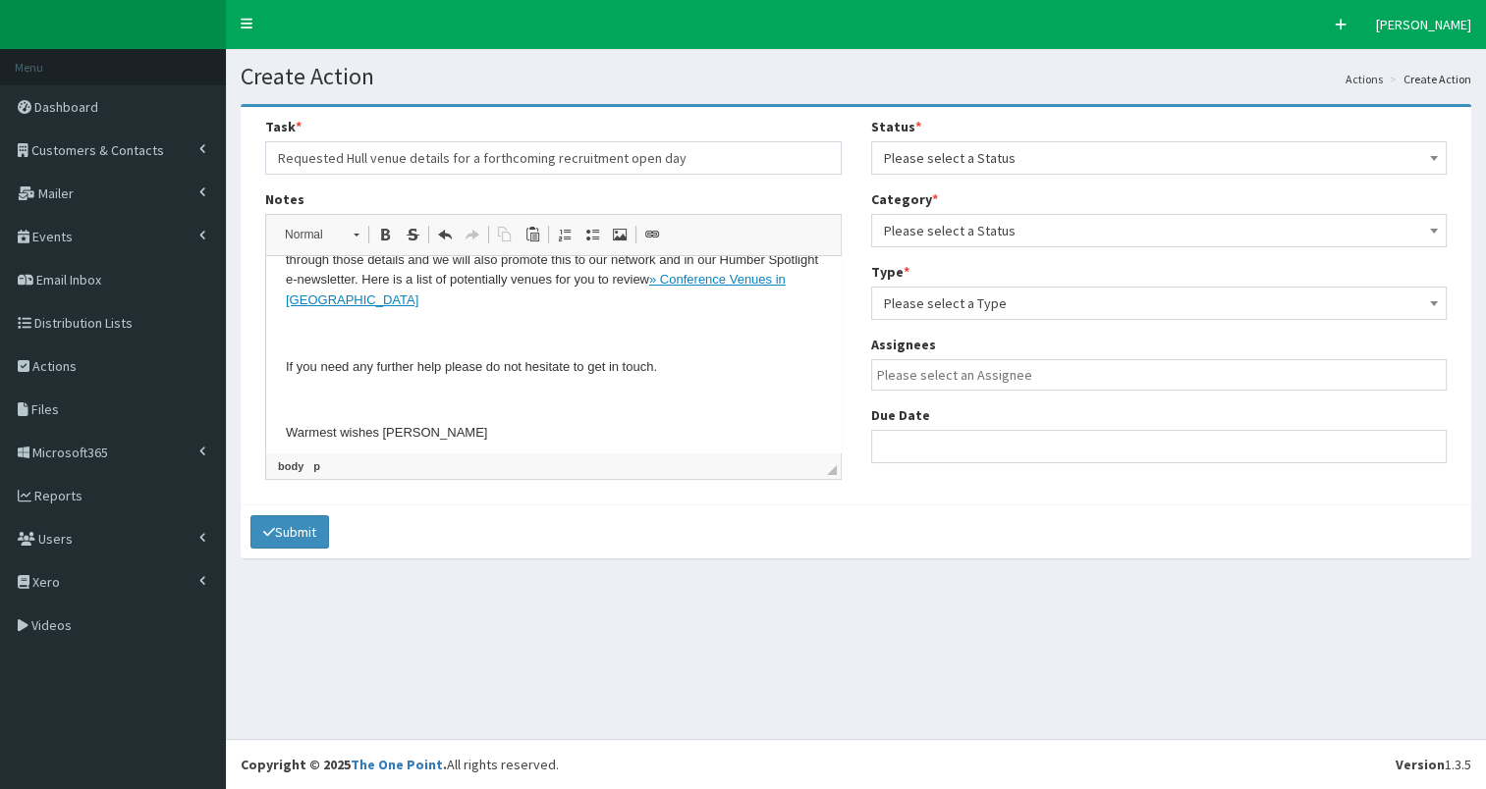
scroll to position [668, 0]
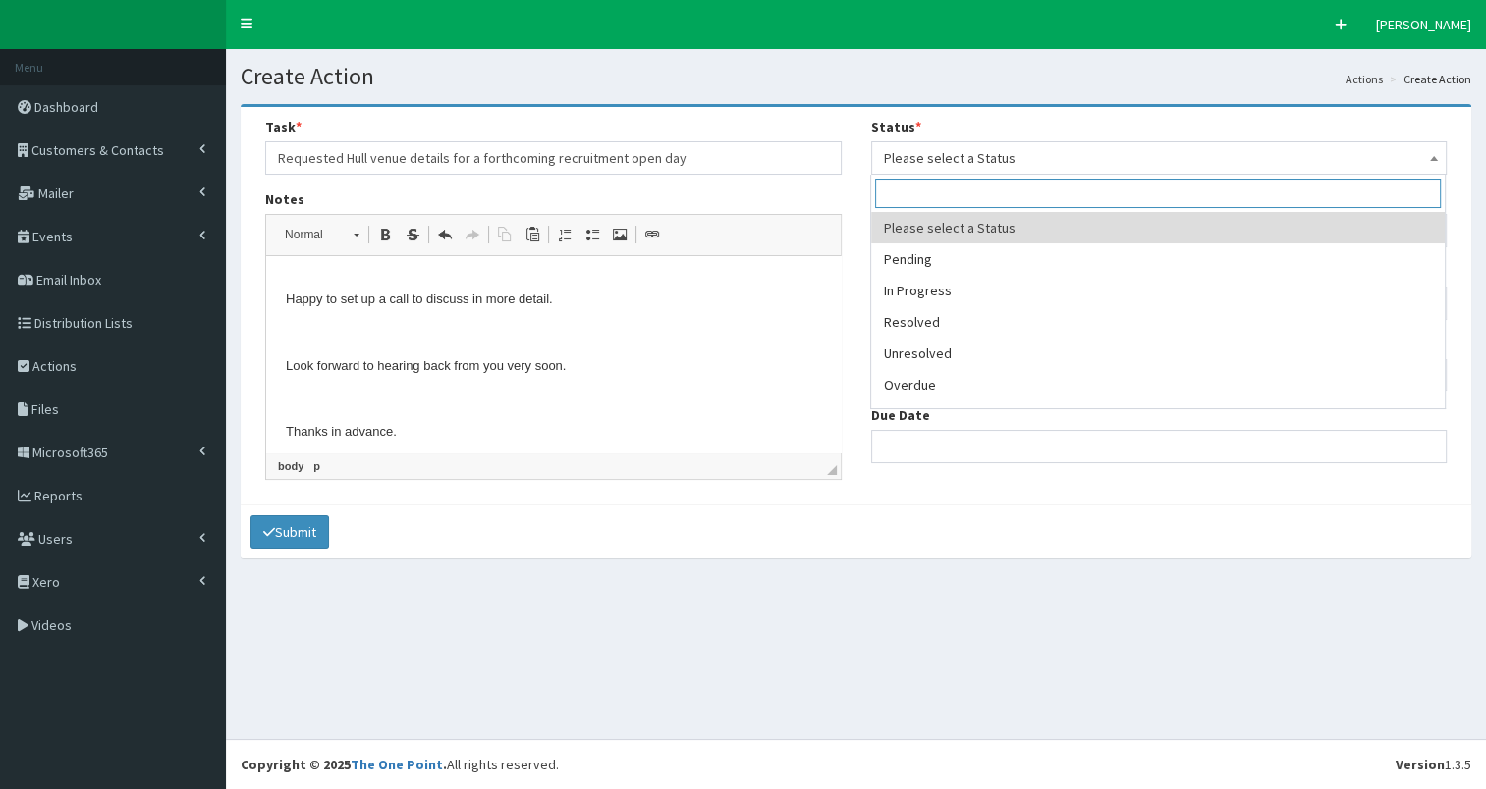
click at [992, 153] on span "Please select a Status" at bounding box center [1159, 157] width 551 height 27
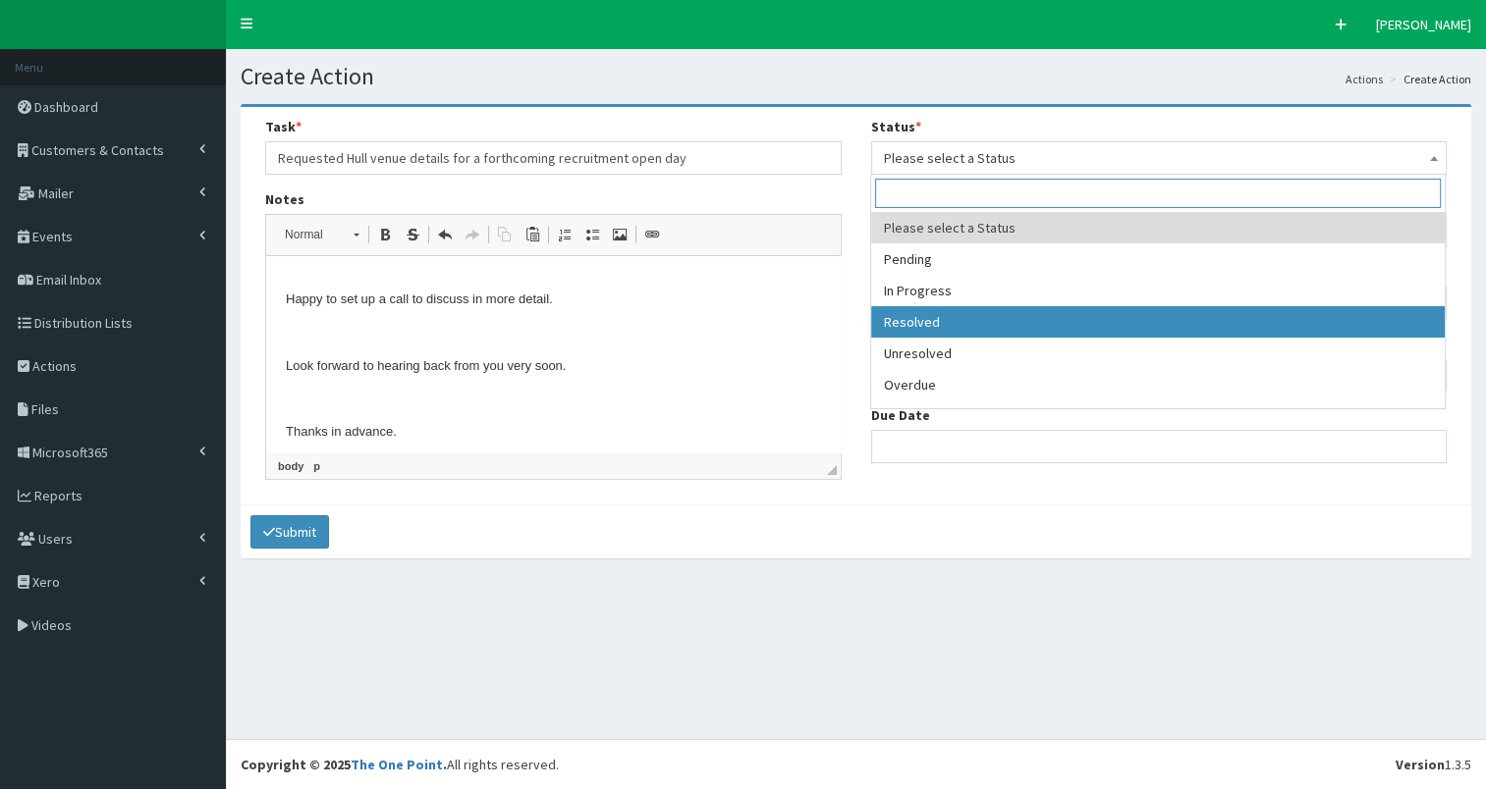
select select "3"
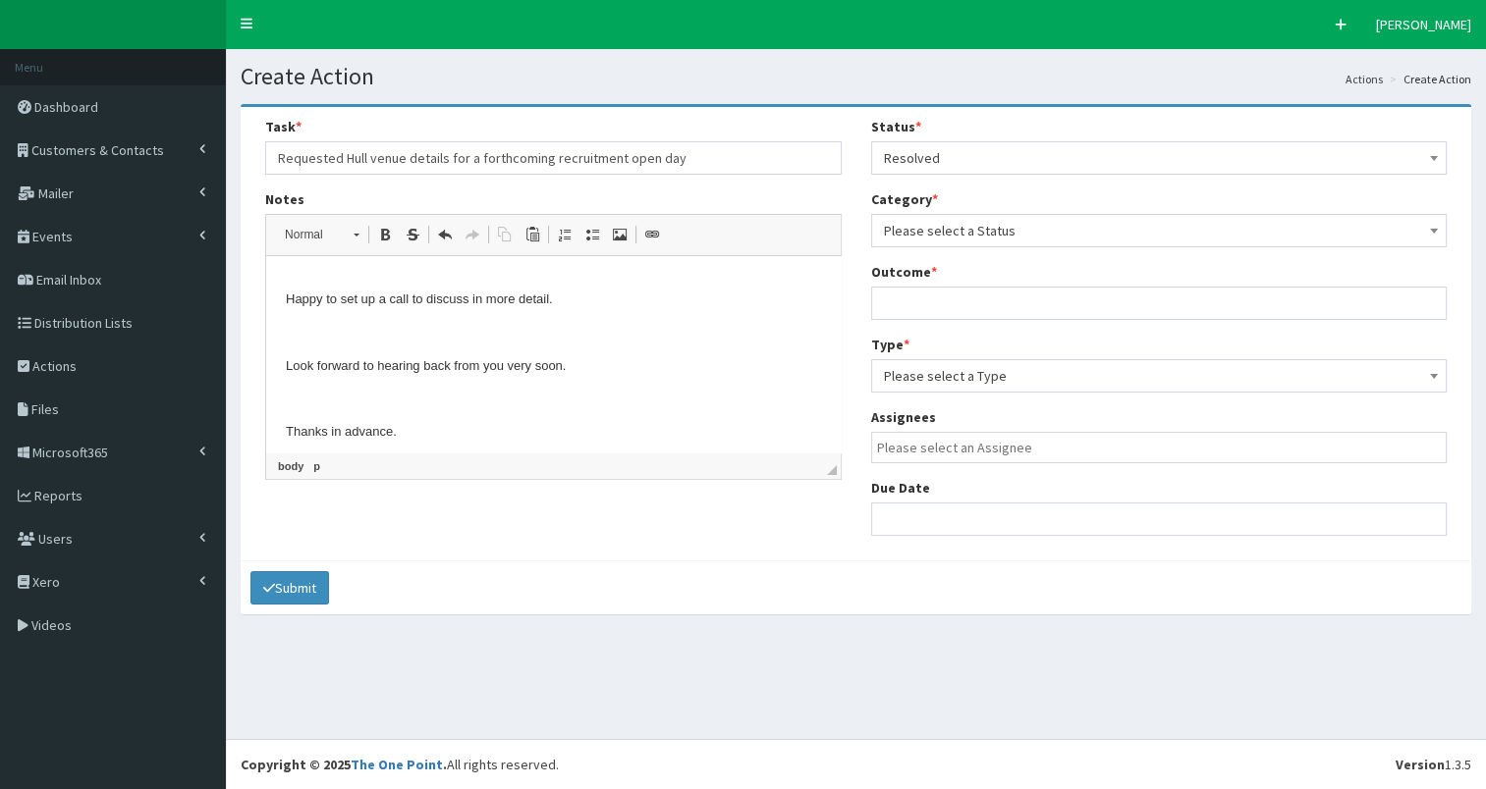
click at [994, 232] on span "Please select a Status" at bounding box center [1159, 230] width 551 height 27
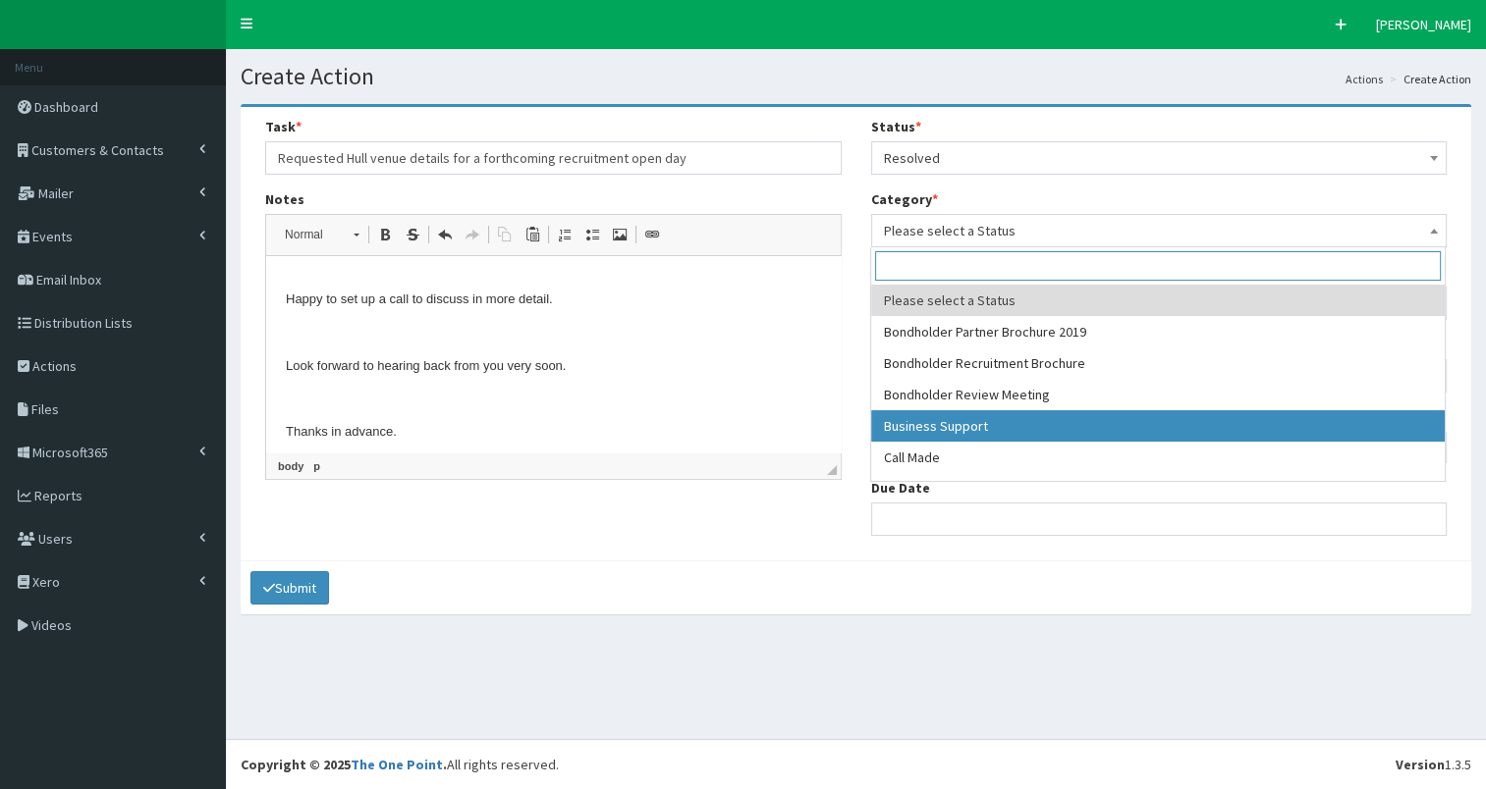
select select "17"
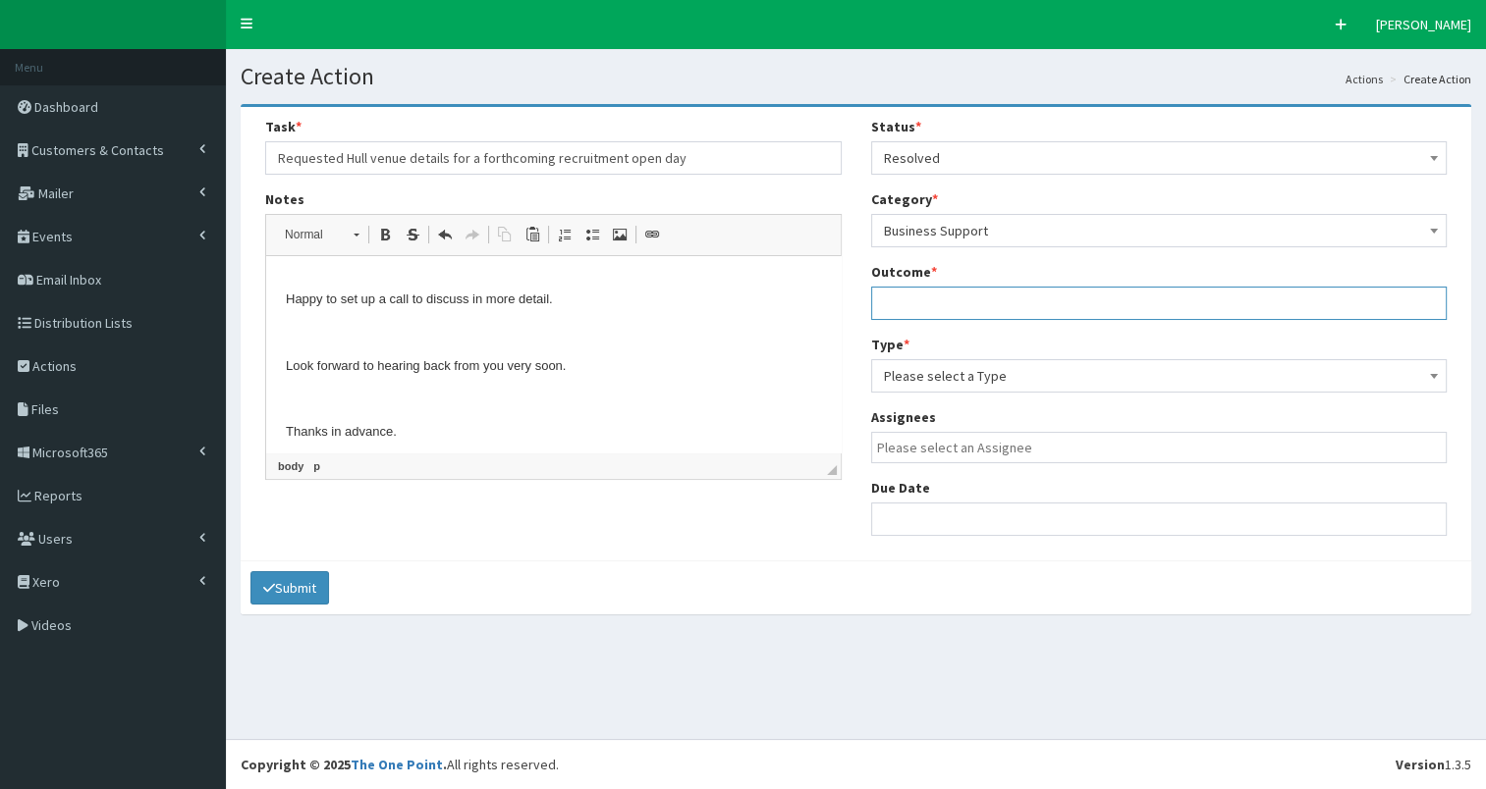
click at [960, 300] on input "text" at bounding box center [1159, 303] width 576 height 33
type input "see notes"
click at [971, 377] on span "Please select a Type" at bounding box center [1159, 375] width 551 height 27
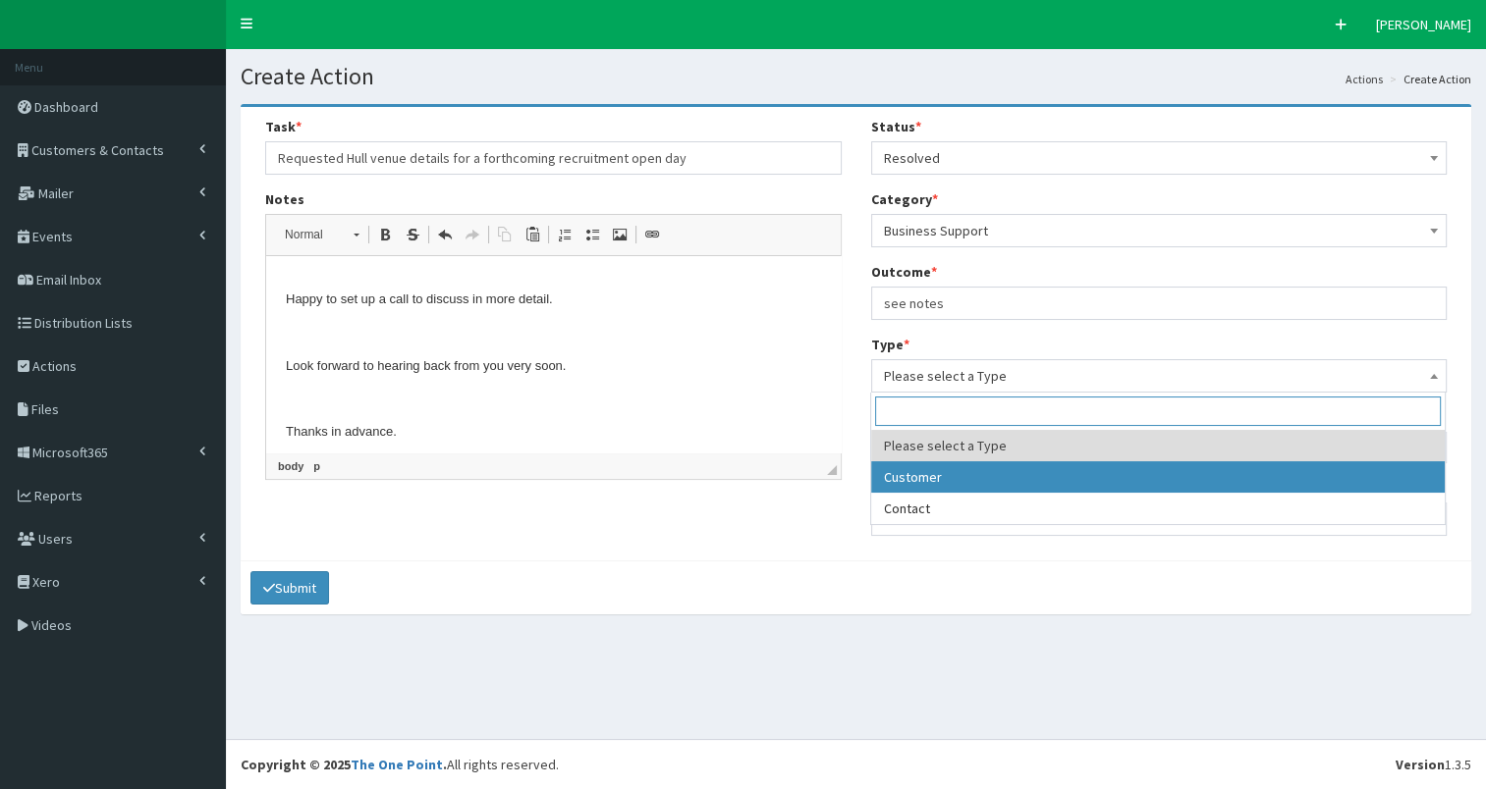
select select "customer"
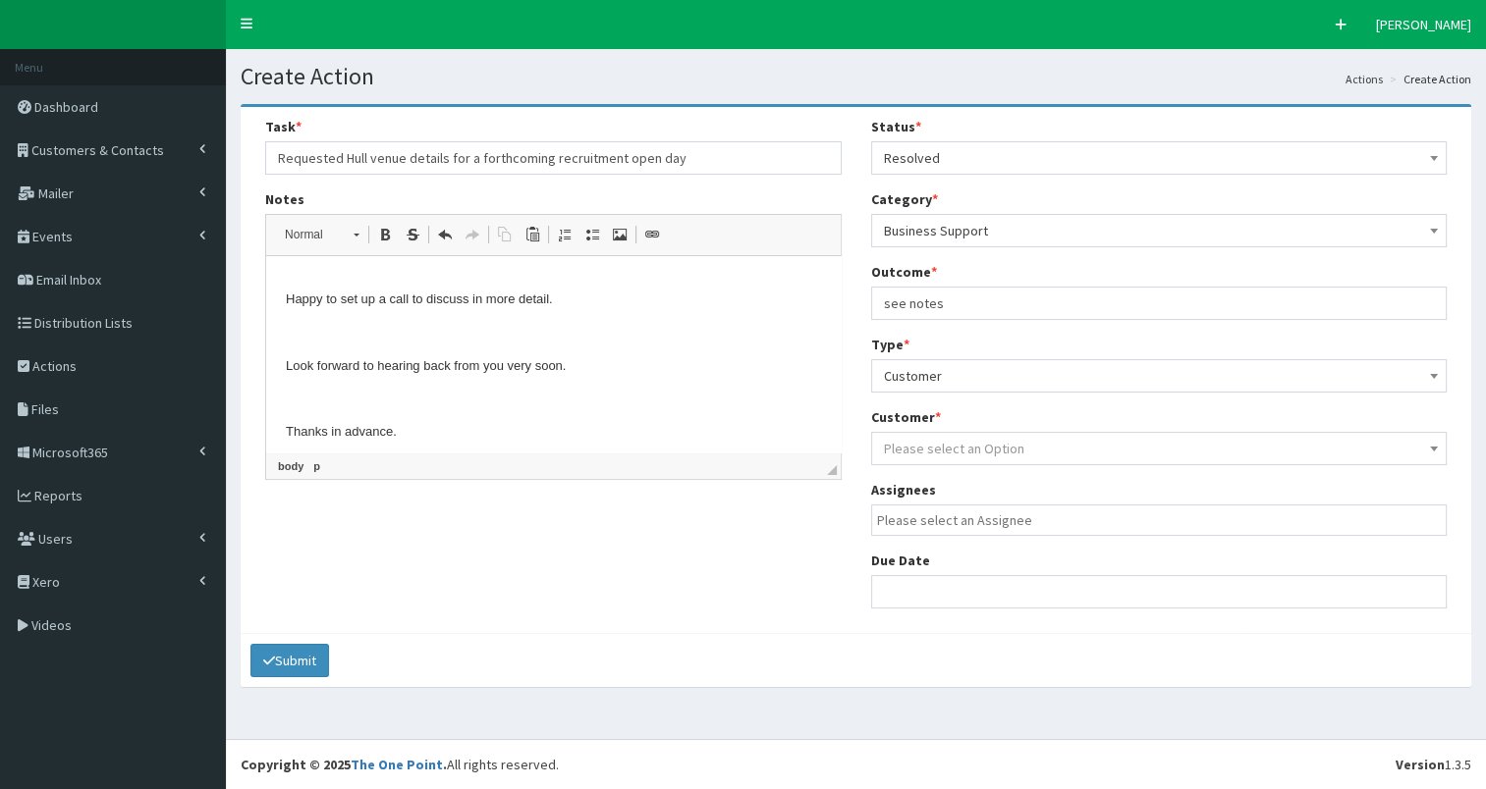
click at [955, 446] on span "Please select an Option" at bounding box center [954, 449] width 140 height 18
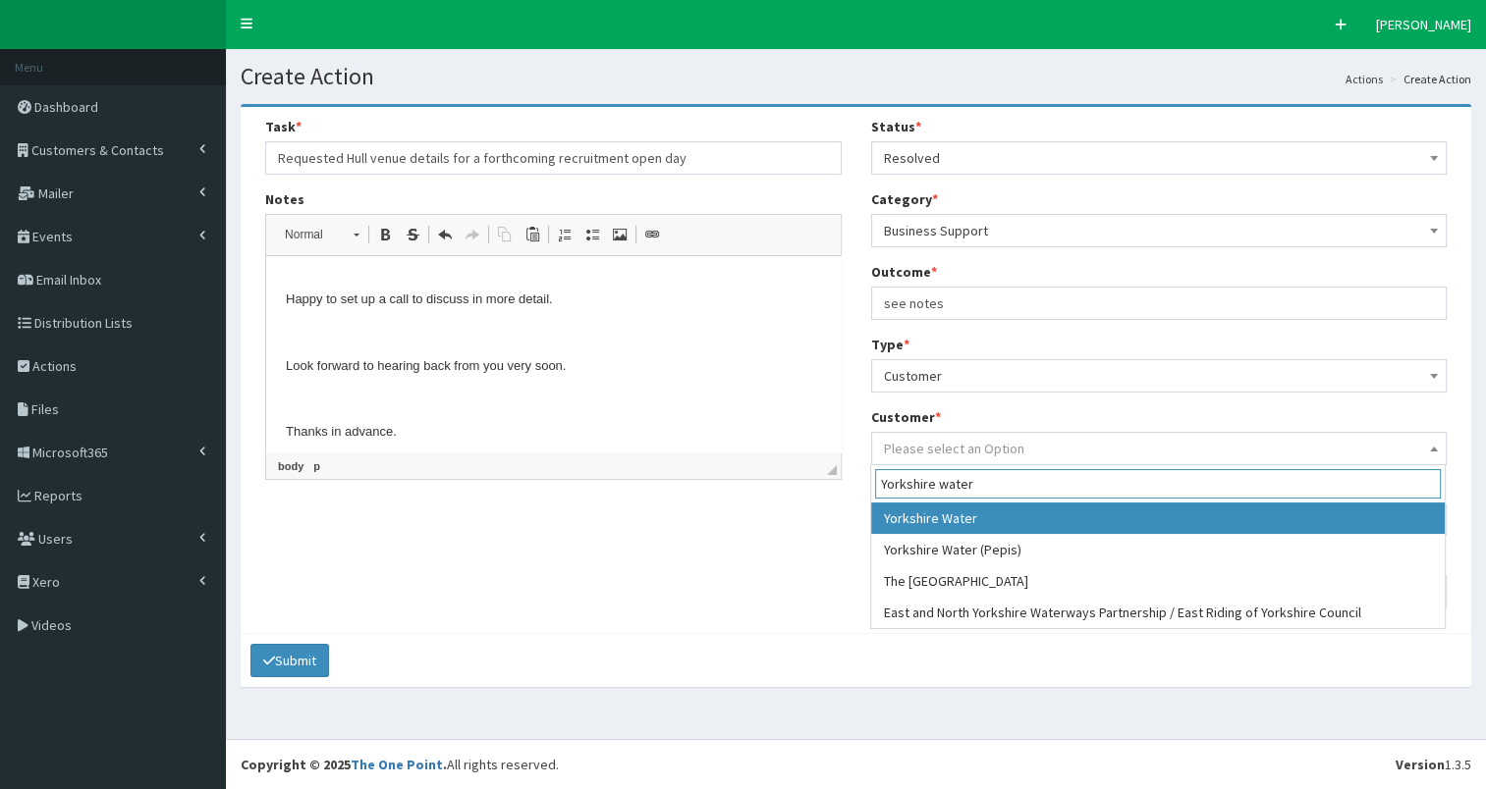
type input "Yorkshire water"
select select "970"
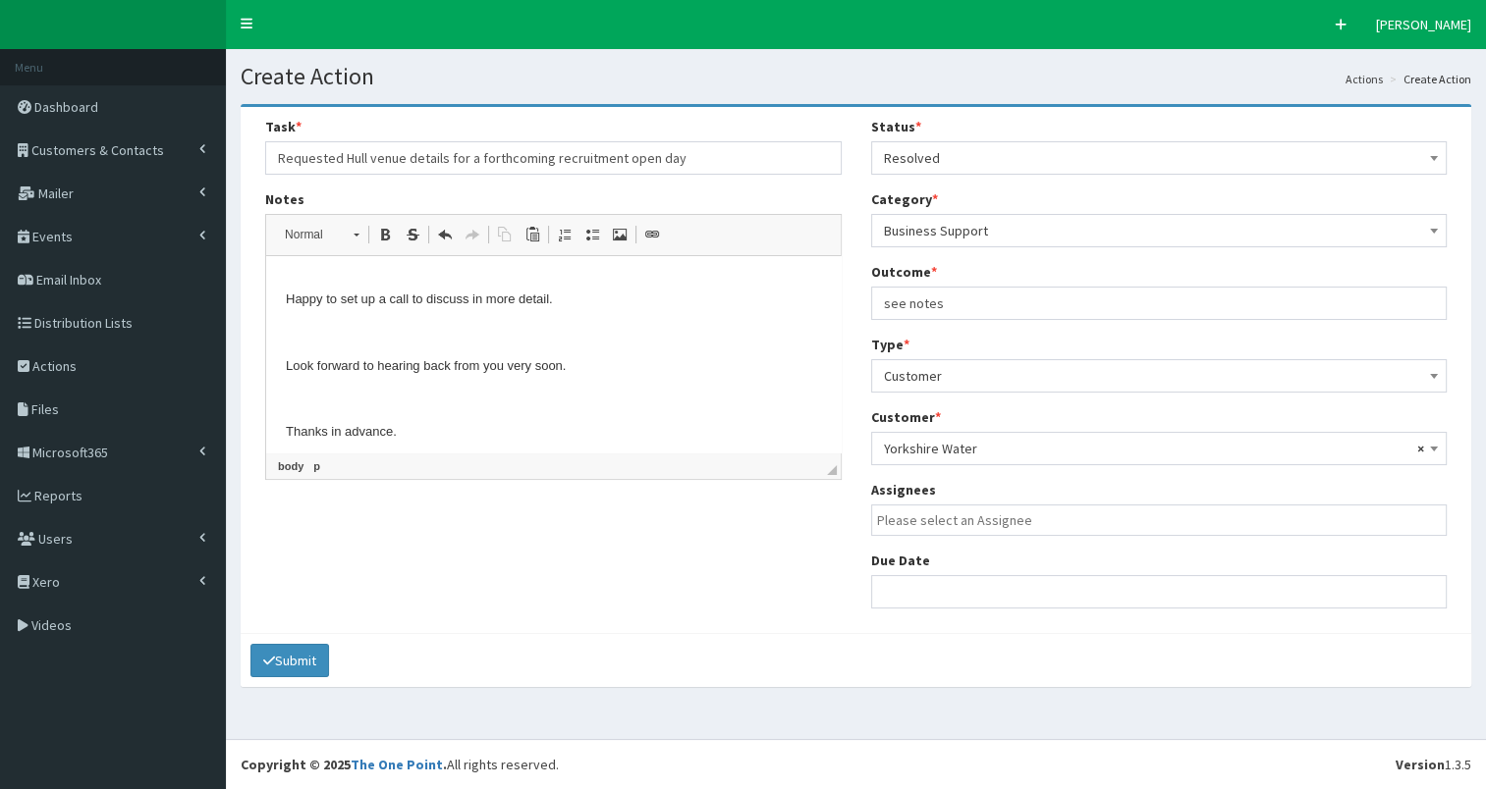
scroll to position [0, 4]
click at [955, 530] on span at bounding box center [1159, 520] width 576 height 31
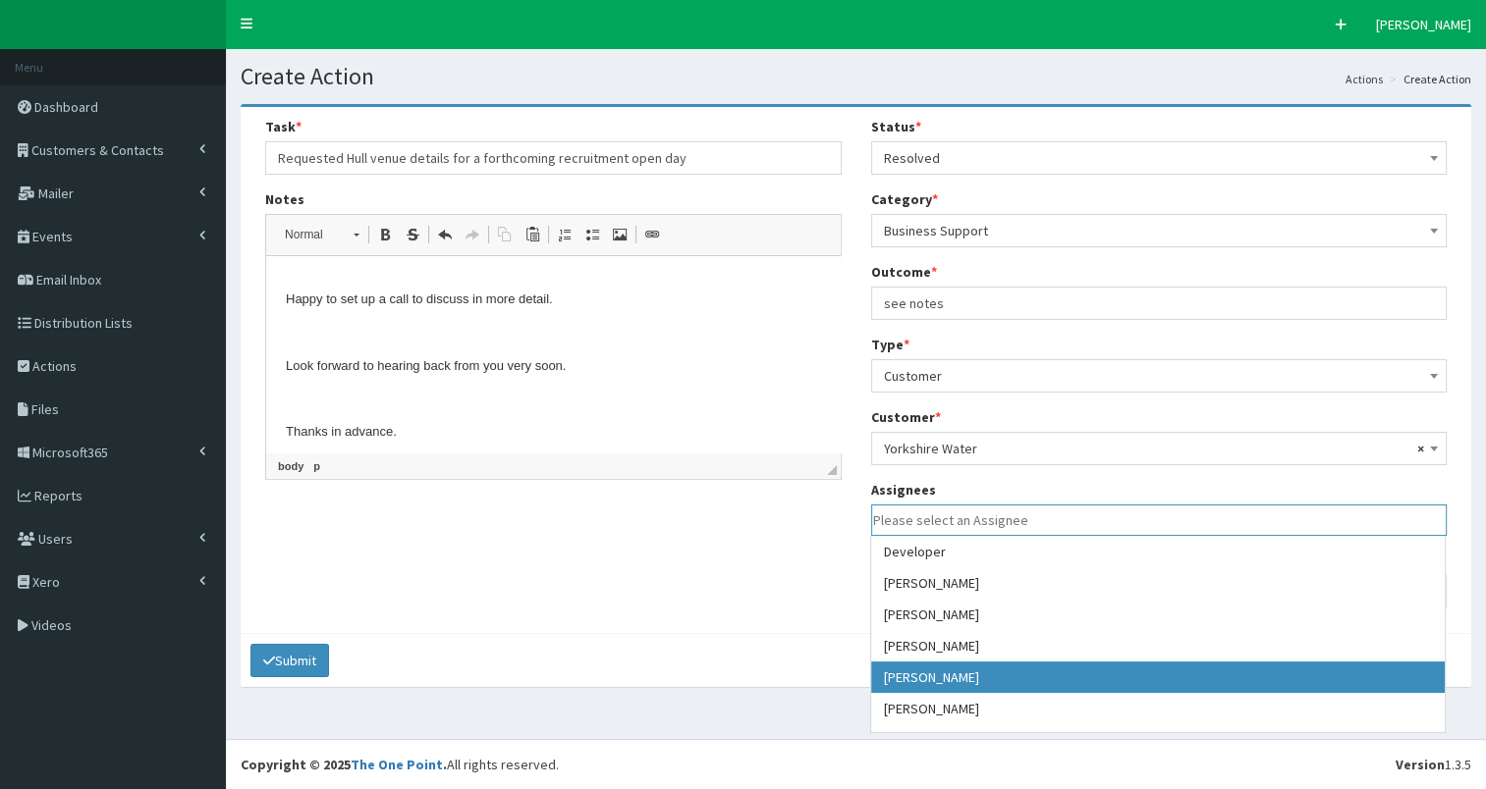
select select "7"
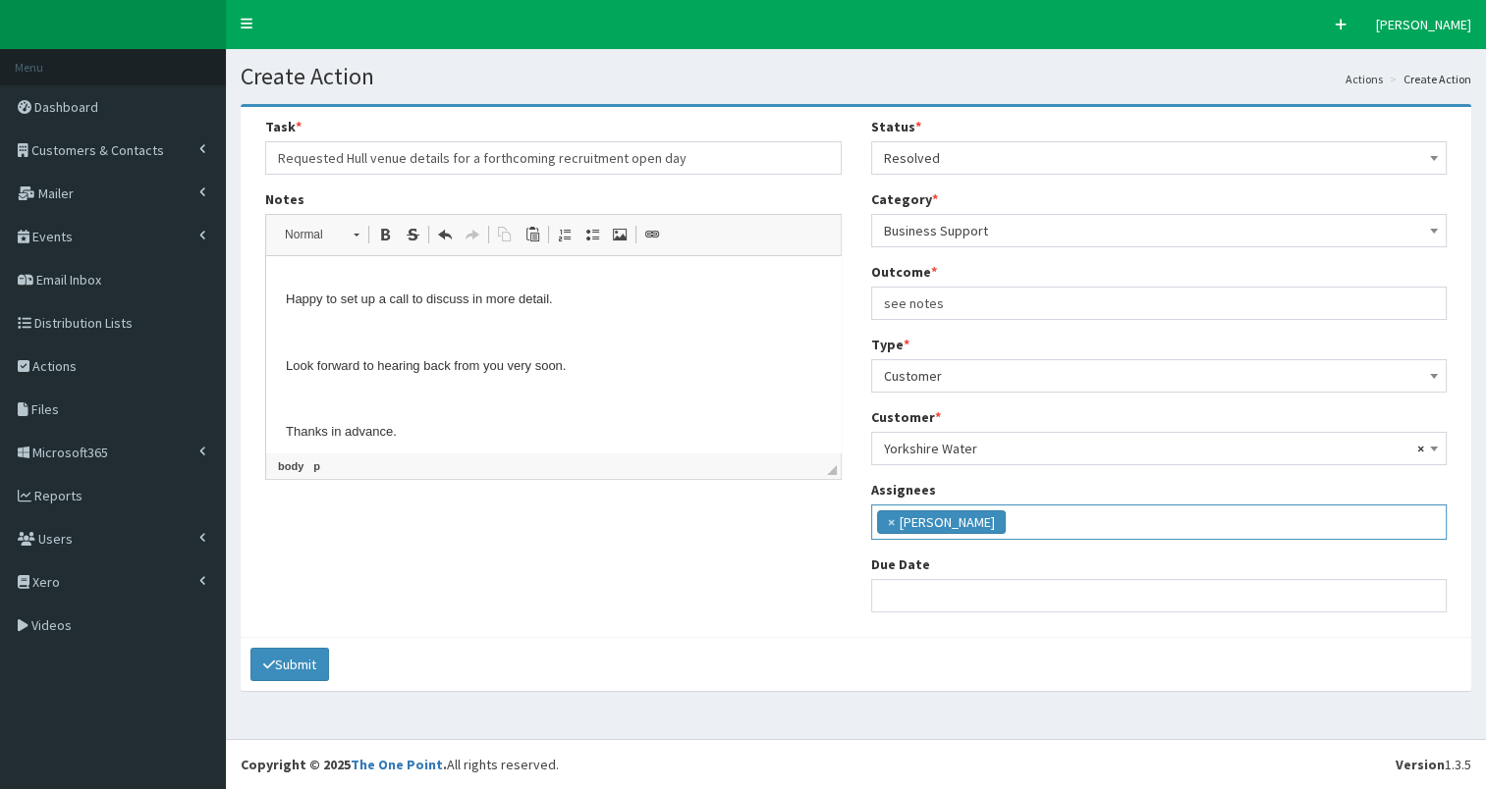
scroll to position [73, 0]
click at [925, 609] on input "text" at bounding box center [1159, 595] width 576 height 33
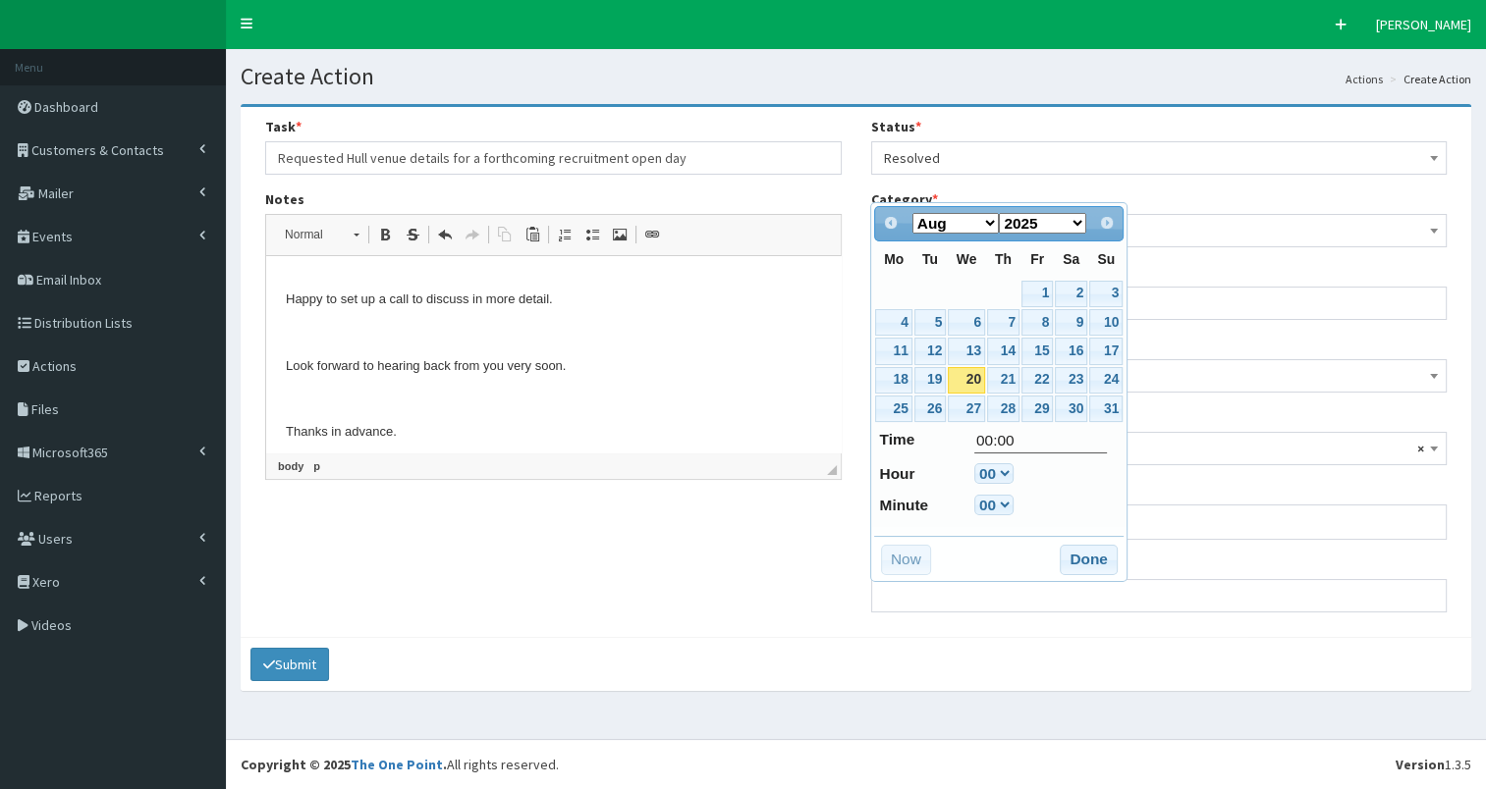
click at [969, 382] on link "20" at bounding box center [966, 380] width 37 height 27
type input "20-08-2025 00:00"
click at [1082, 557] on button "Done" at bounding box center [1088, 560] width 58 height 31
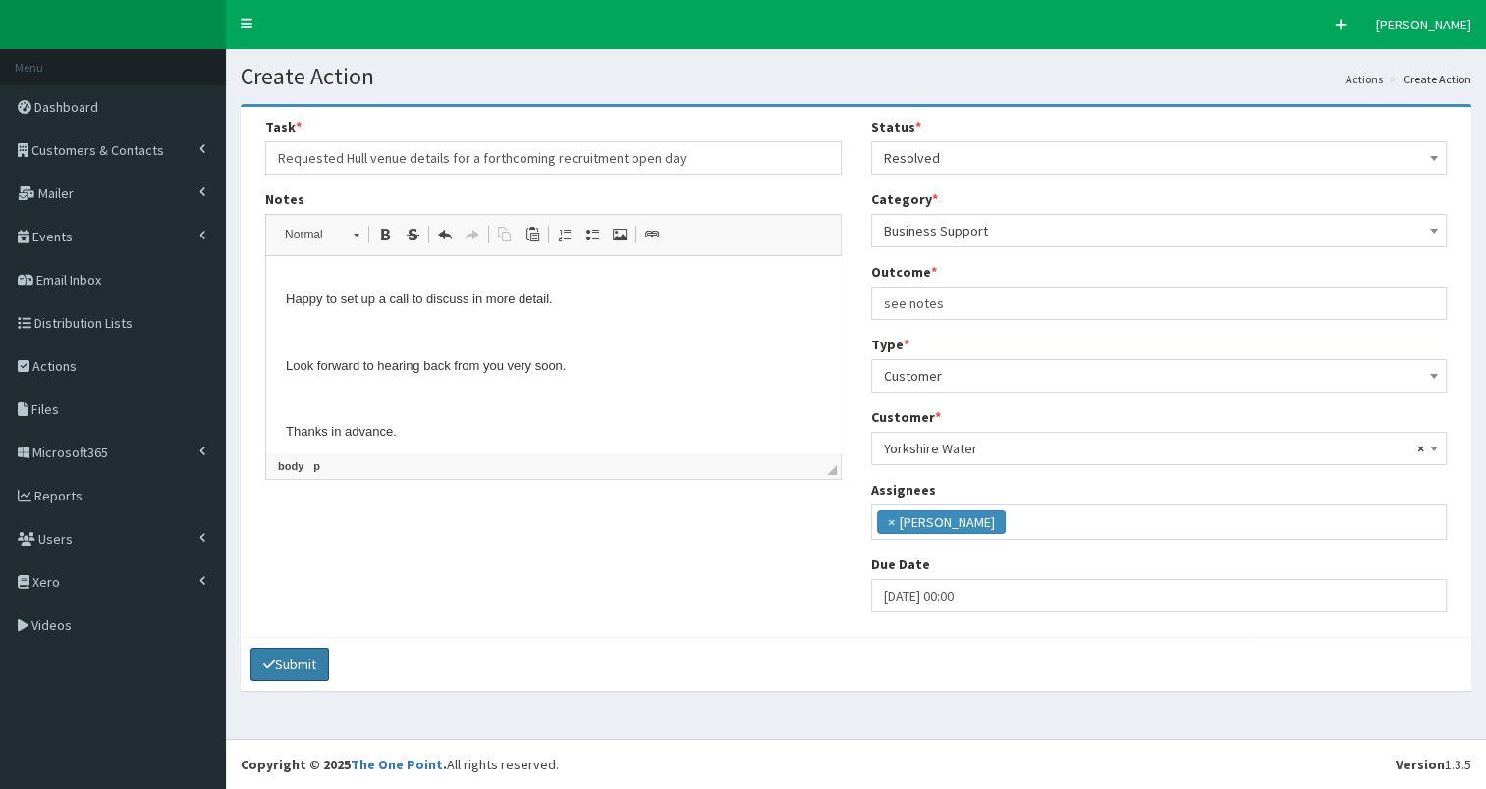
click at [271, 663] on icon "submit" at bounding box center [269, 665] width 12 height 9
